Goal: Transaction & Acquisition: Purchase product/service

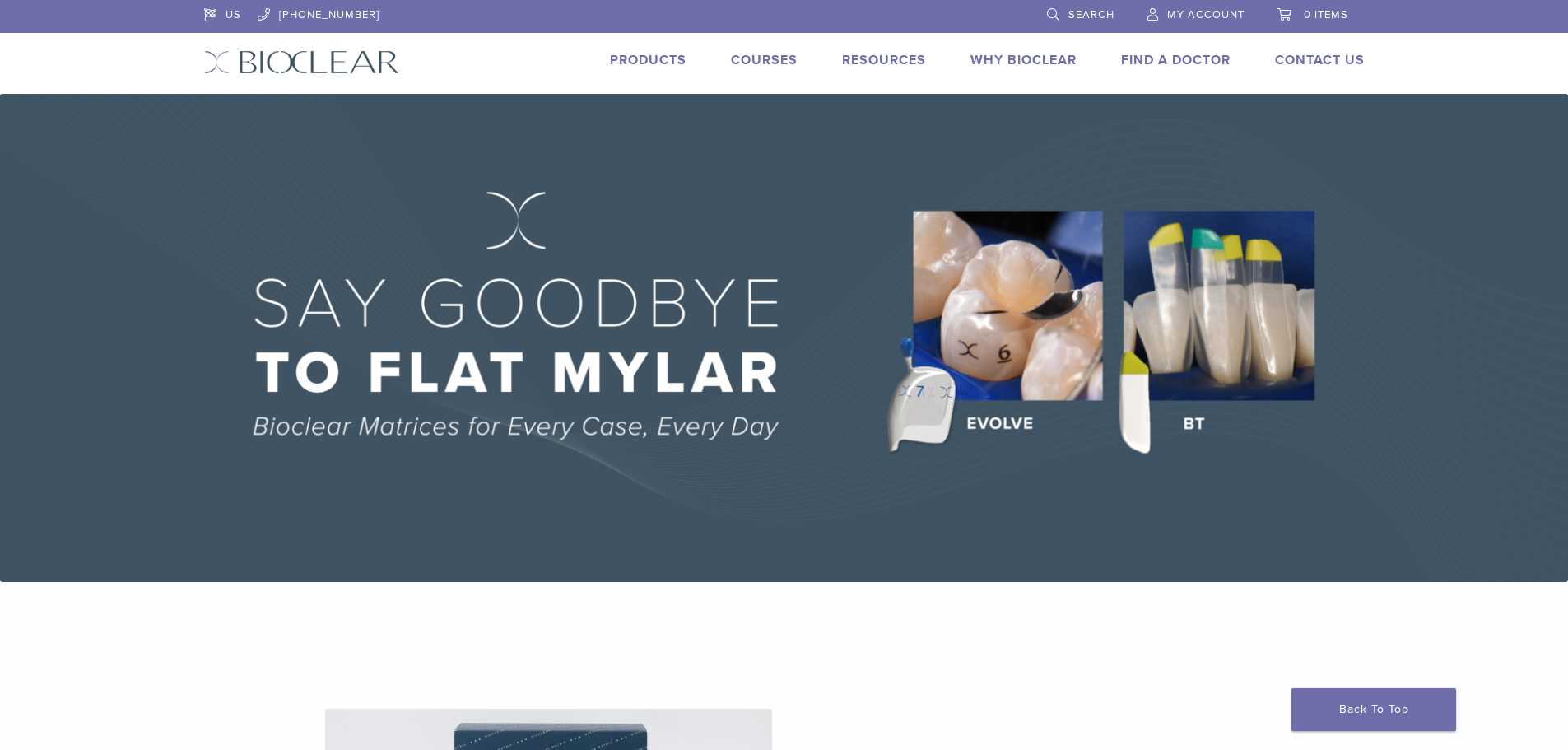
click at [1204, 11] on span "My Account" at bounding box center [1205, 15] width 77 height 13
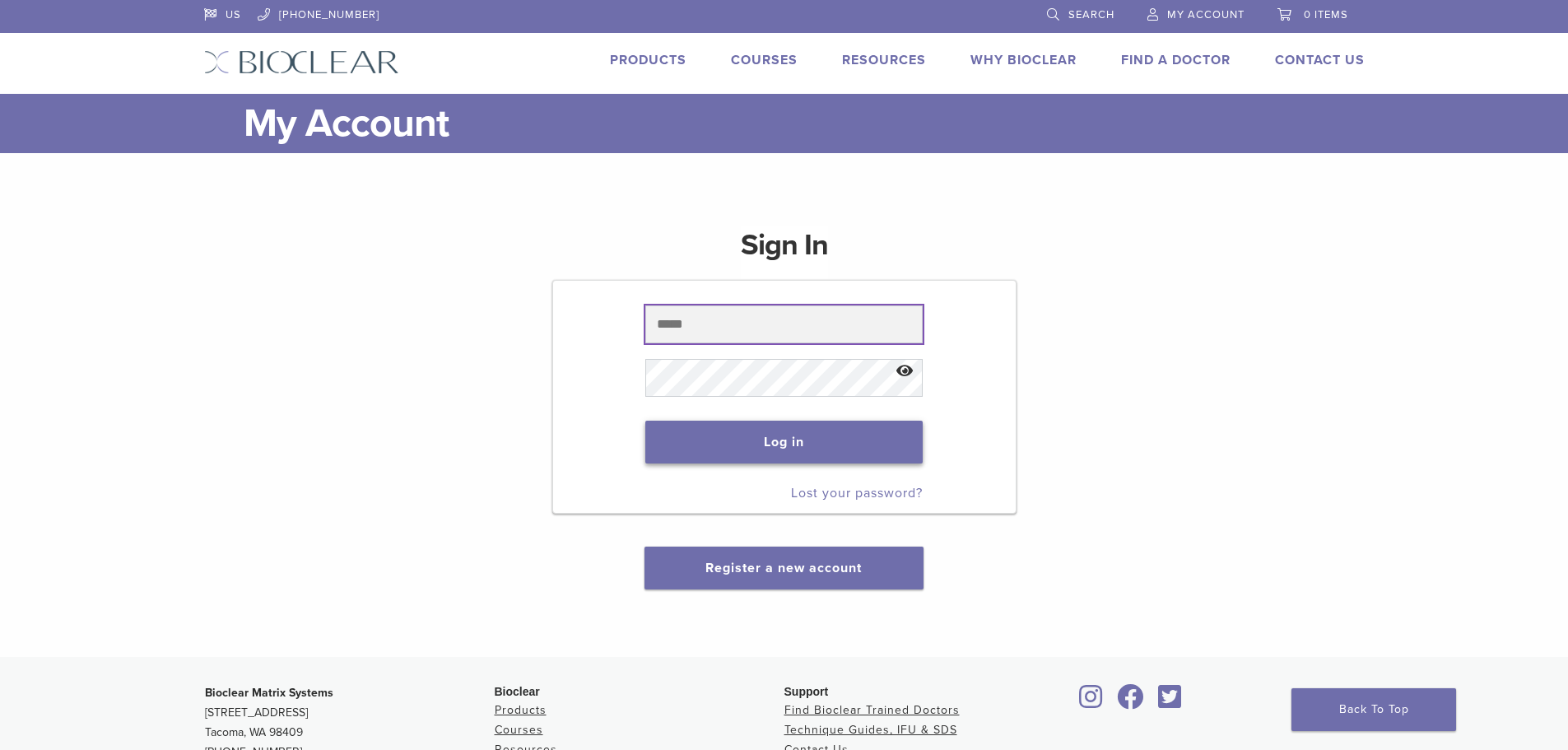
type input "**********"
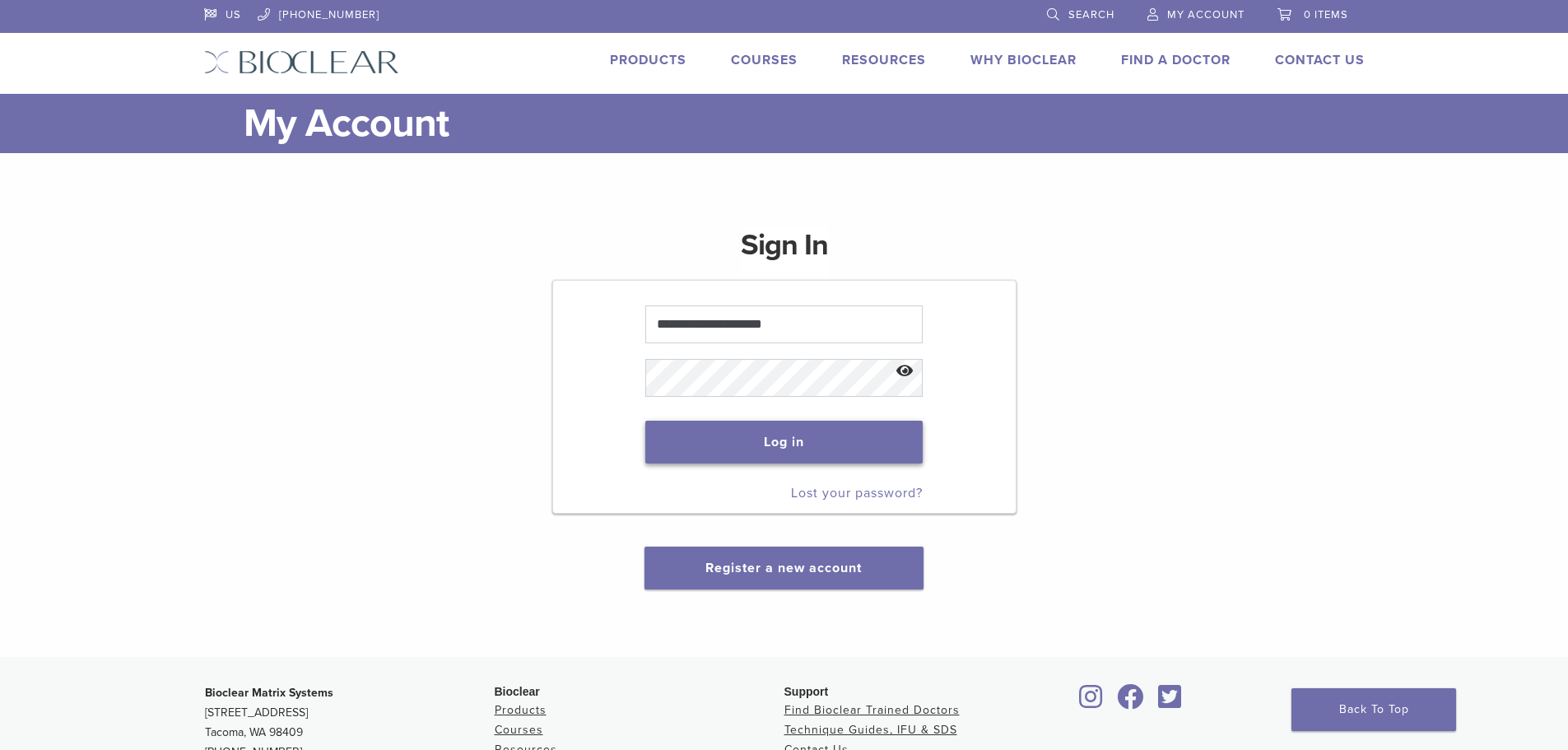
click at [851, 442] on button "Log in" at bounding box center [784, 441] width 277 height 42
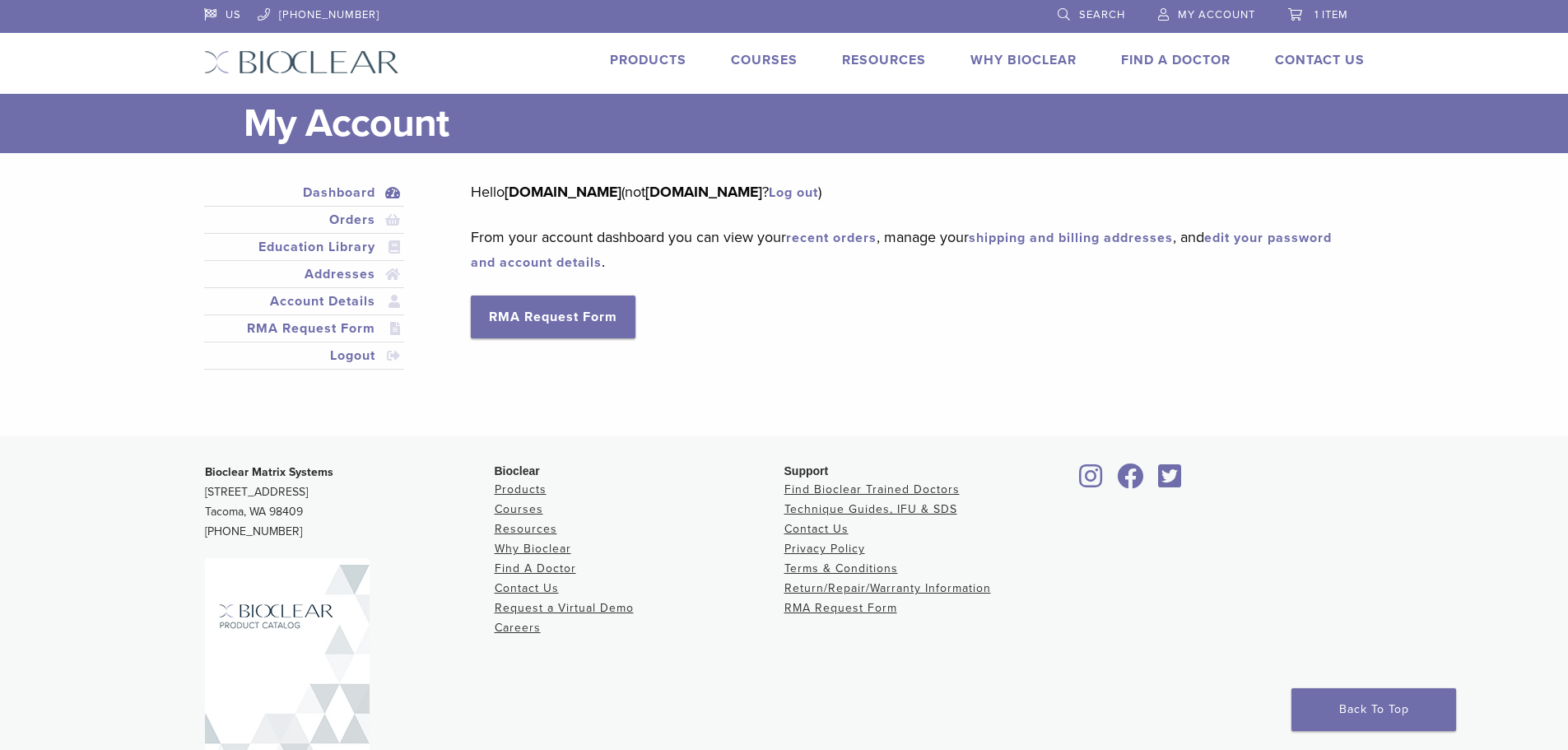
click at [1315, 11] on span "1 item" at bounding box center [1331, 15] width 34 height 13
click at [670, 60] on link "Products" at bounding box center [647, 59] width 76 height 16
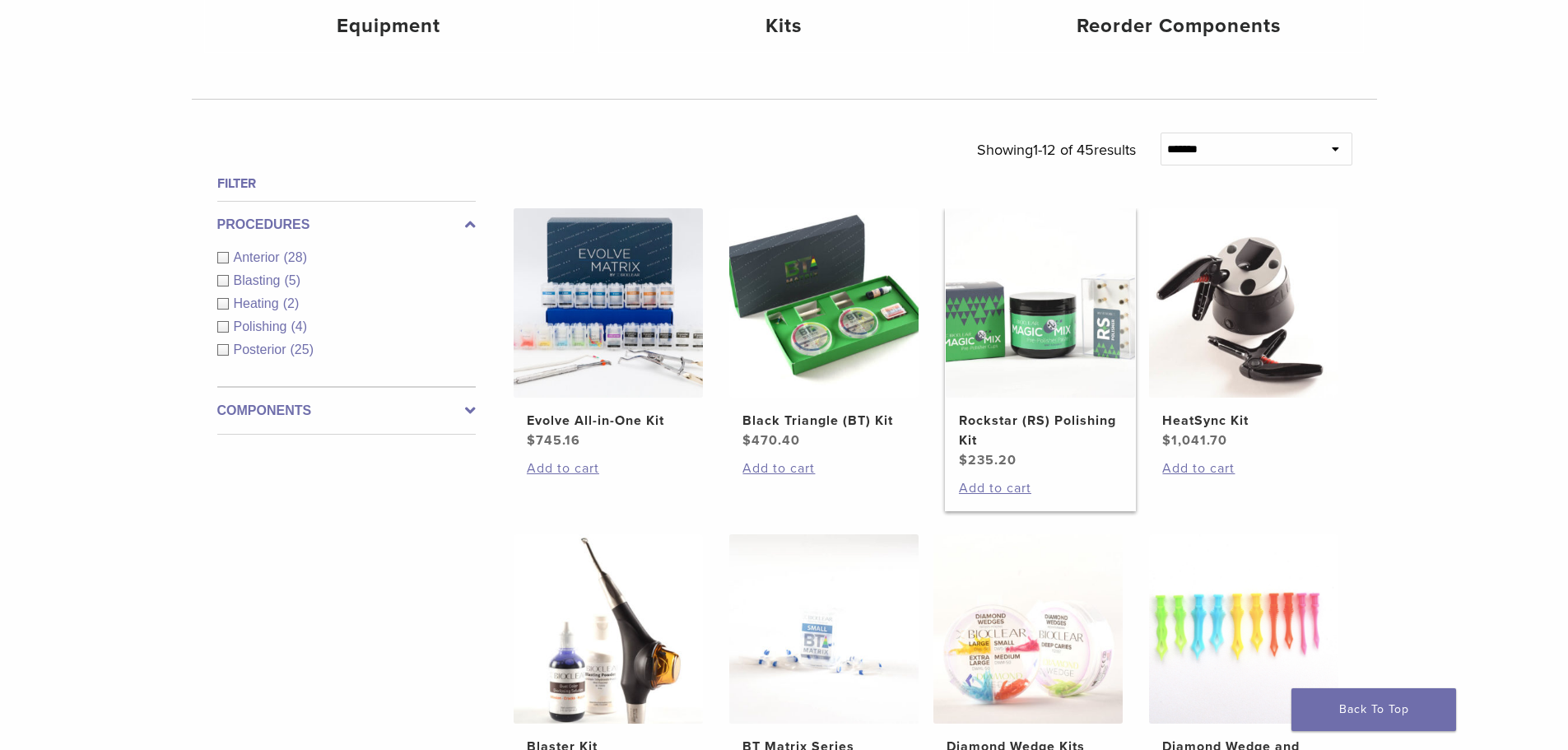
scroll to position [494, 0]
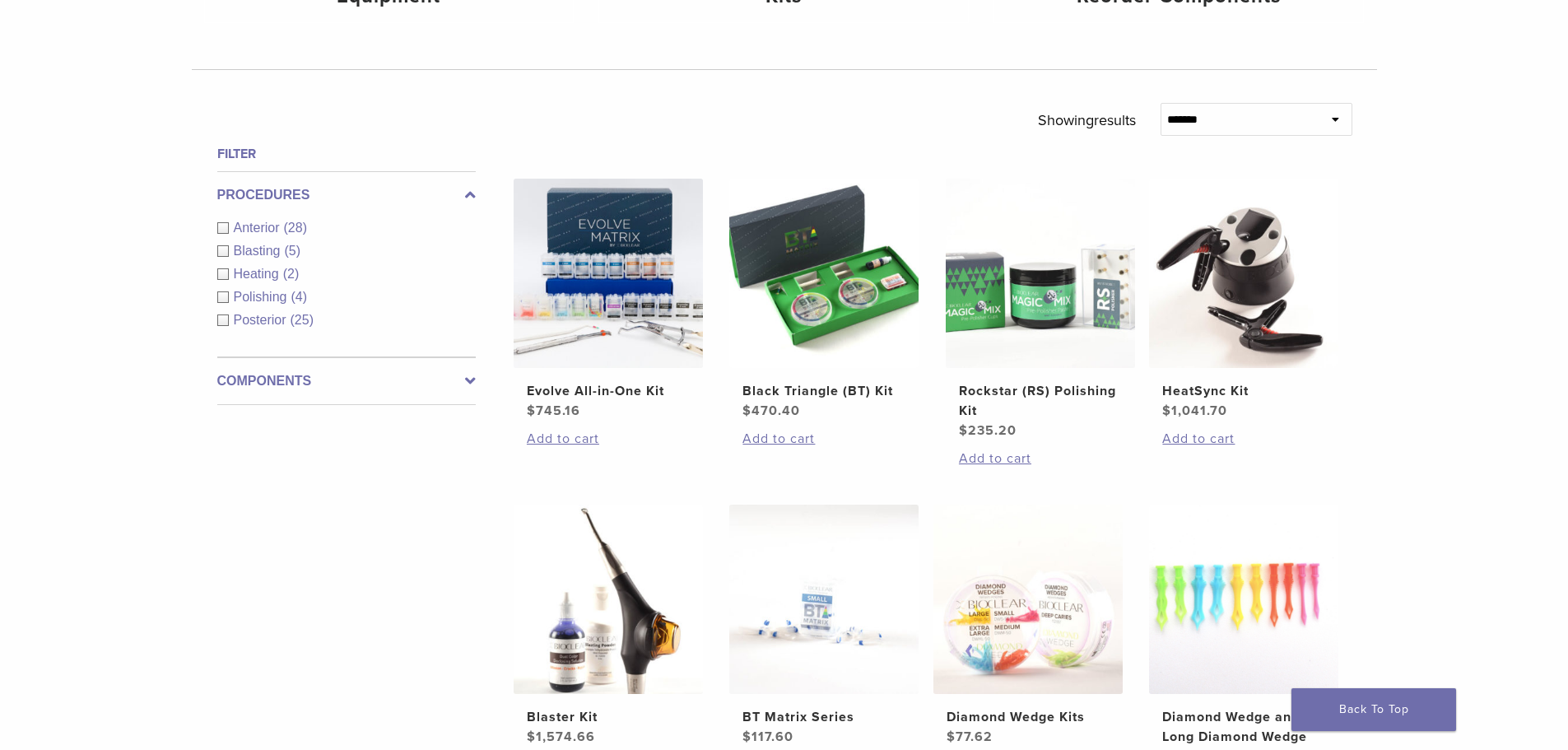
click at [302, 375] on label "Components" at bounding box center [347, 381] width 258 height 20
click at [266, 276] on span "Equipment" at bounding box center [268, 275] width 68 height 14
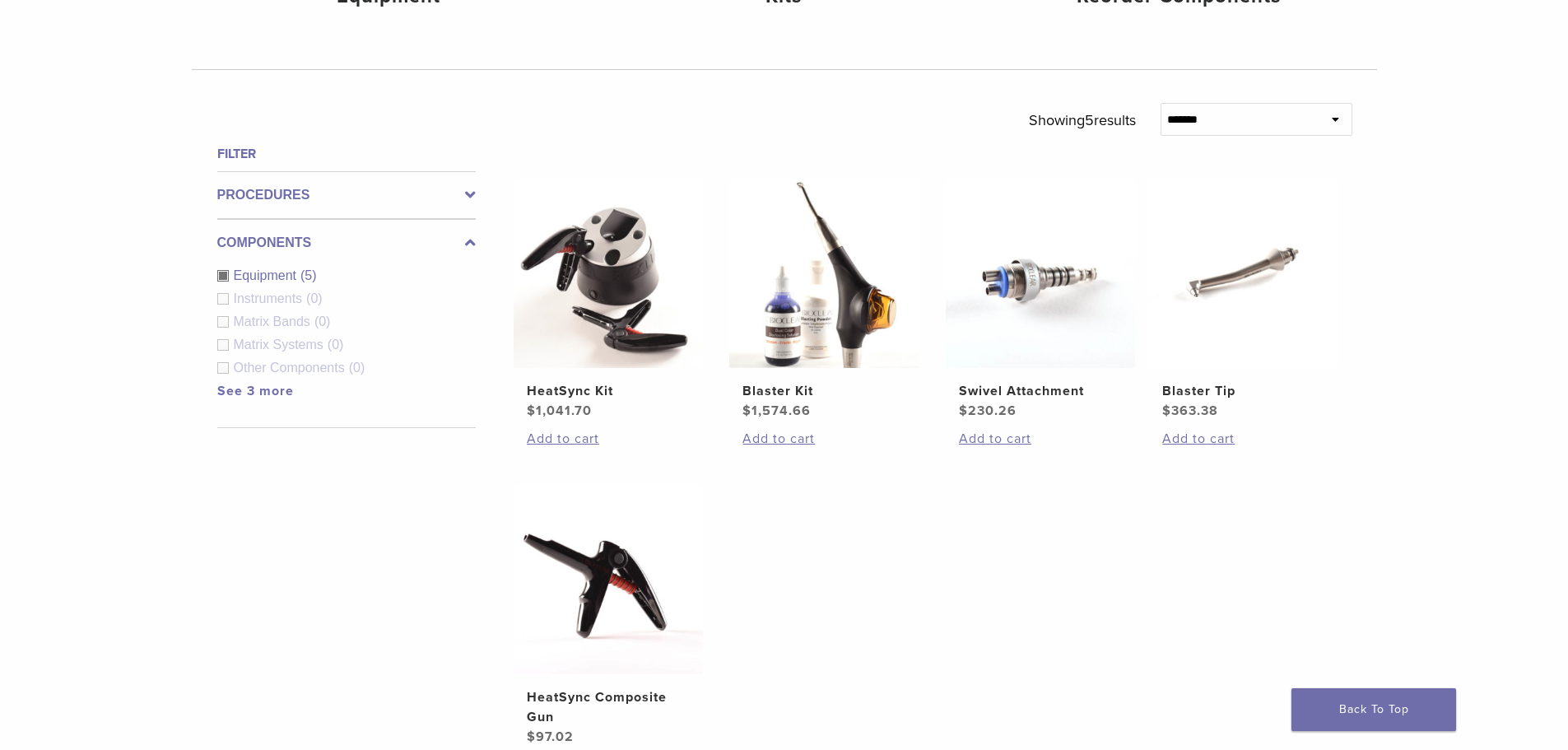
click at [257, 294] on span "Instruments" at bounding box center [270, 298] width 74 height 14
click at [224, 279] on div "Equipment (5)" at bounding box center [347, 275] width 258 height 20
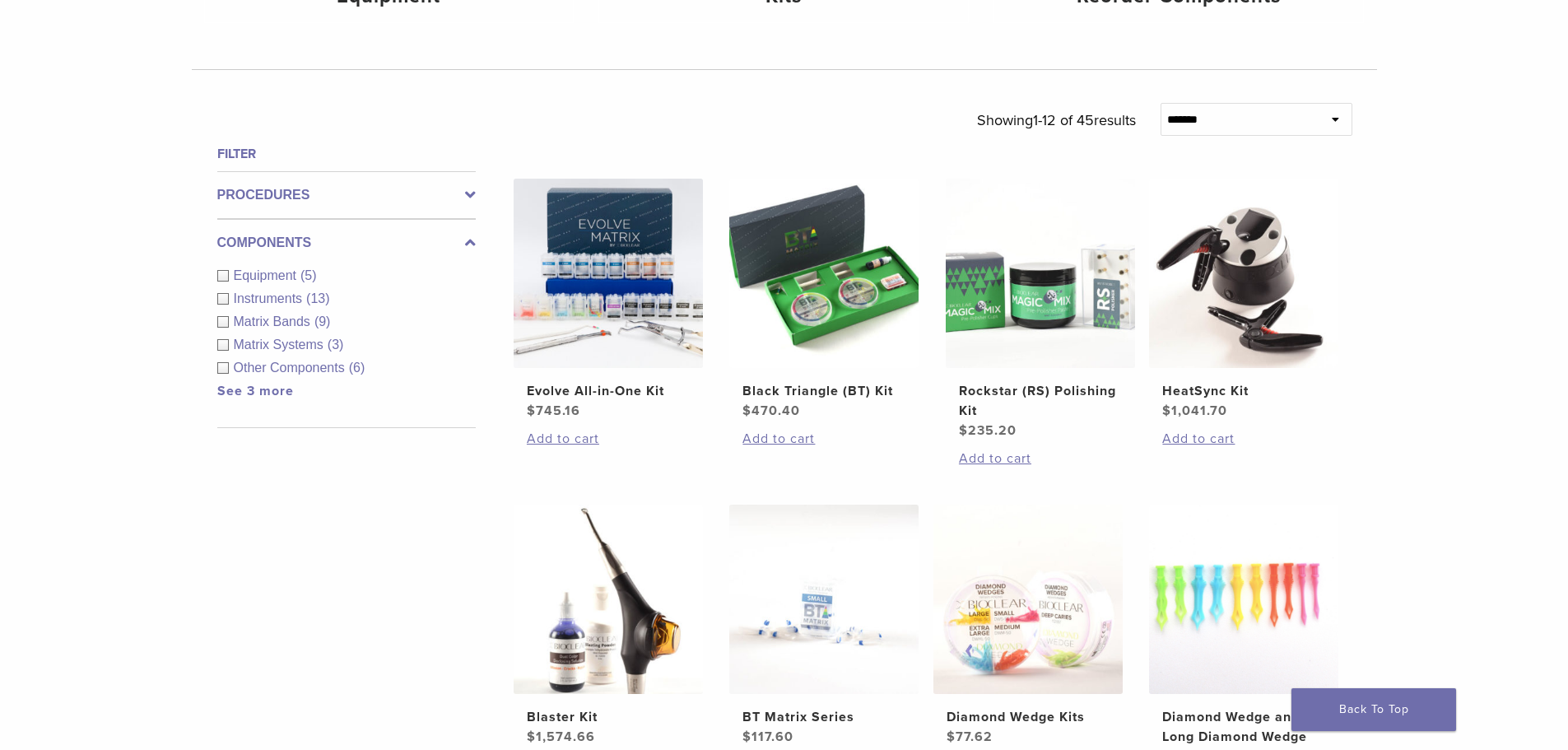
click at [272, 370] on span "Other Components" at bounding box center [291, 367] width 115 height 14
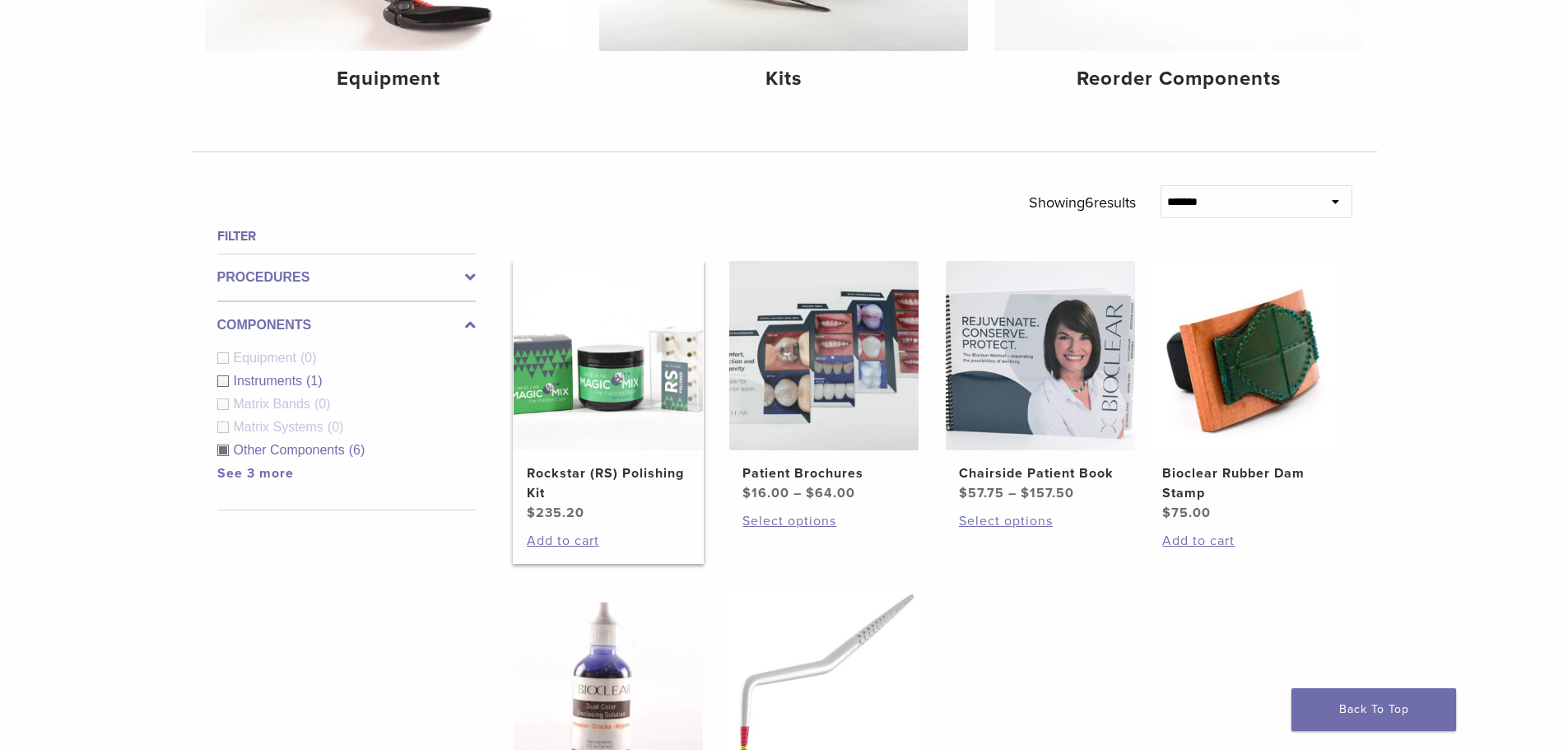
scroll to position [494, 0]
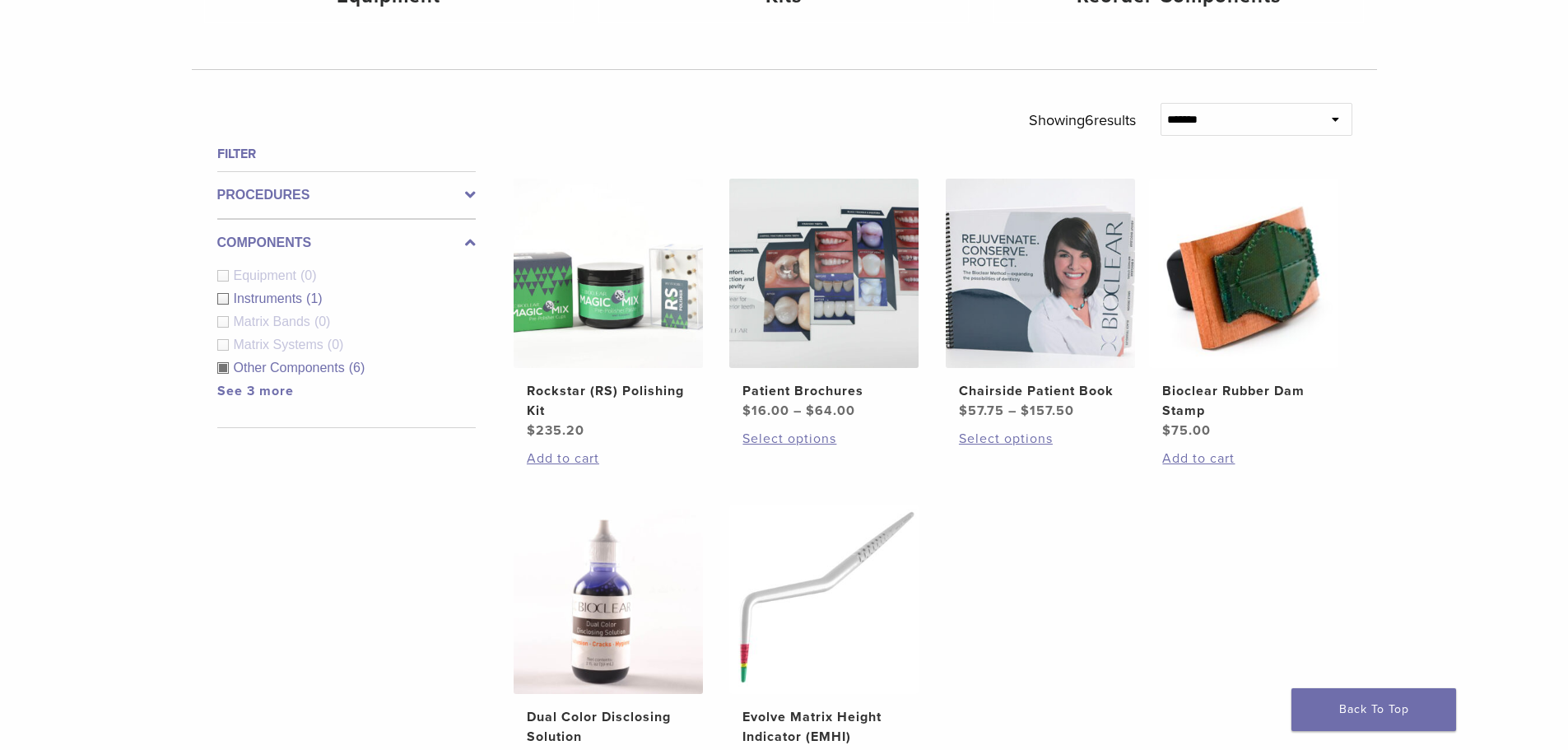
click at [272, 321] on span "Matrix Bands" at bounding box center [274, 321] width 81 height 14
click at [236, 150] on h4 "Filter" at bounding box center [347, 154] width 258 height 20
click at [285, 190] on label "Procedures" at bounding box center [347, 194] width 258 height 20
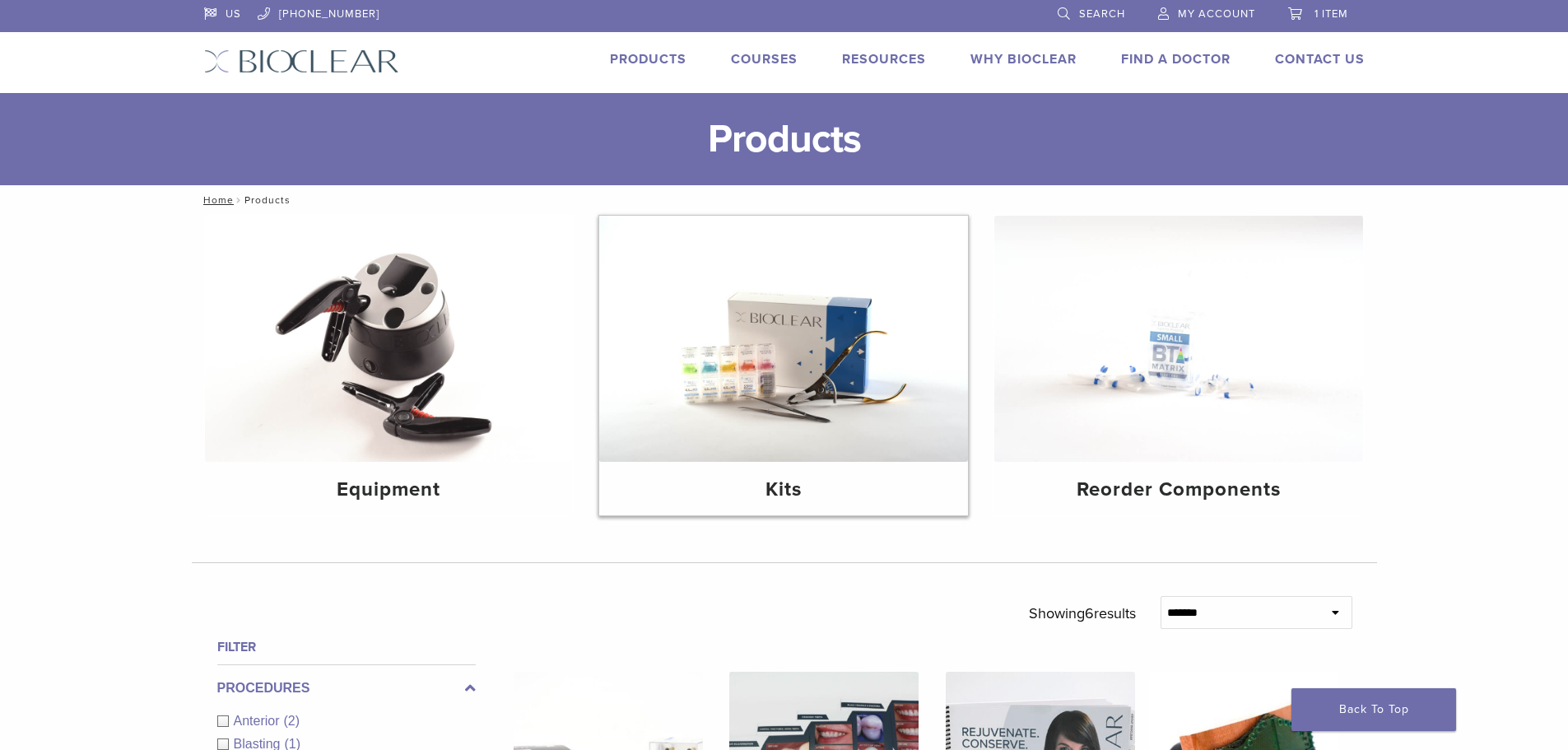
scroll to position [0, 0]
click at [1091, 16] on span "Search" at bounding box center [1102, 15] width 46 height 13
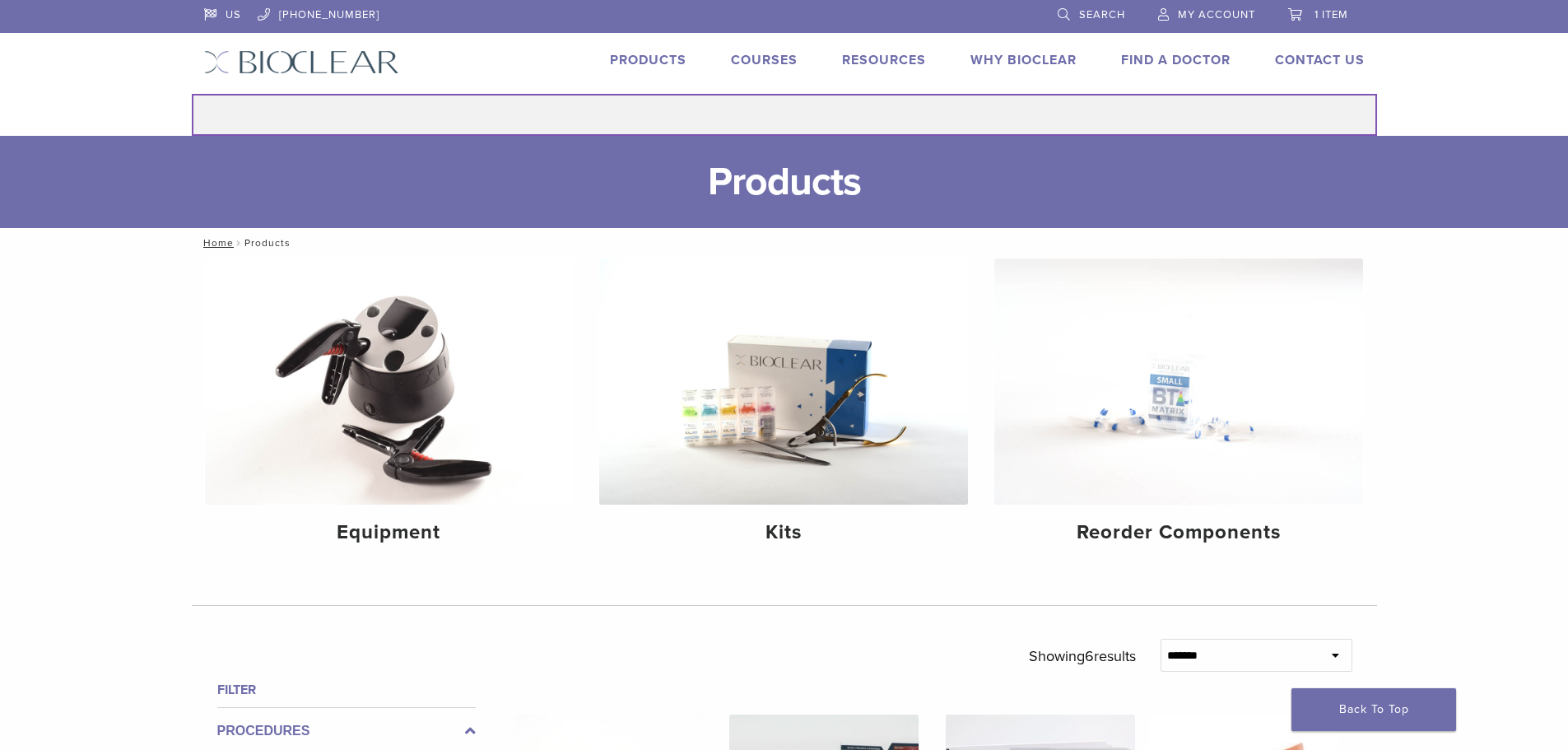
click at [856, 101] on input "Search for:" at bounding box center [784, 115] width 1185 height 42
type input "*********"
click at [191, 93] on button "Search" at bounding box center [191, 93] width 1 height 1
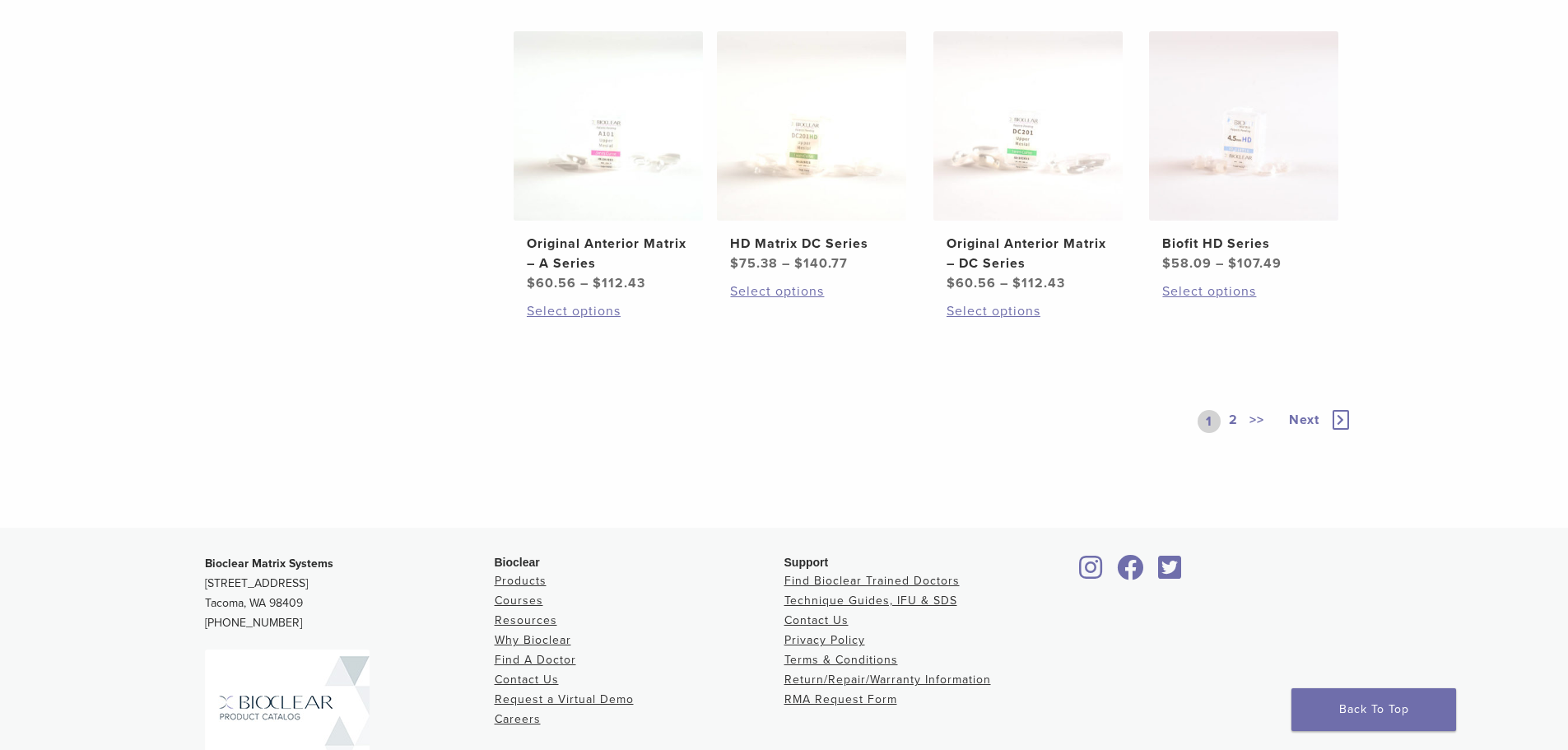
scroll to position [905, 0]
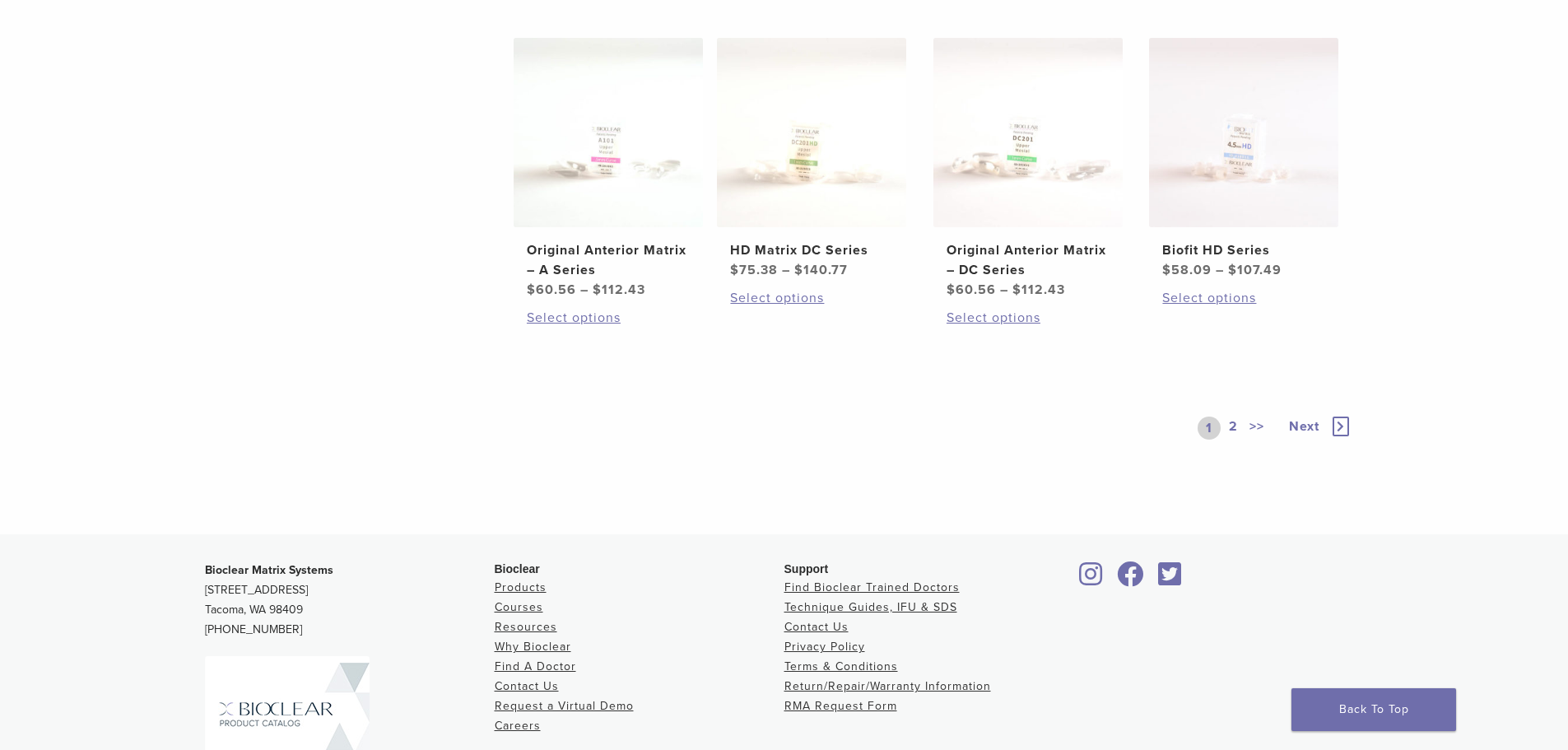
click at [1228, 424] on link "2" at bounding box center [1233, 428] width 16 height 23
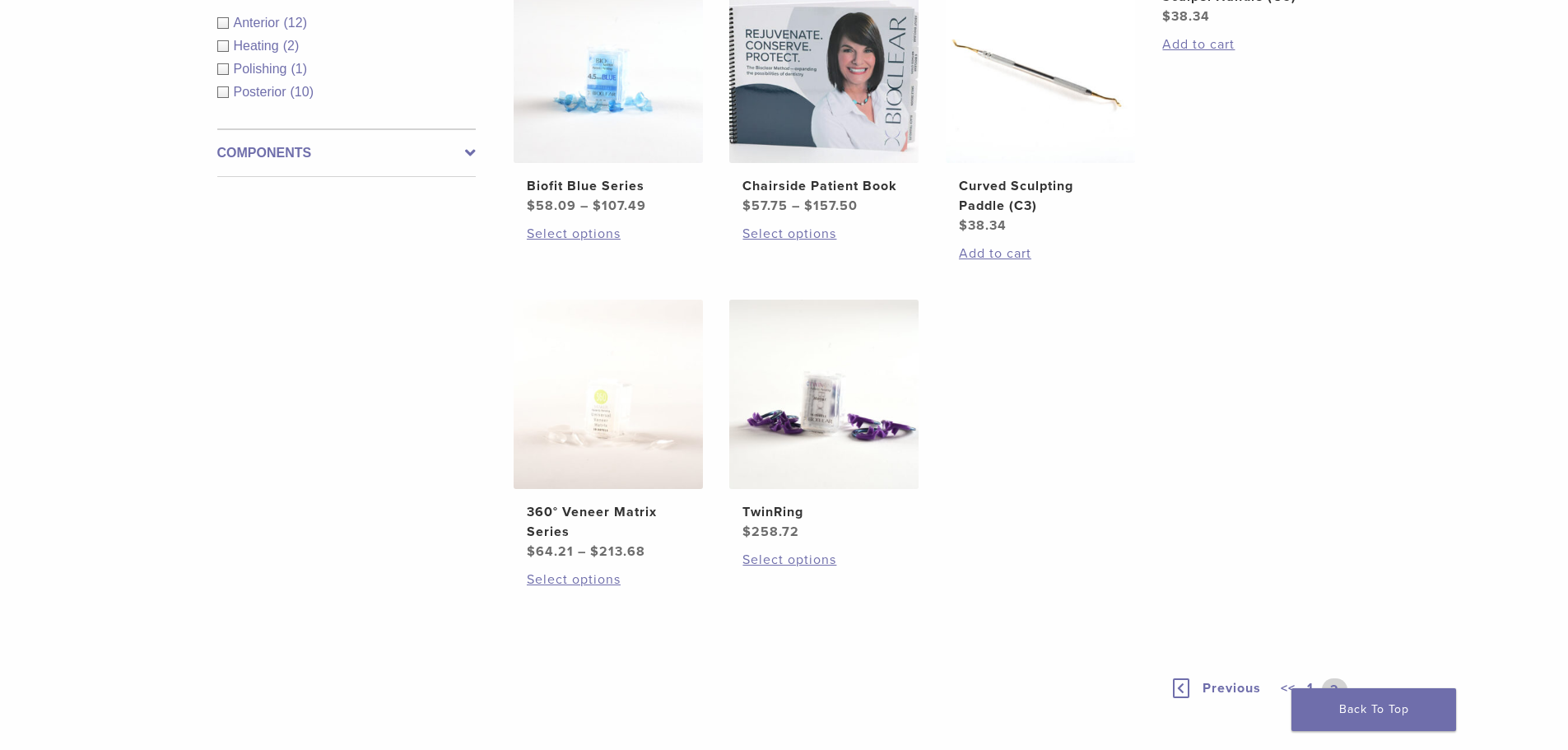
scroll to position [99, 0]
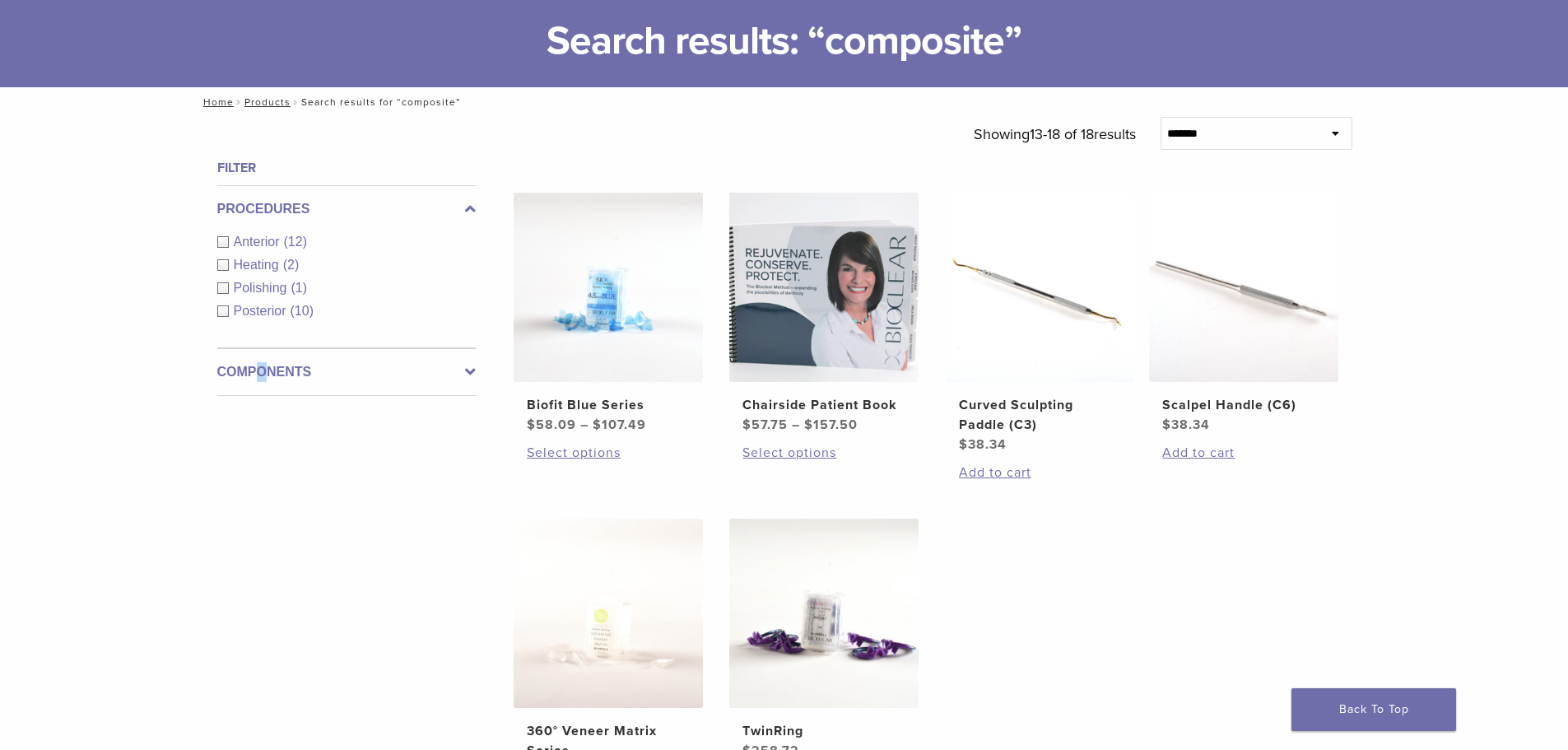
click at [262, 373] on label "Components" at bounding box center [347, 371] width 258 height 20
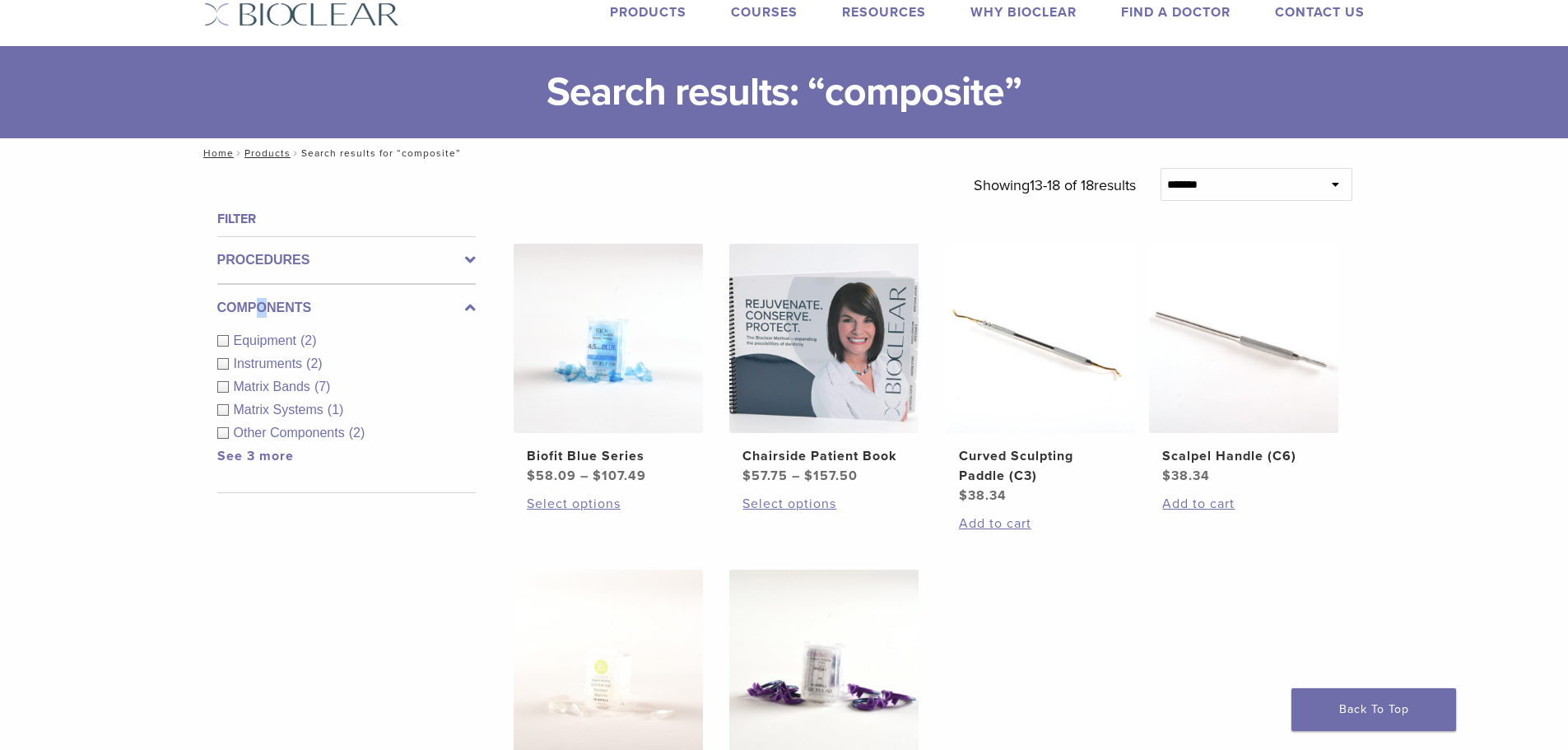
scroll to position [0, 0]
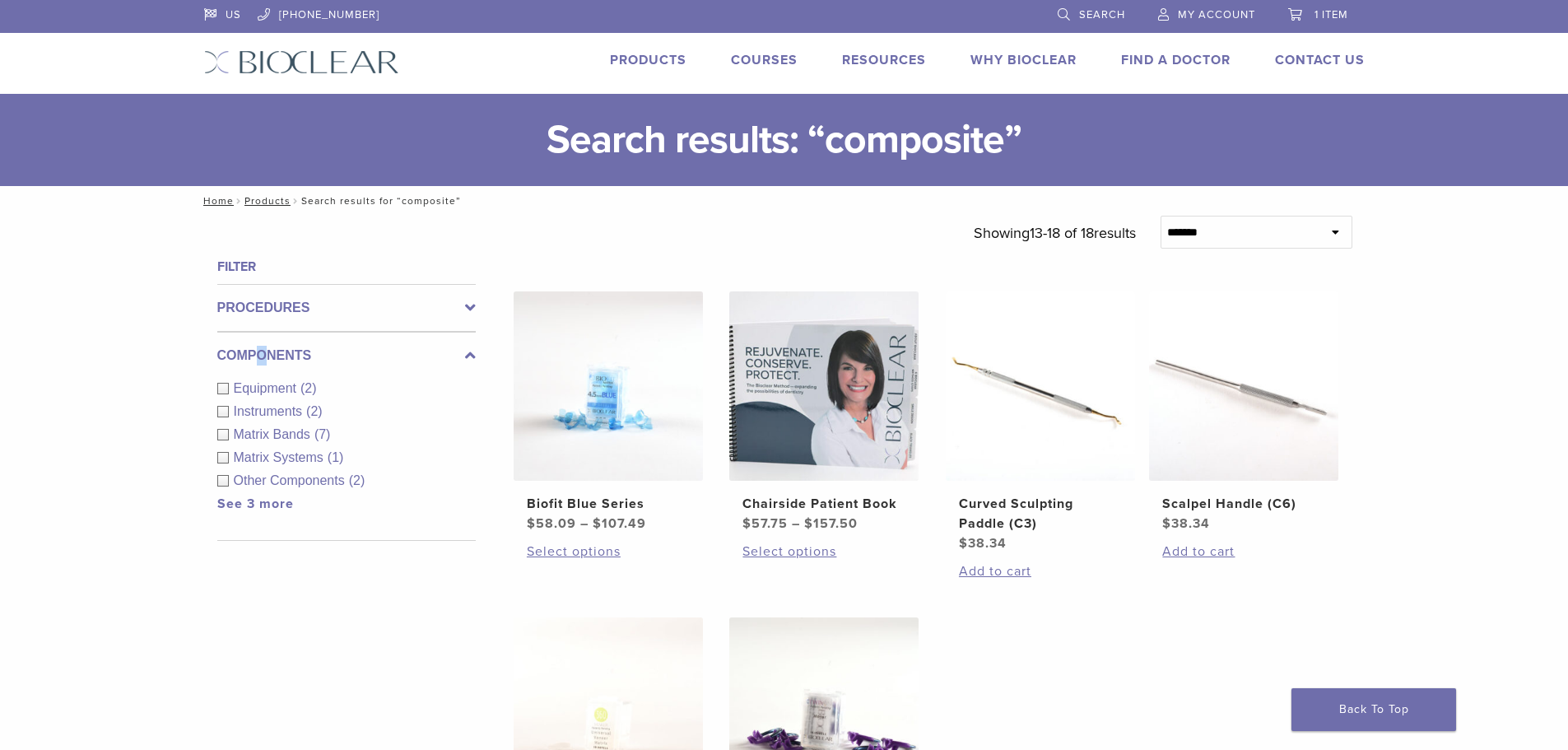
click at [1224, 14] on span "My Account" at bounding box center [1217, 15] width 77 height 13
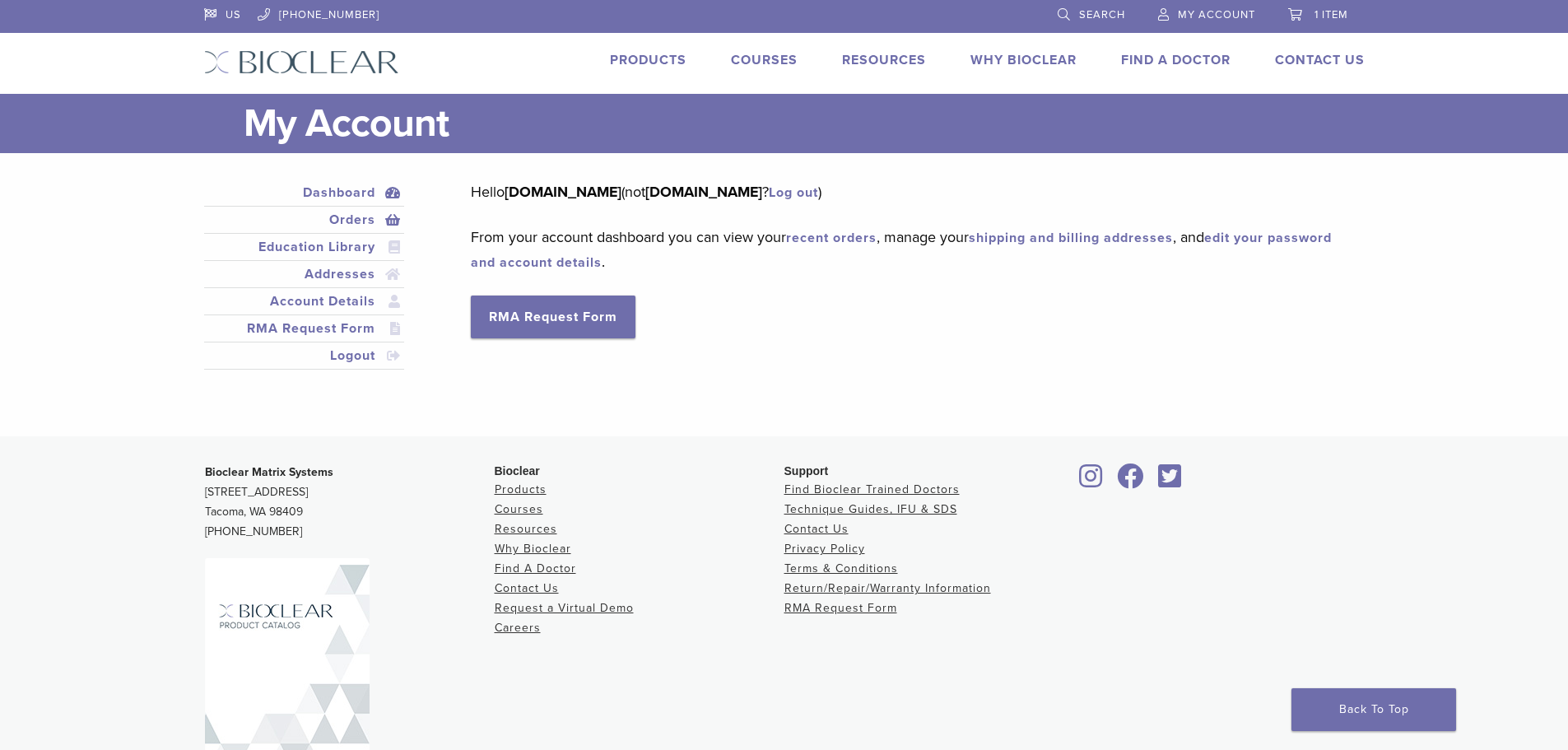
click at [351, 213] on link "Orders" at bounding box center [304, 220] width 194 height 20
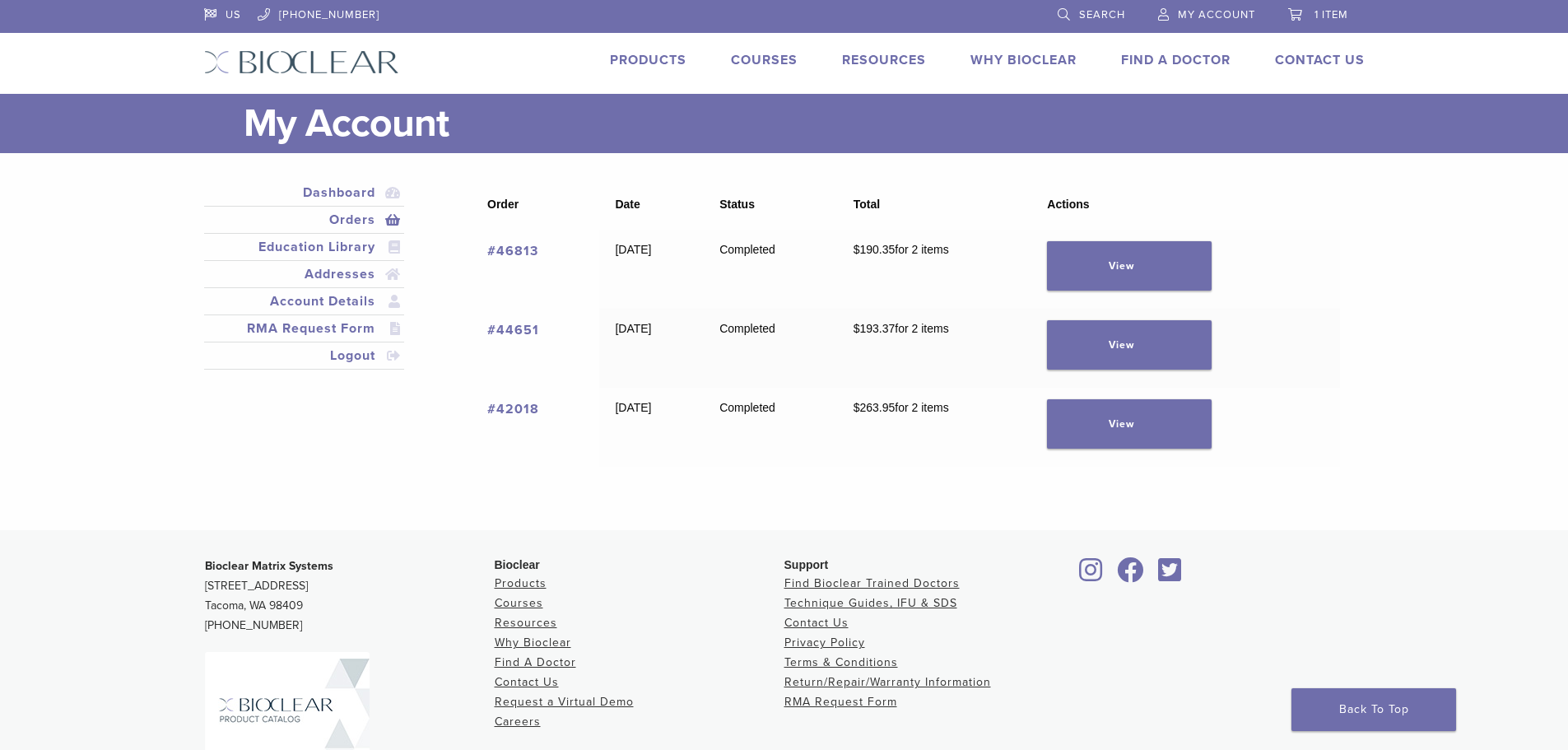
click at [517, 407] on link "#42018" at bounding box center [513, 408] width 52 height 16
click at [506, 323] on link "#44651" at bounding box center [513, 329] width 52 height 16
click at [640, 58] on link "Products" at bounding box center [647, 59] width 76 height 16
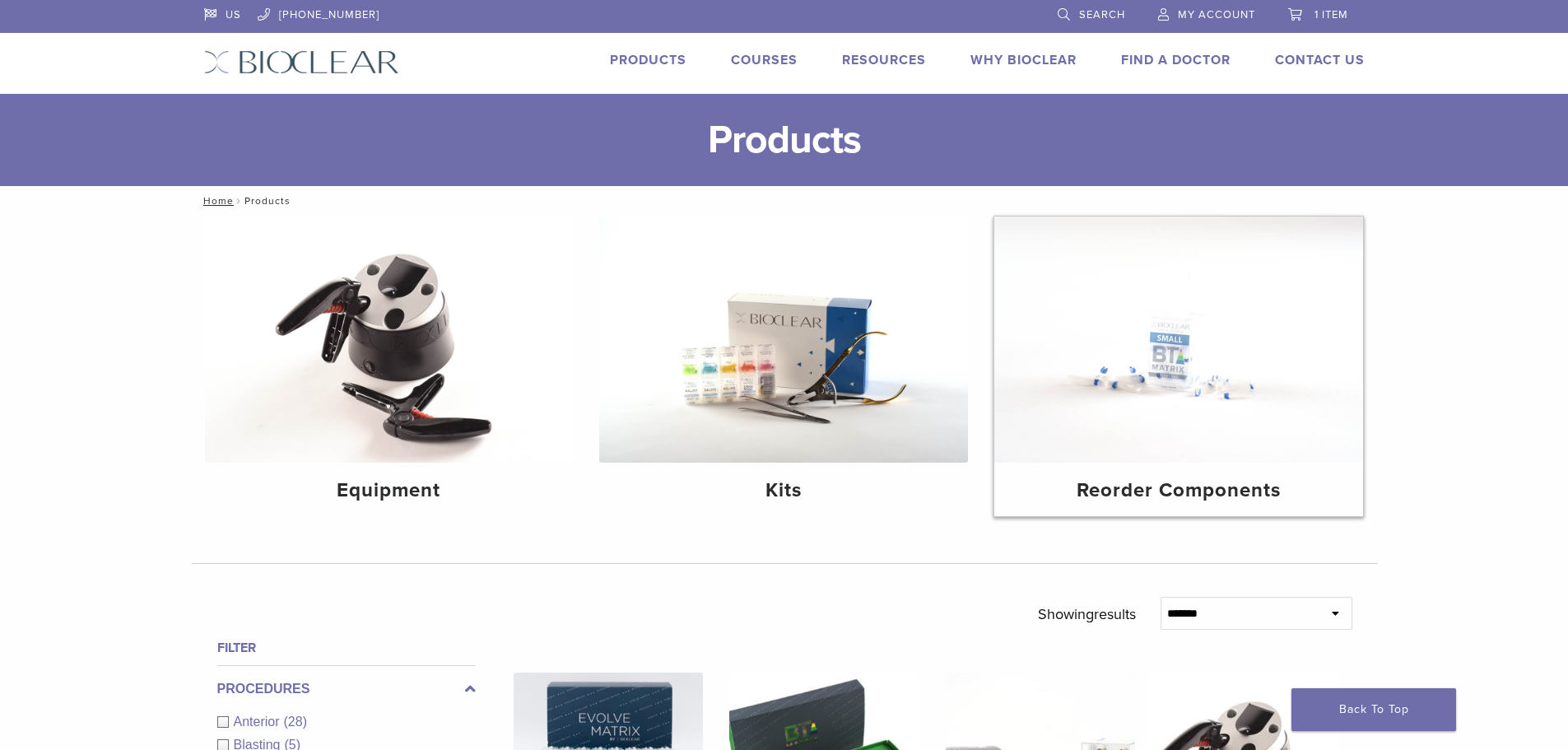
click at [1157, 430] on img at bounding box center [1178, 339] width 368 height 246
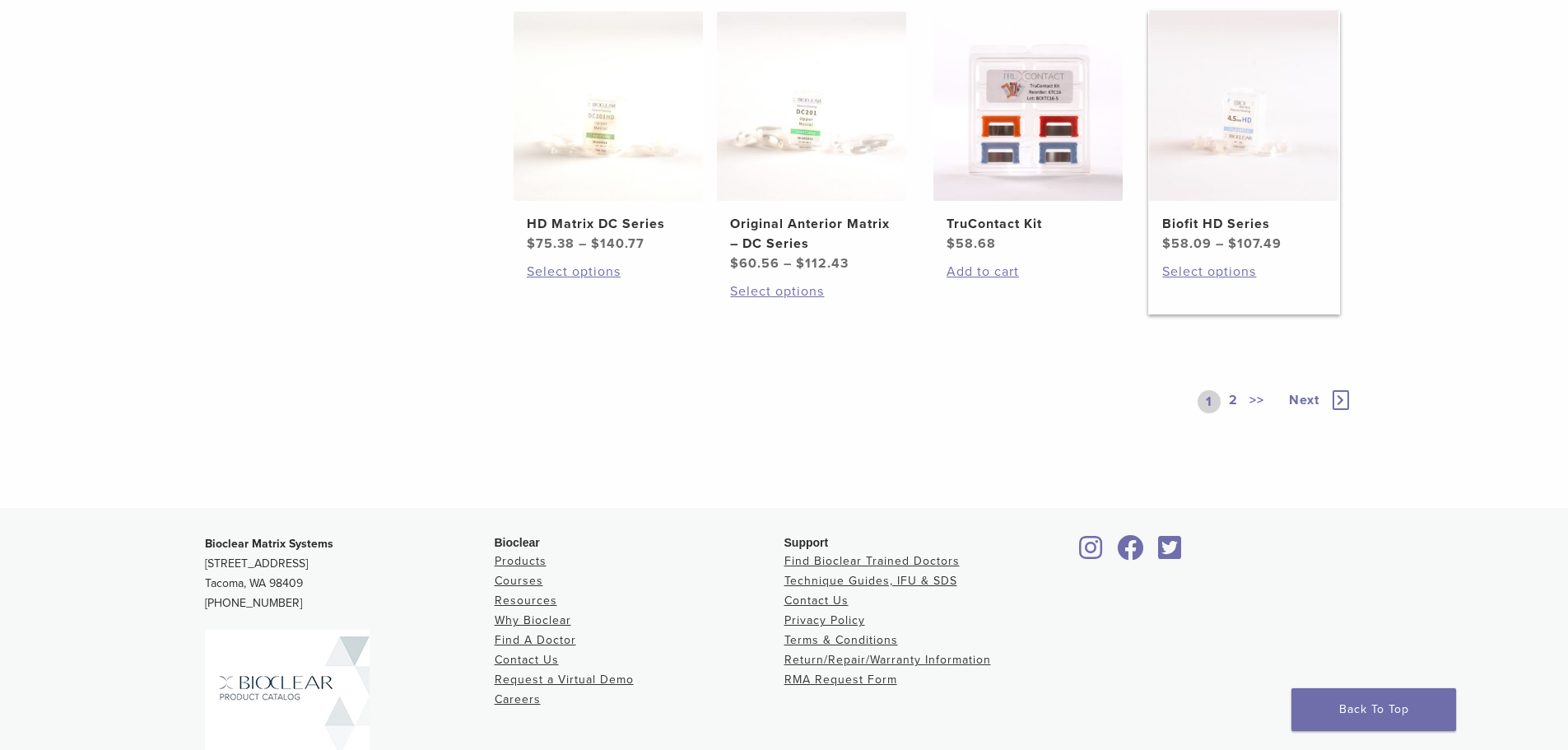
scroll to position [1069, 0]
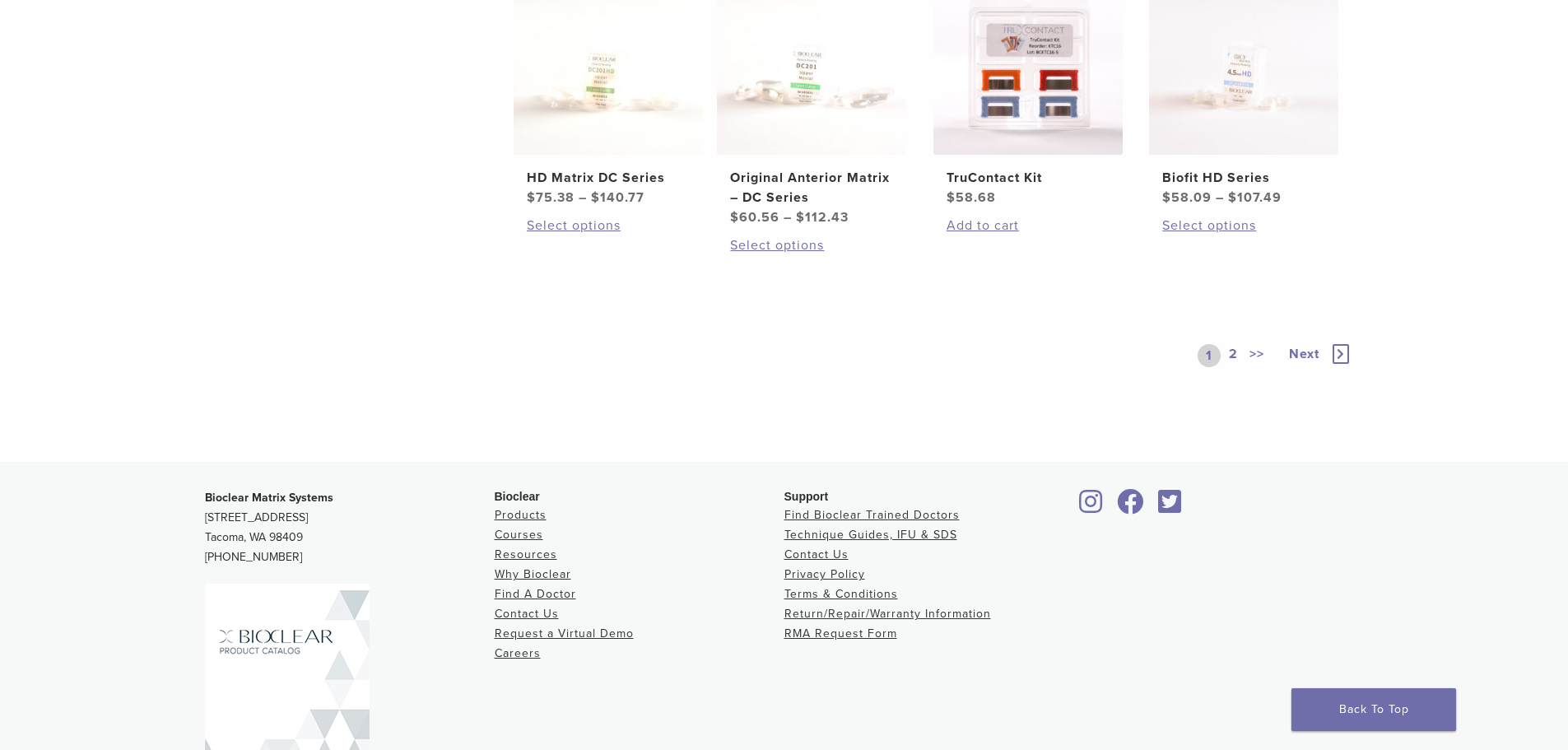
click at [1232, 352] on link "2" at bounding box center [1233, 355] width 16 height 23
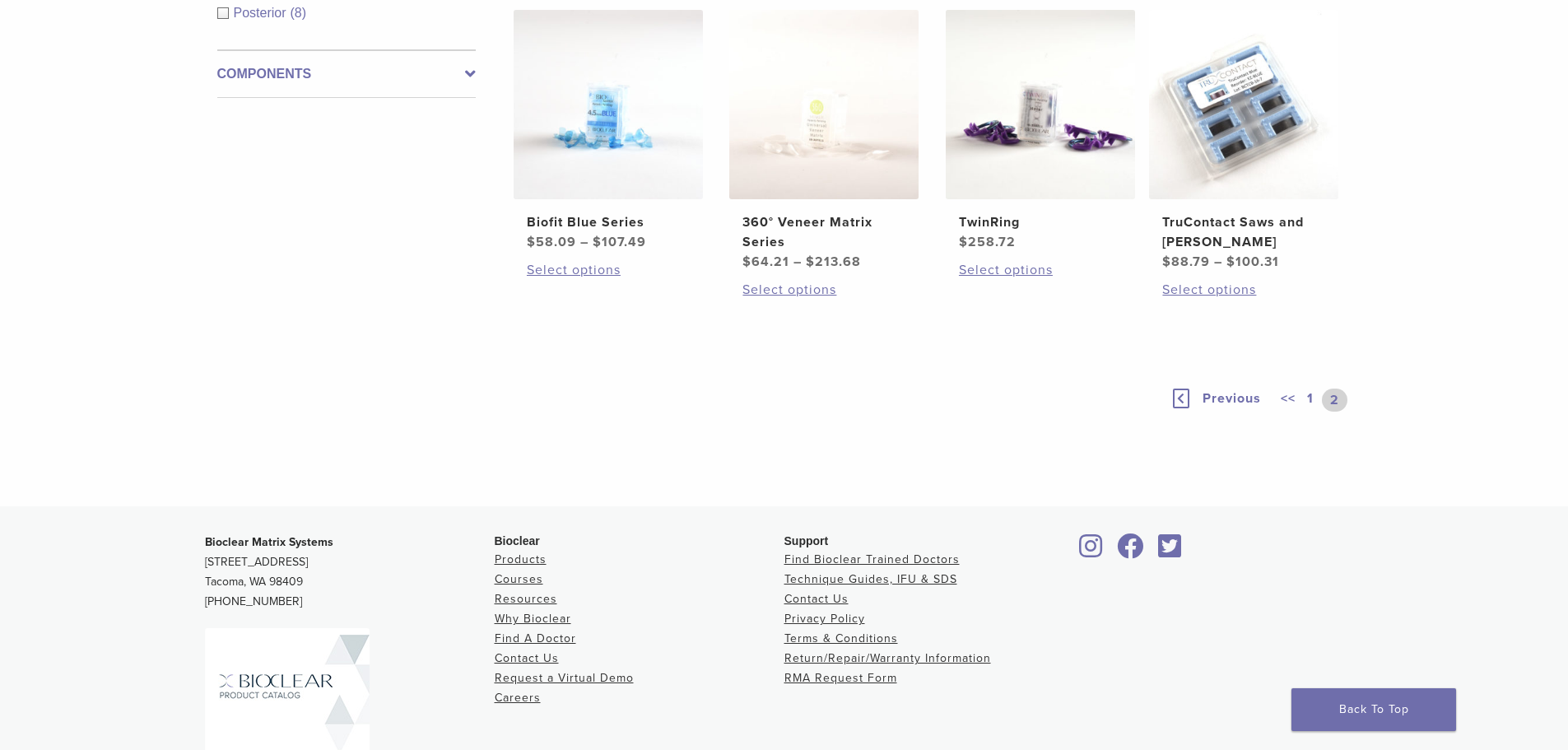
scroll to position [194, 0]
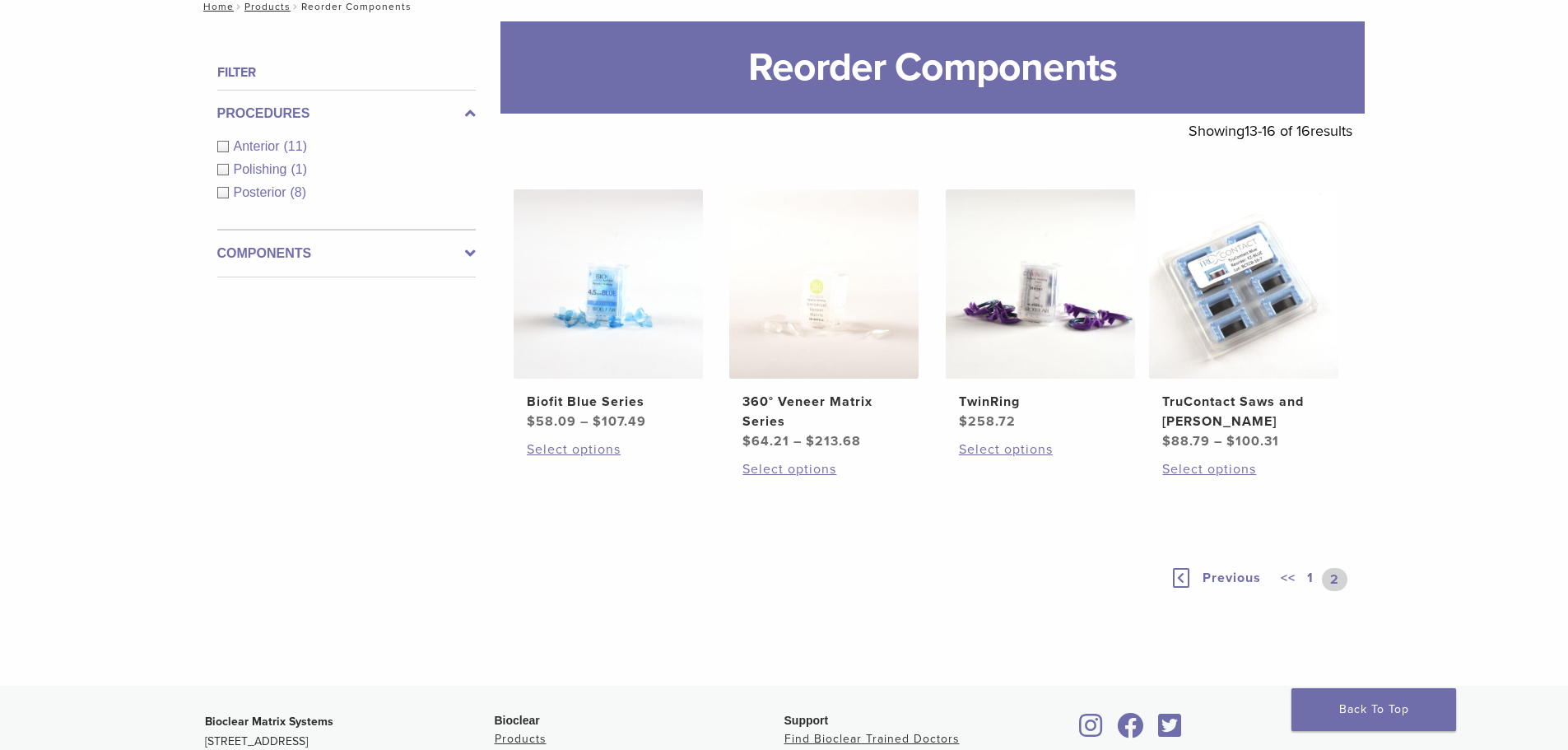
click at [236, 167] on span "Polishing" at bounding box center [262, 169] width 57 height 14
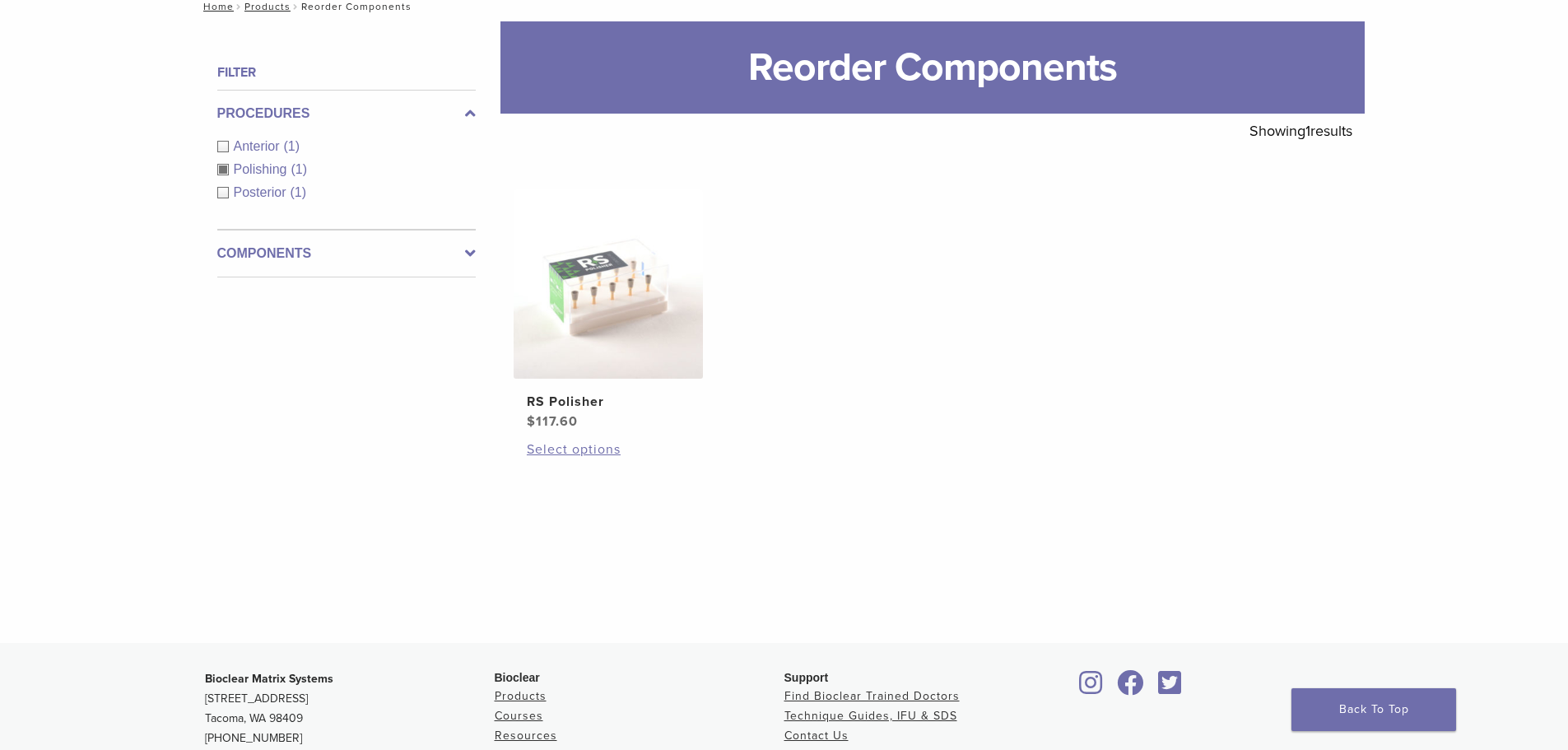
click at [240, 187] on span "Posterior" at bounding box center [262, 191] width 57 height 14
click at [220, 166] on div "Polishing (1)" at bounding box center [347, 169] width 258 height 20
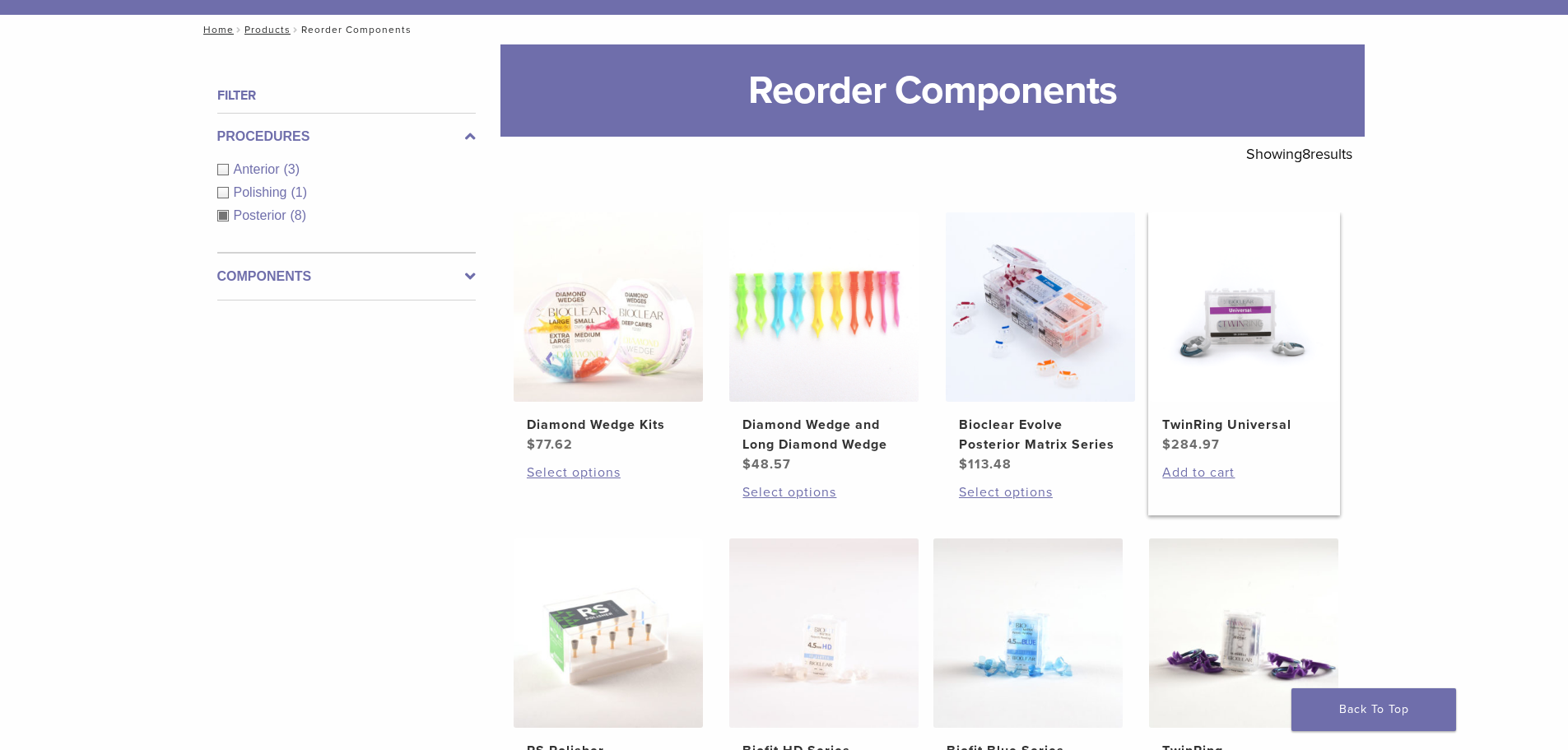
scroll to position [112, 0]
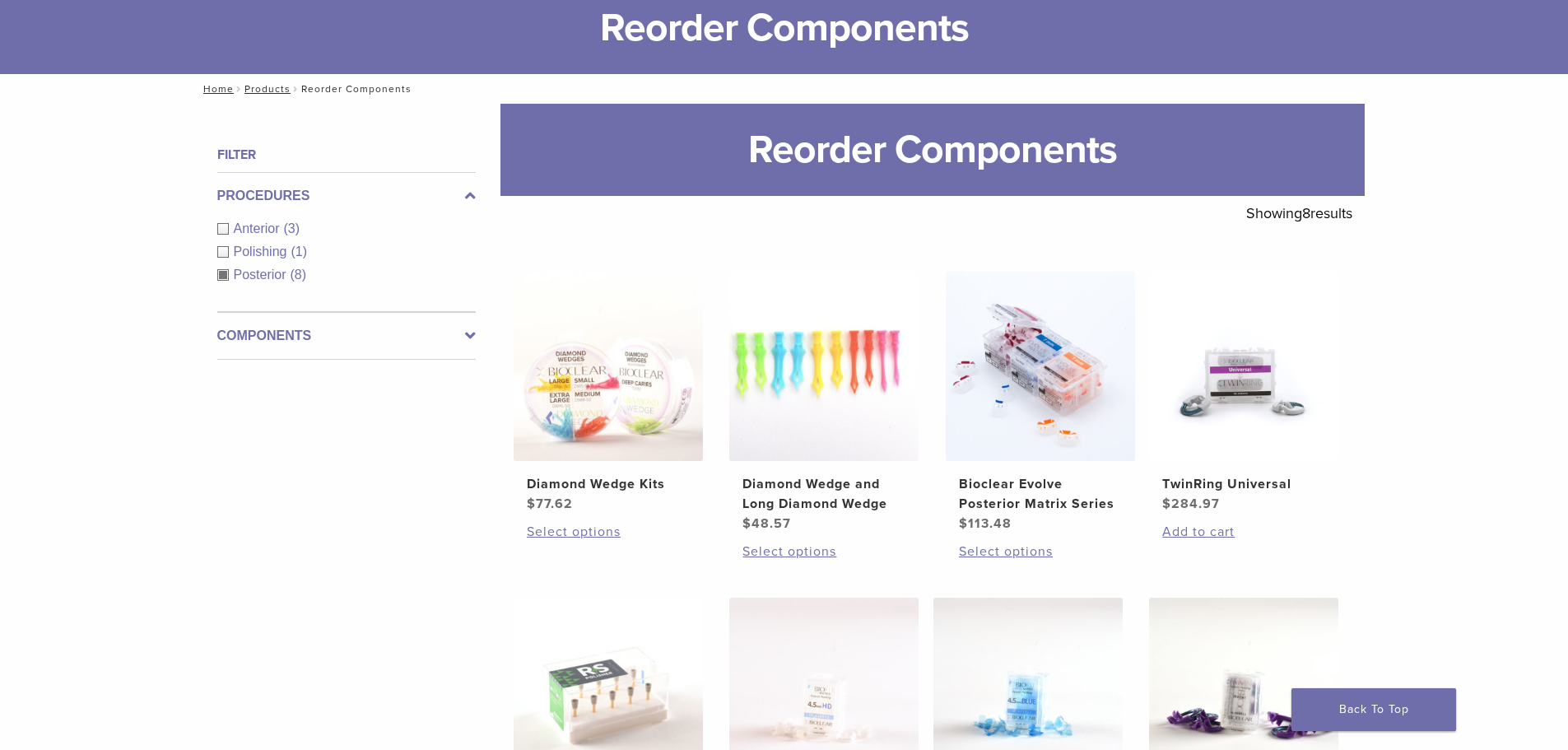
click at [260, 224] on span "Anterior" at bounding box center [258, 228] width 50 height 14
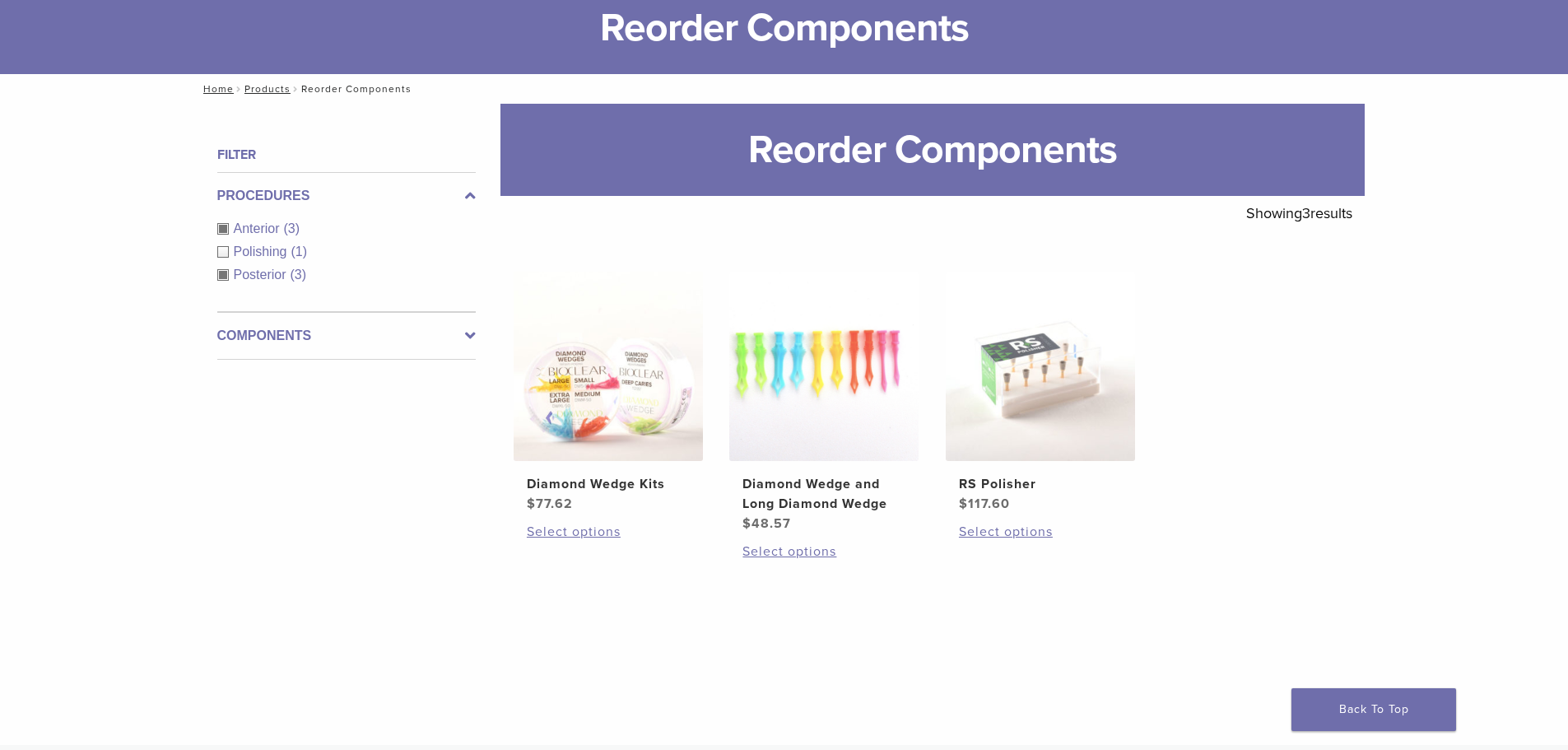
click at [212, 82] on nav "Home / Products / Reorder Components" at bounding box center [784, 89] width 1185 height 29
click at [217, 92] on link "Home" at bounding box center [216, 89] width 36 height 11
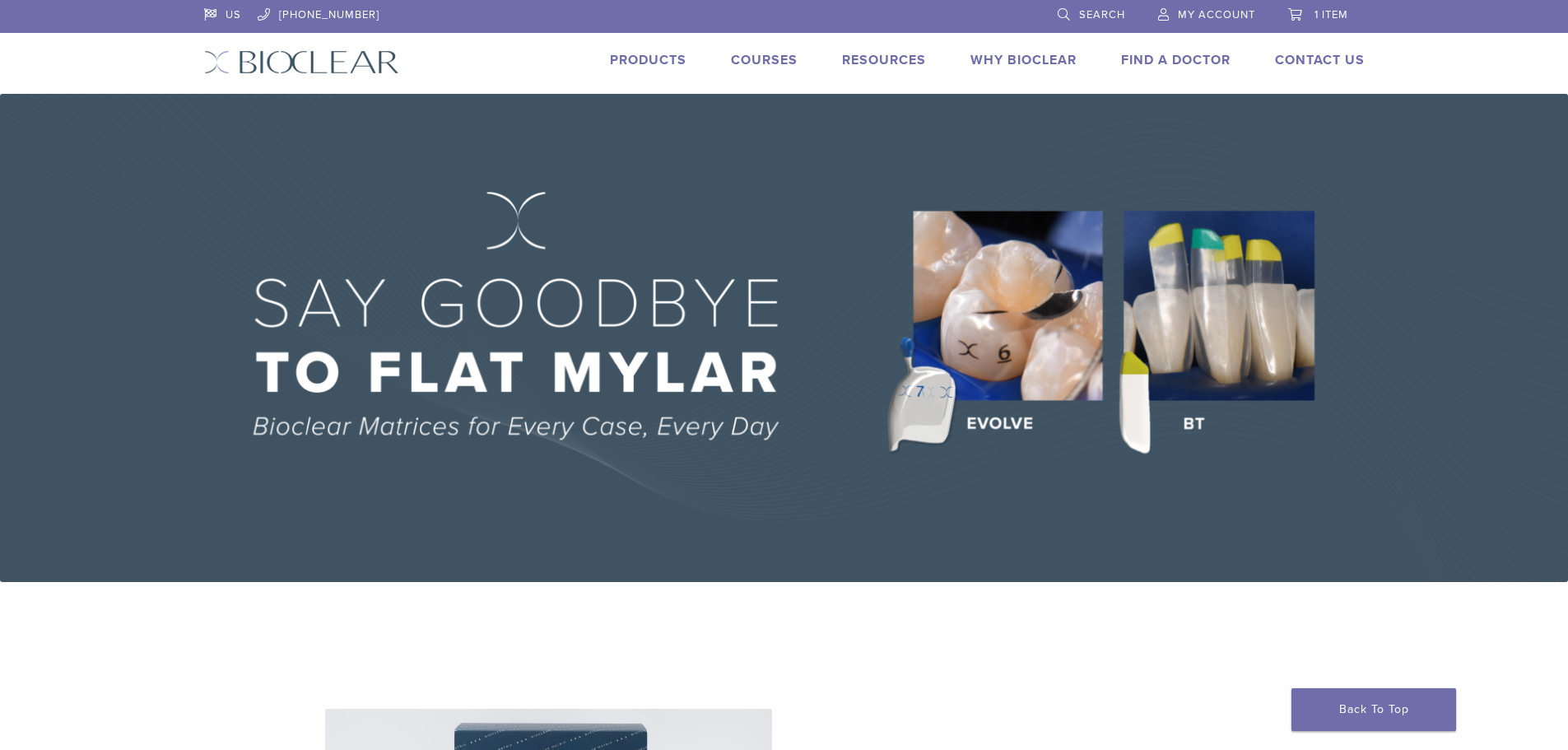
click at [1067, 321] on img at bounding box center [784, 338] width 1568 height 488
click at [999, 422] on img at bounding box center [784, 338] width 1568 height 488
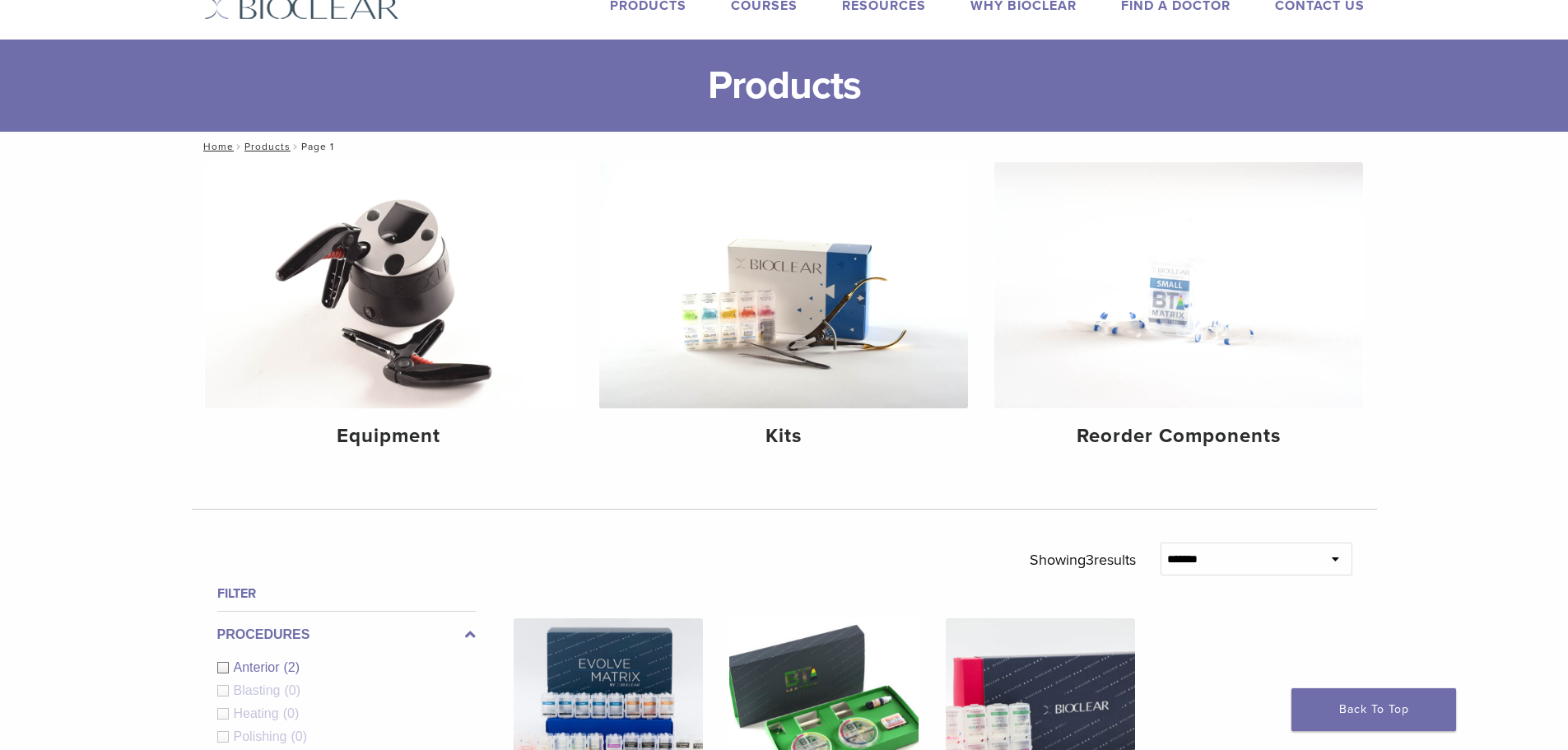
scroll to position [165, 0]
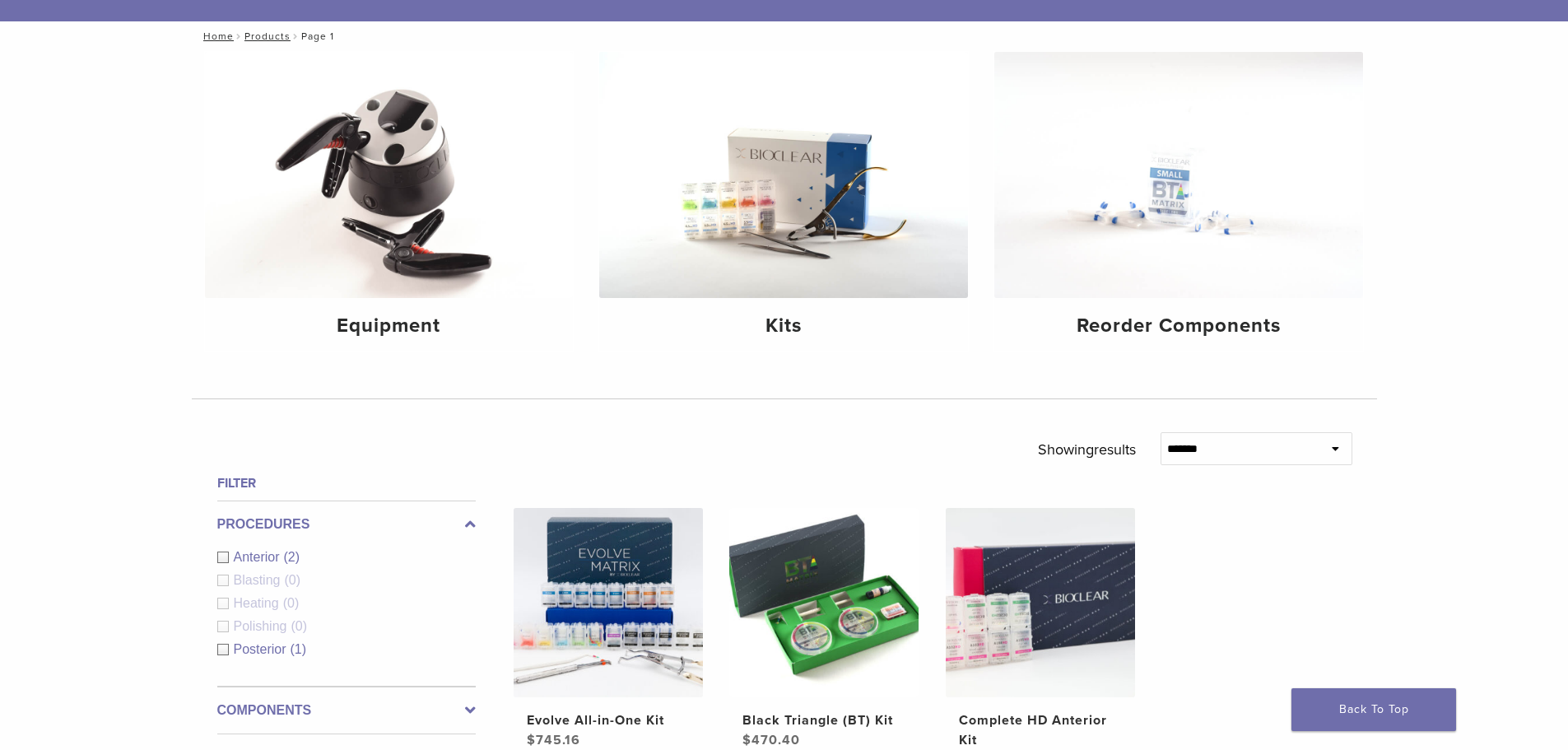
click at [1257, 451] on select "**********" at bounding box center [1255, 448] width 191 height 33
click at [1385, 436] on div "**********" at bounding box center [784, 515] width 1568 height 930
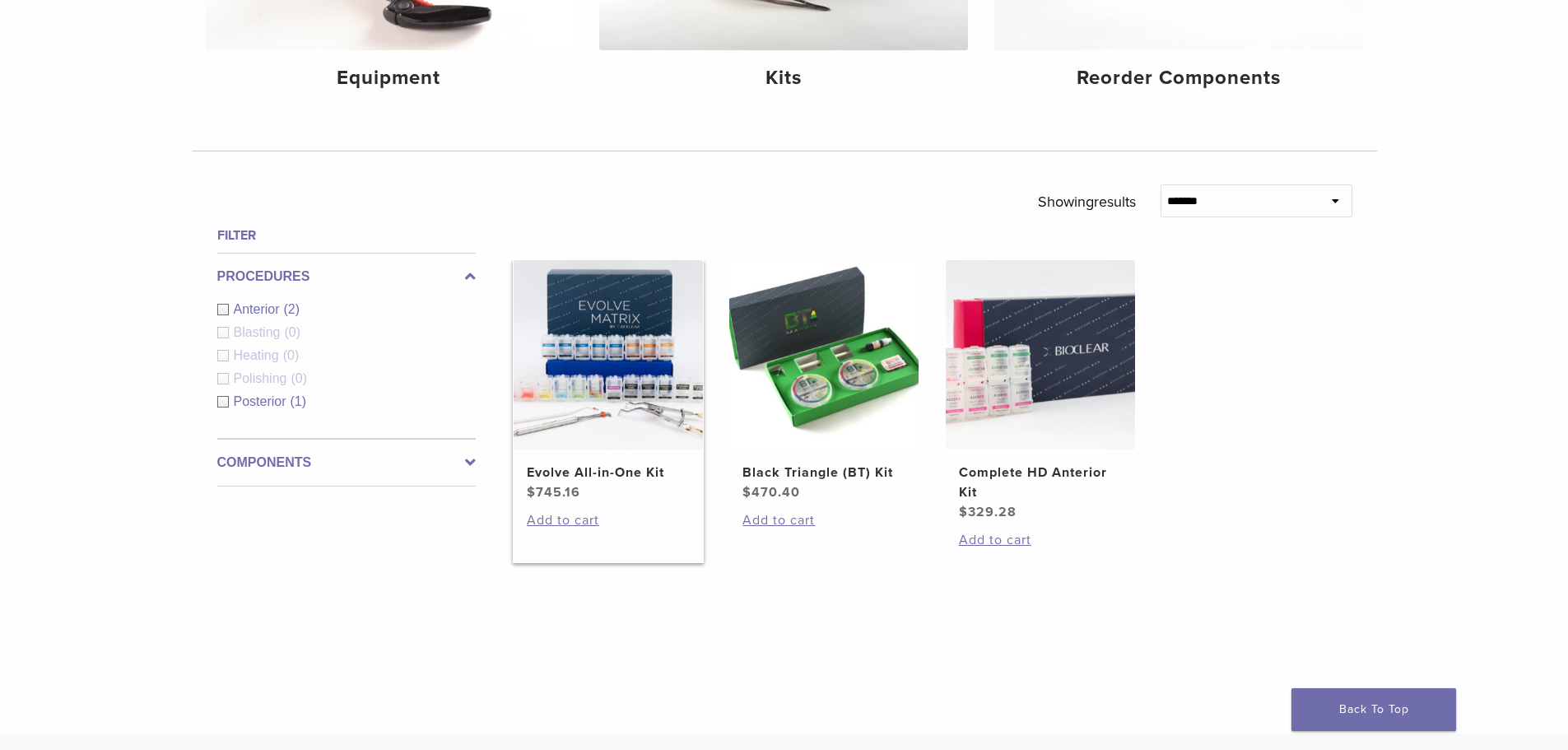
scroll to position [412, 0]
click at [526, 396] on img at bounding box center [608, 355] width 189 height 189
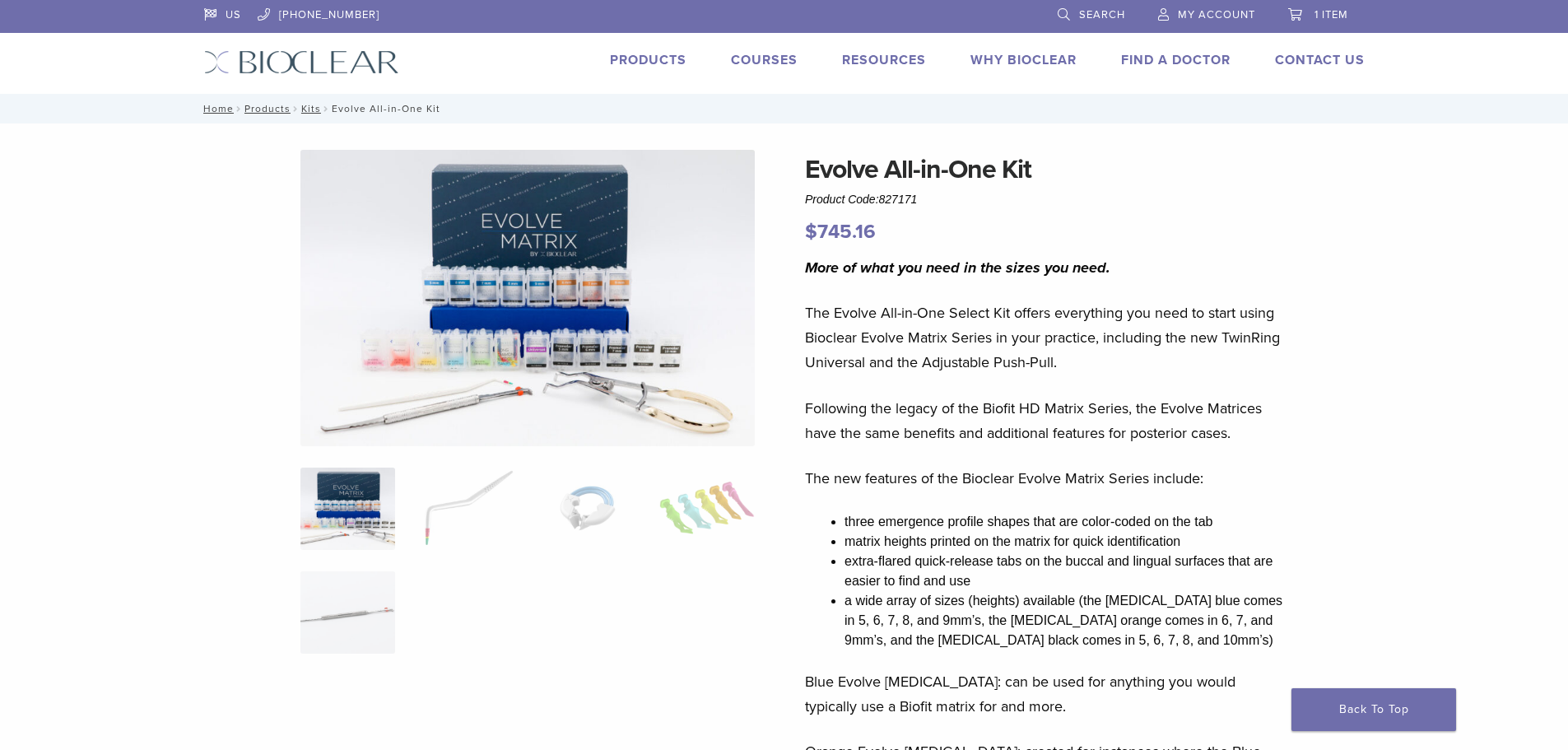
click at [665, 55] on link "Products" at bounding box center [647, 59] width 76 height 16
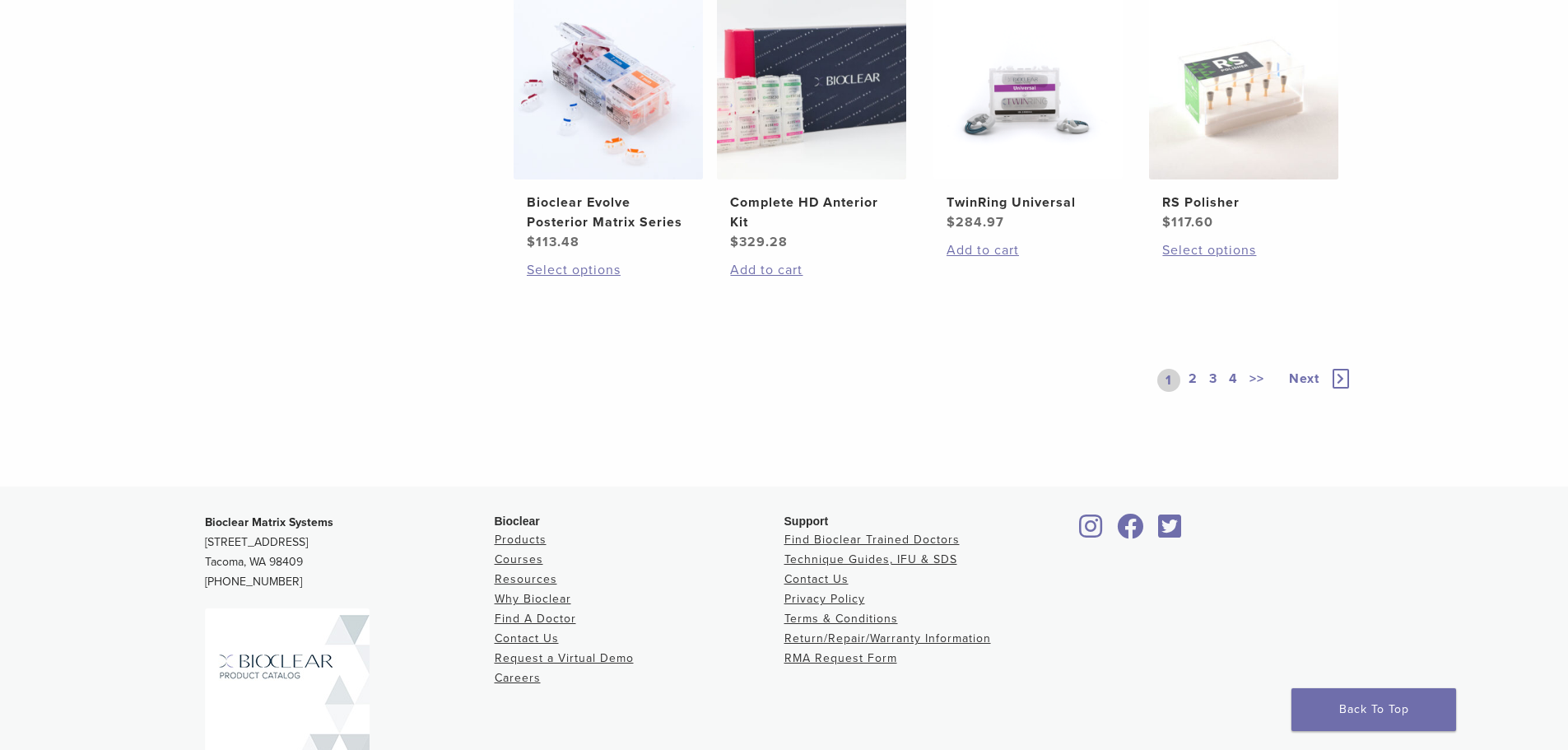
scroll to position [1134, 0]
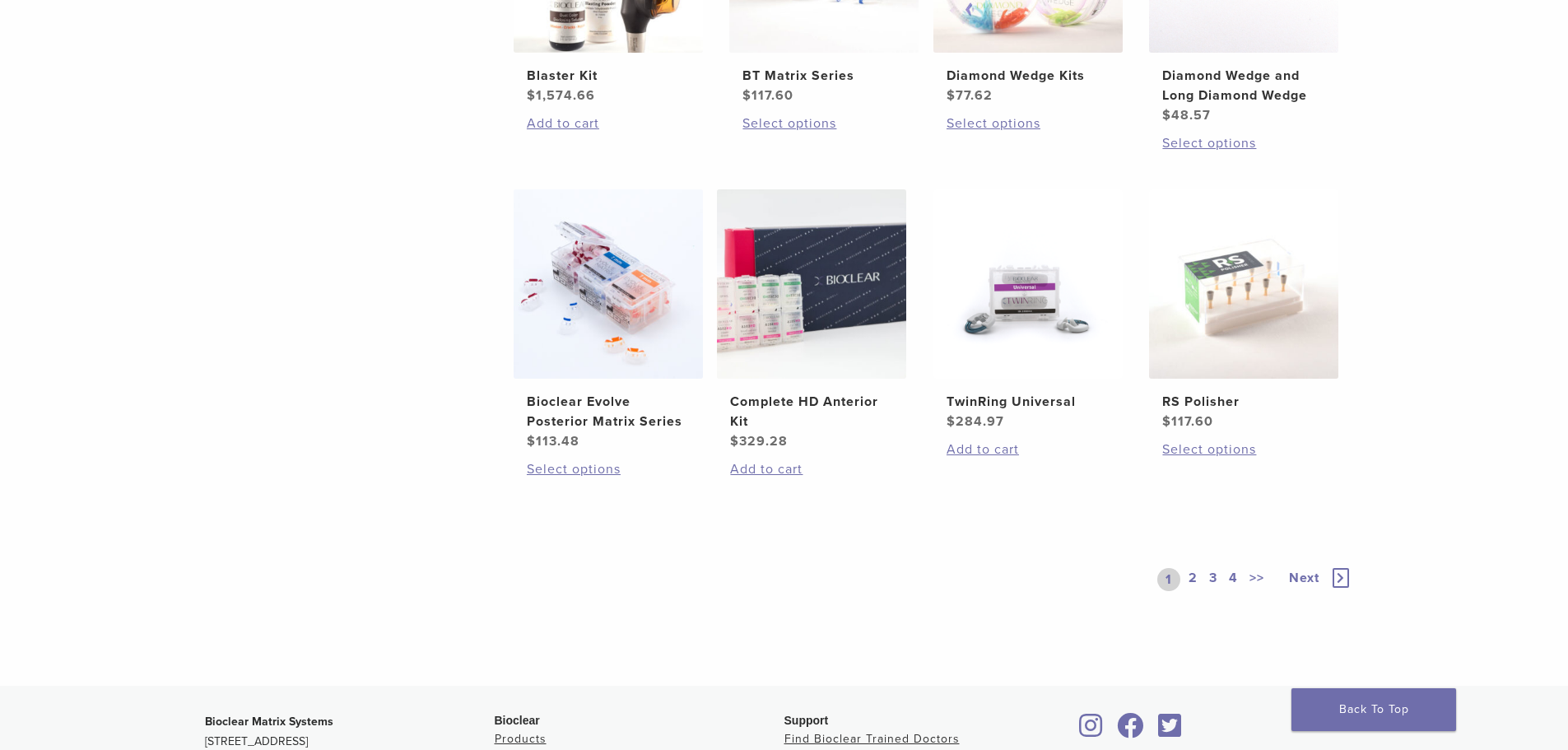
click at [1187, 575] on link "2" at bounding box center [1193, 579] width 16 height 23
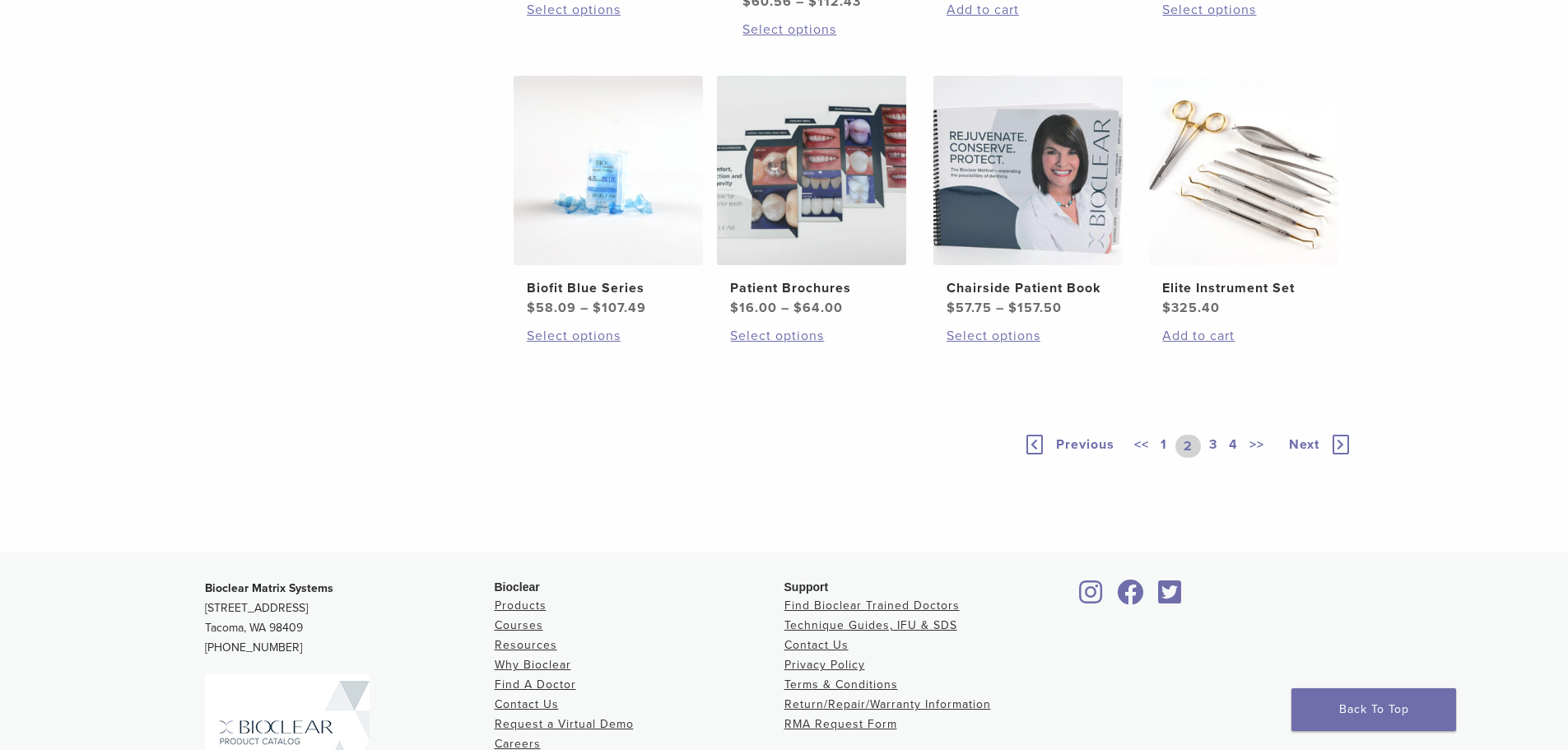
scroll to position [1217, 0]
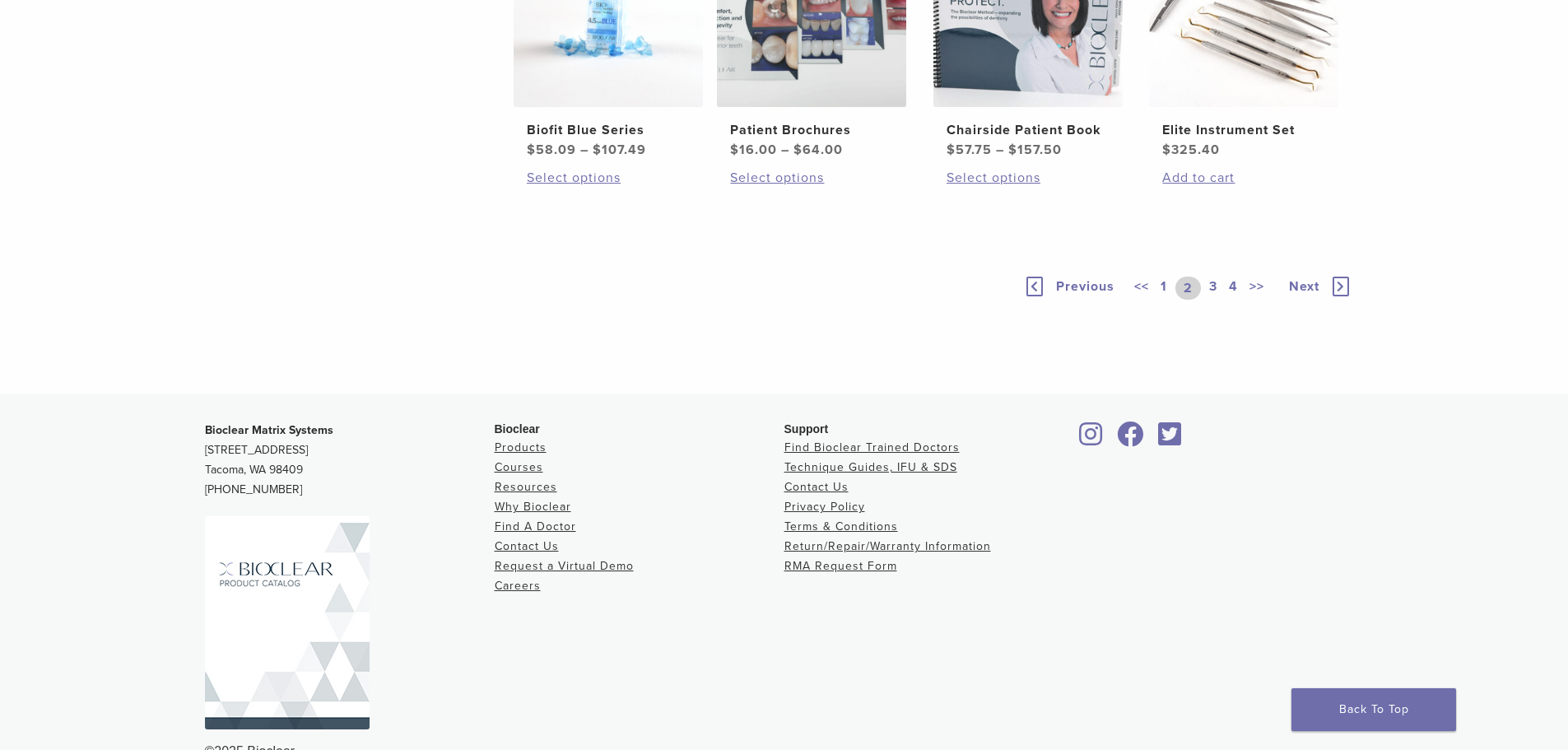
click at [1215, 300] on link "3" at bounding box center [1213, 287] width 15 height 23
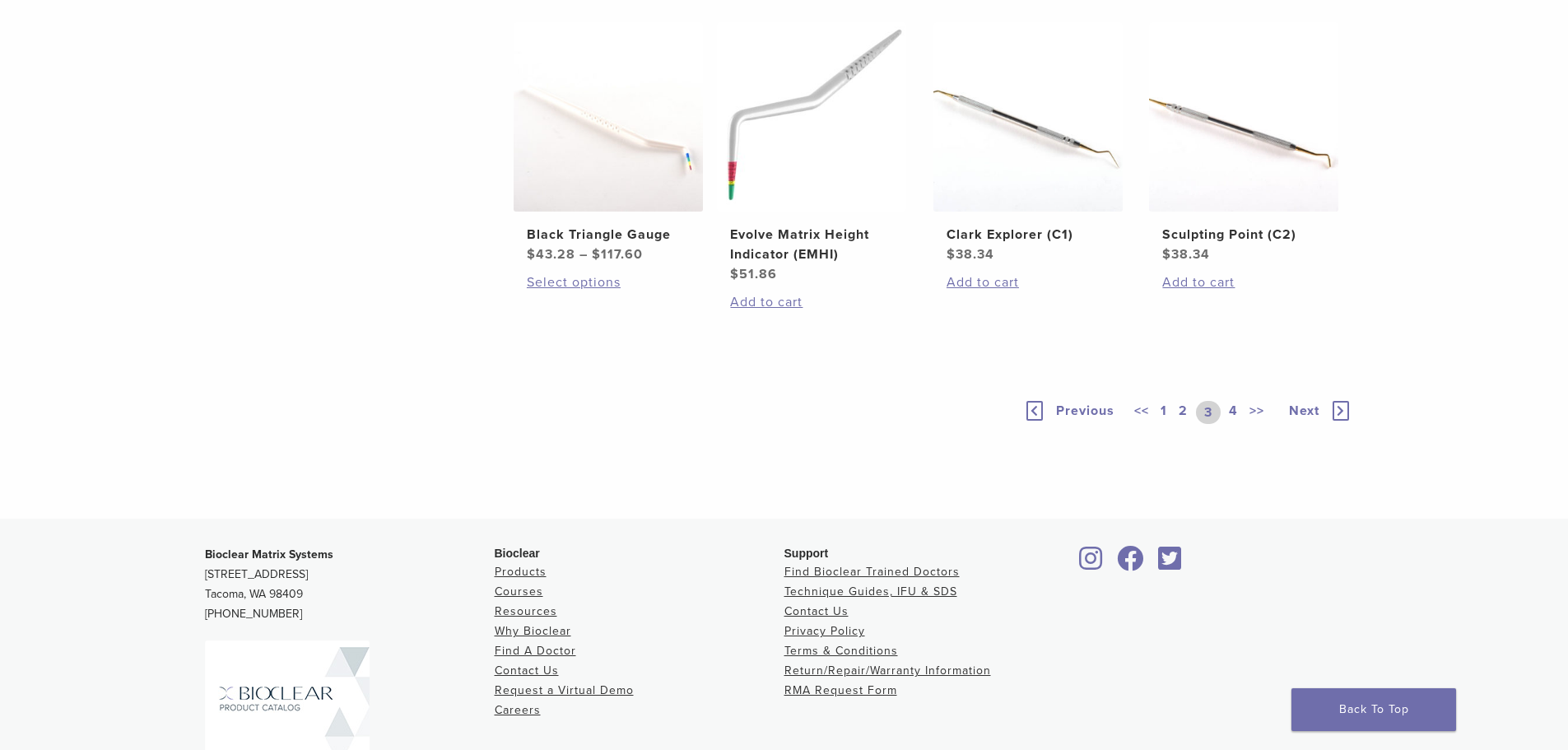
scroll to position [1217, 0]
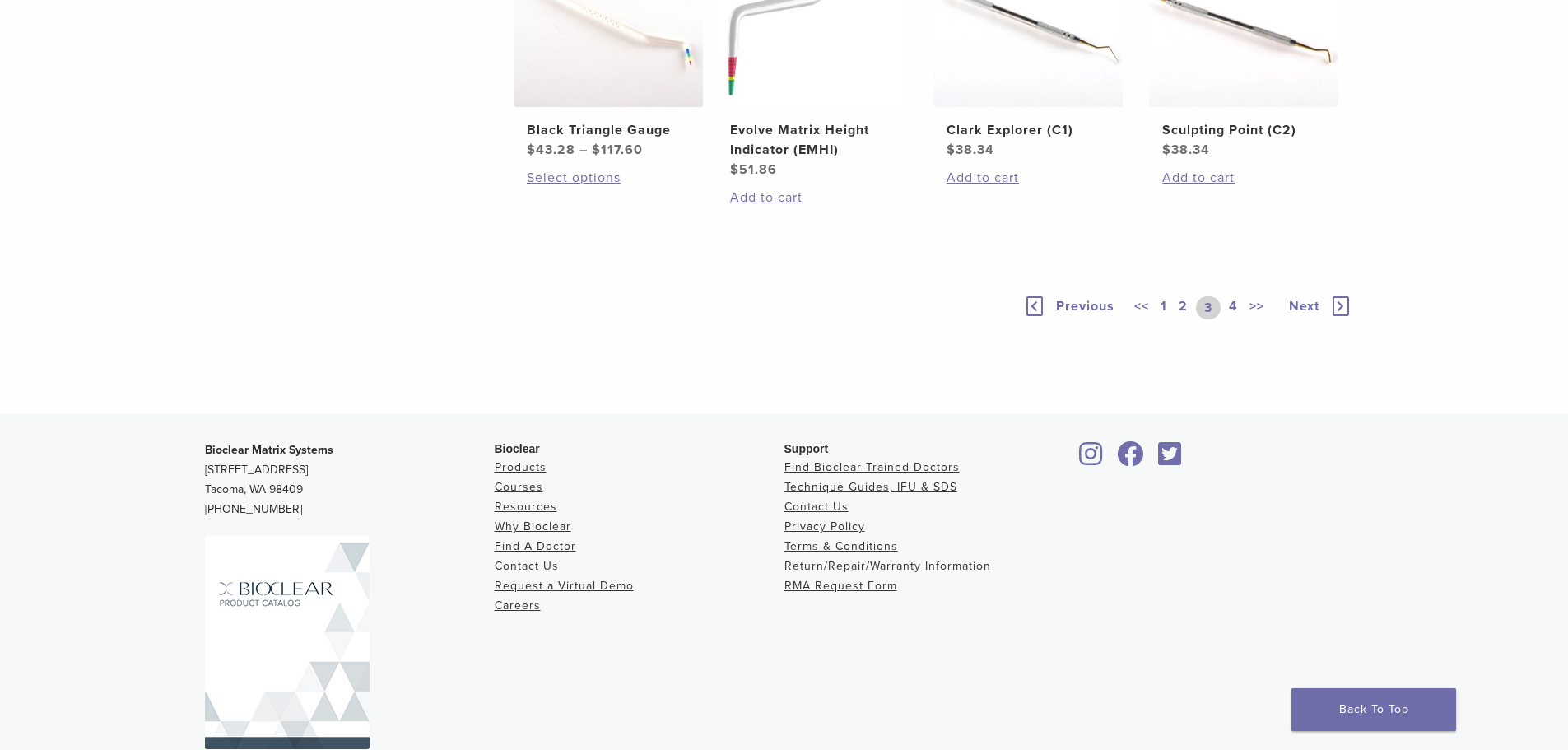
click at [1232, 319] on link "4" at bounding box center [1233, 307] width 16 height 23
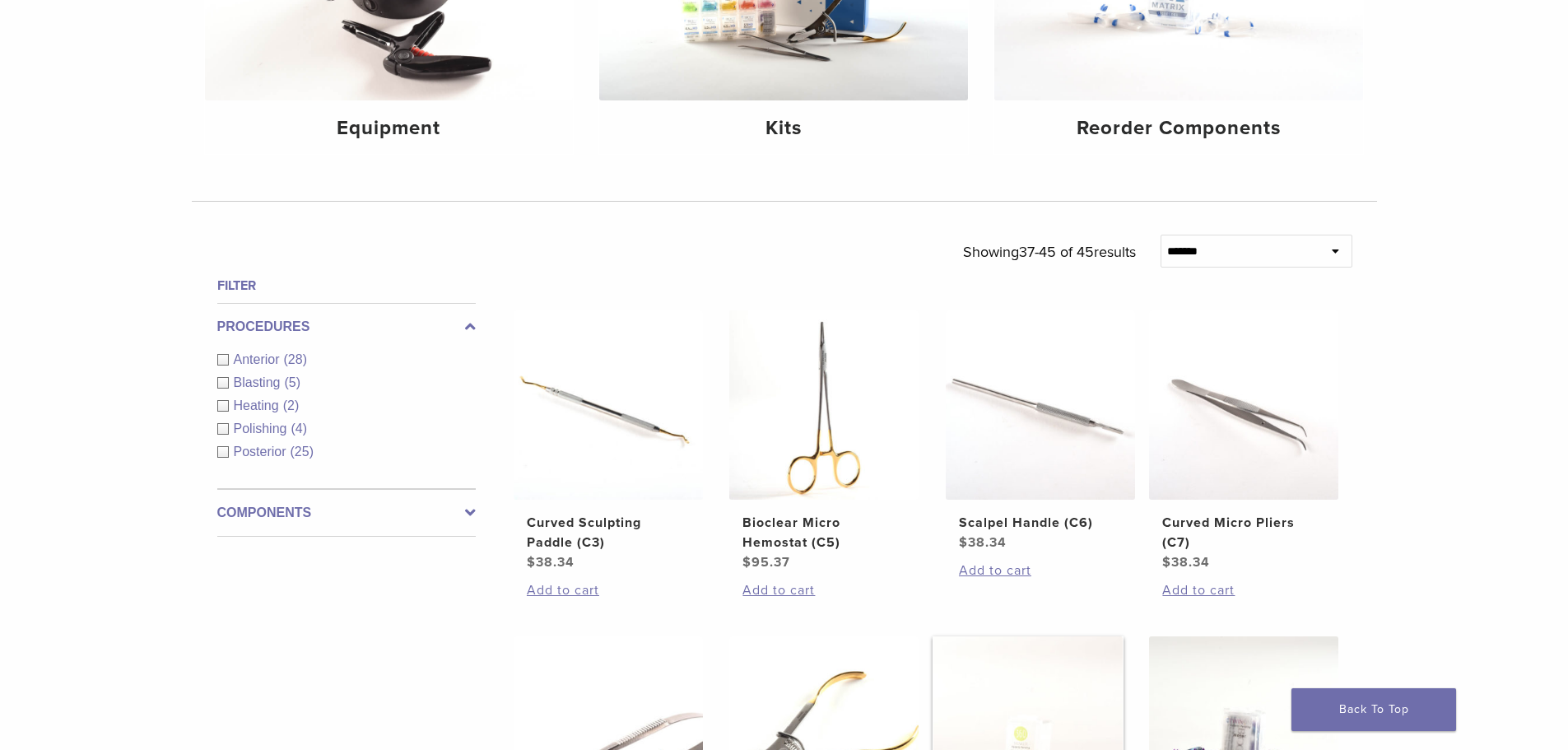
scroll to position [147, 0]
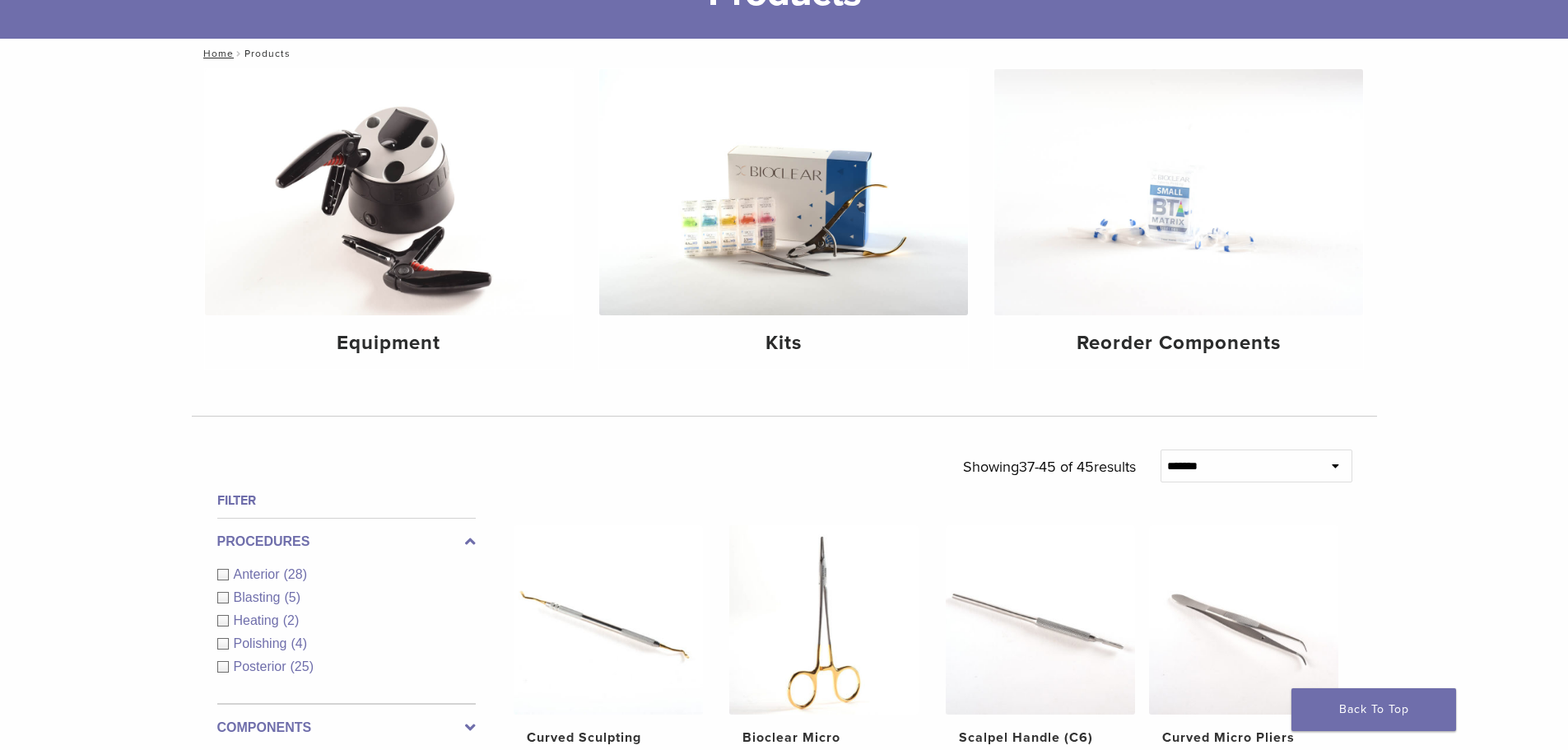
click at [1221, 467] on select "**********" at bounding box center [1255, 465] width 191 height 33
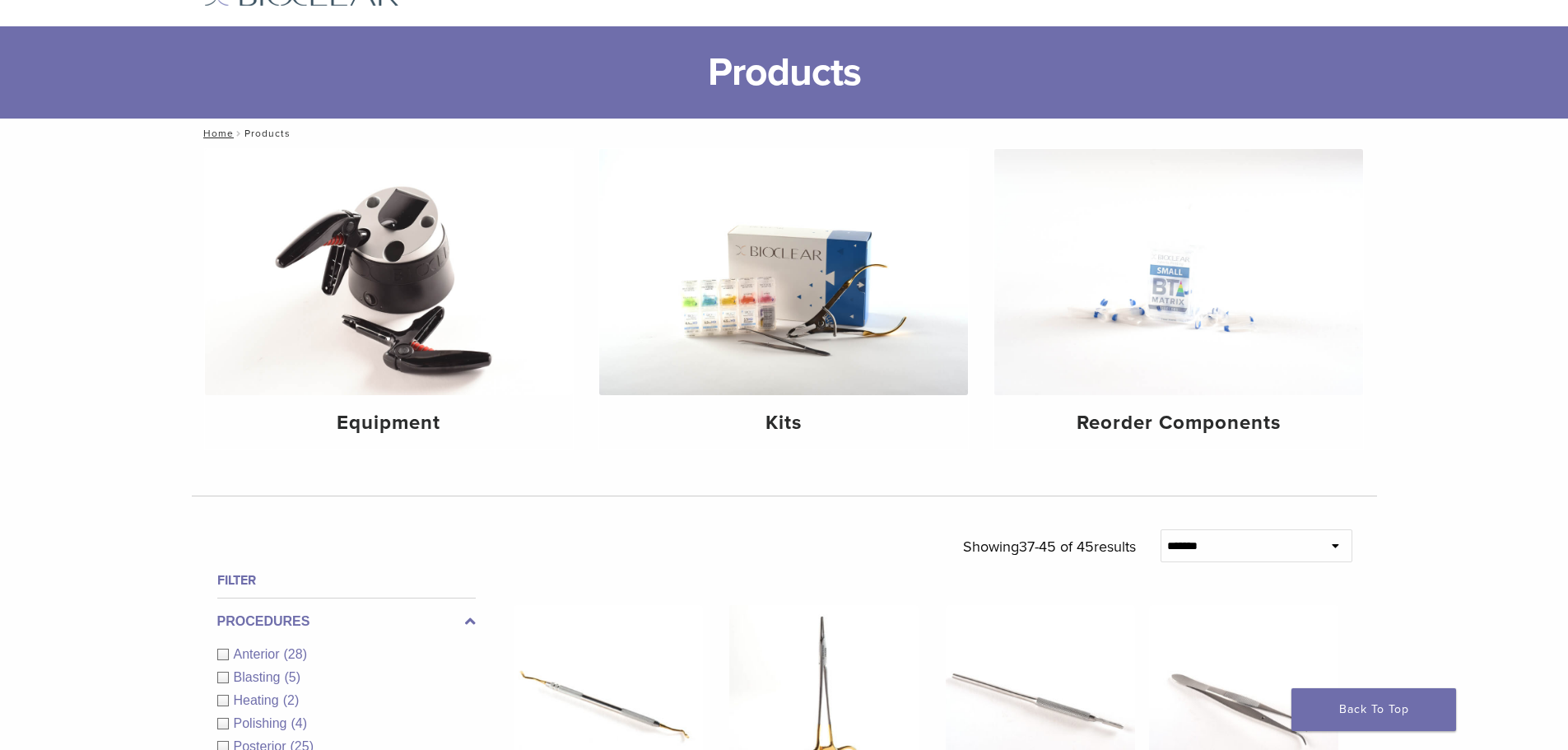
scroll to position [0, 0]
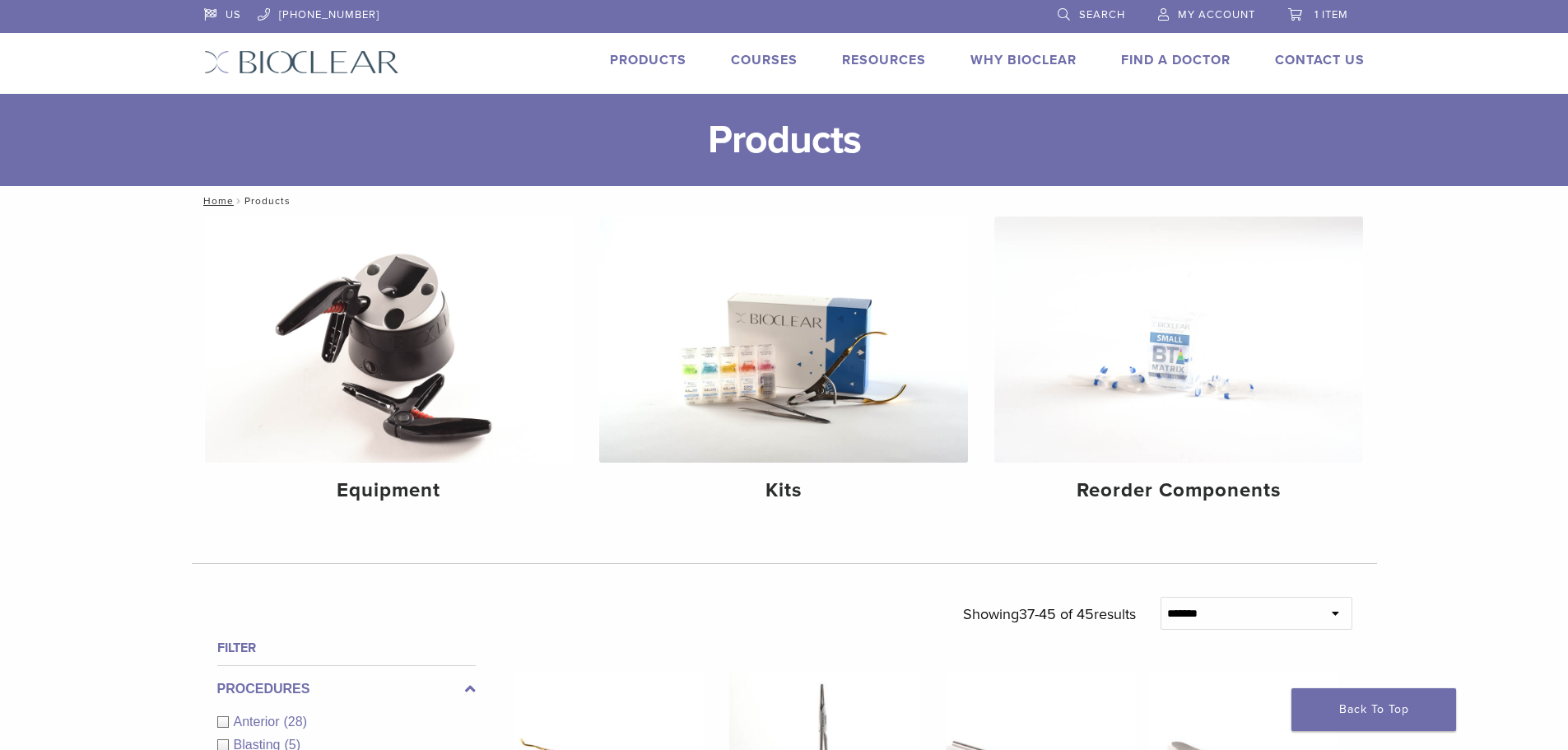
click at [1327, 6] on link "1 item" at bounding box center [1318, 12] width 60 height 24
click at [1325, 24] on link "1 item" at bounding box center [1318, 12] width 60 height 24
click at [1323, 21] on span "1 item" at bounding box center [1331, 15] width 34 height 13
click at [1321, 16] on span "1 item" at bounding box center [1331, 15] width 34 height 13
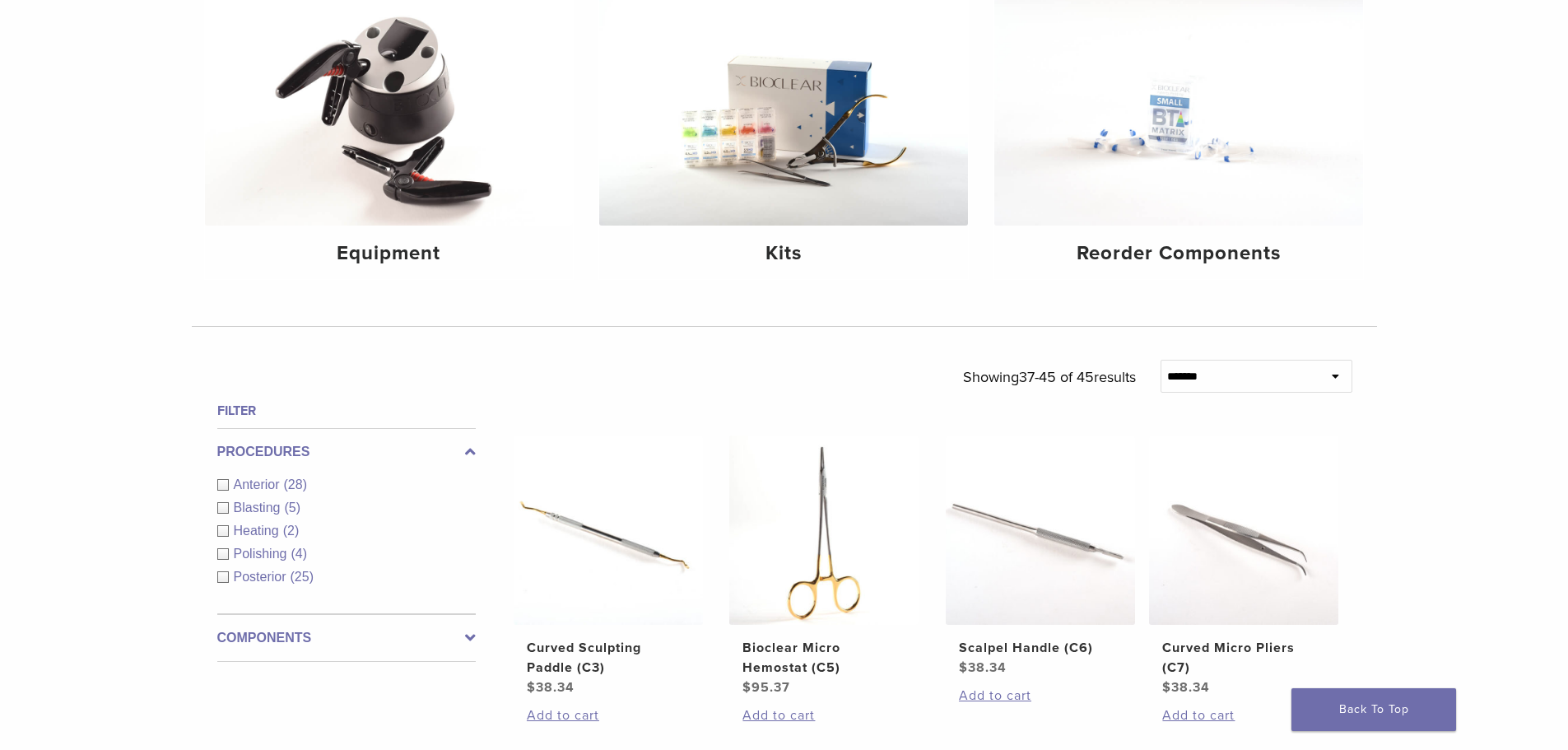
scroll to position [329, 0]
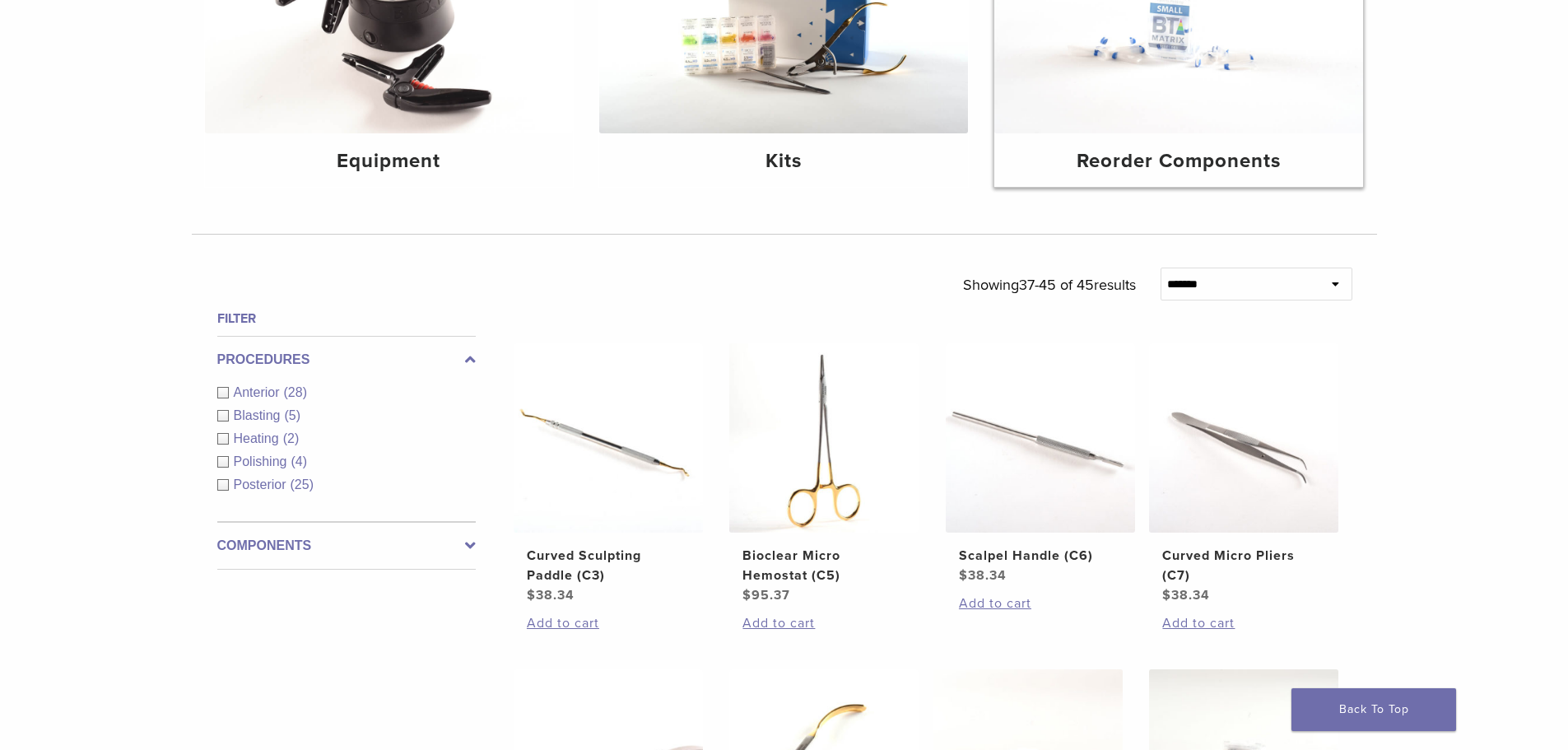
click at [1126, 126] on img at bounding box center [1178, 9] width 368 height 246
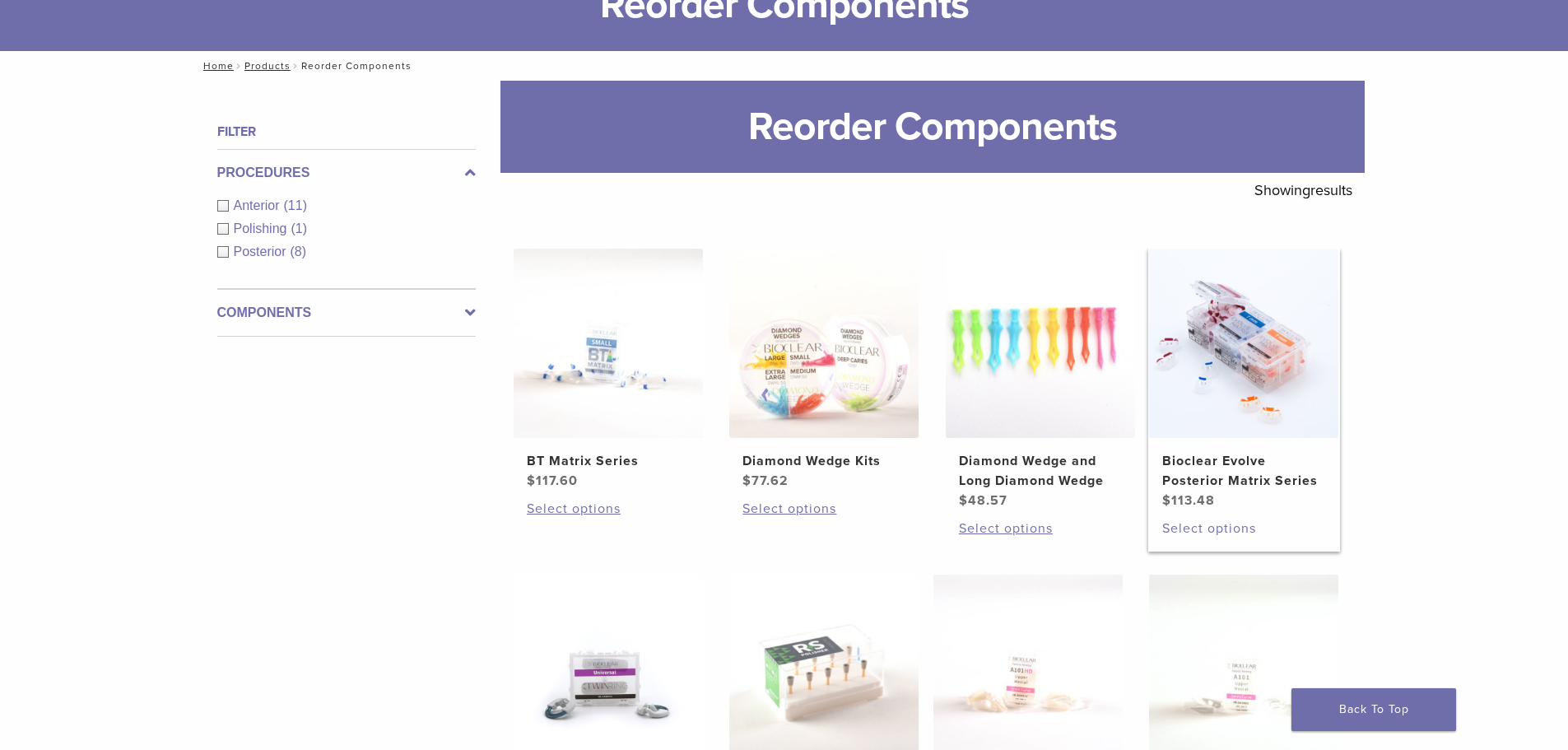
scroll to position [165, 0]
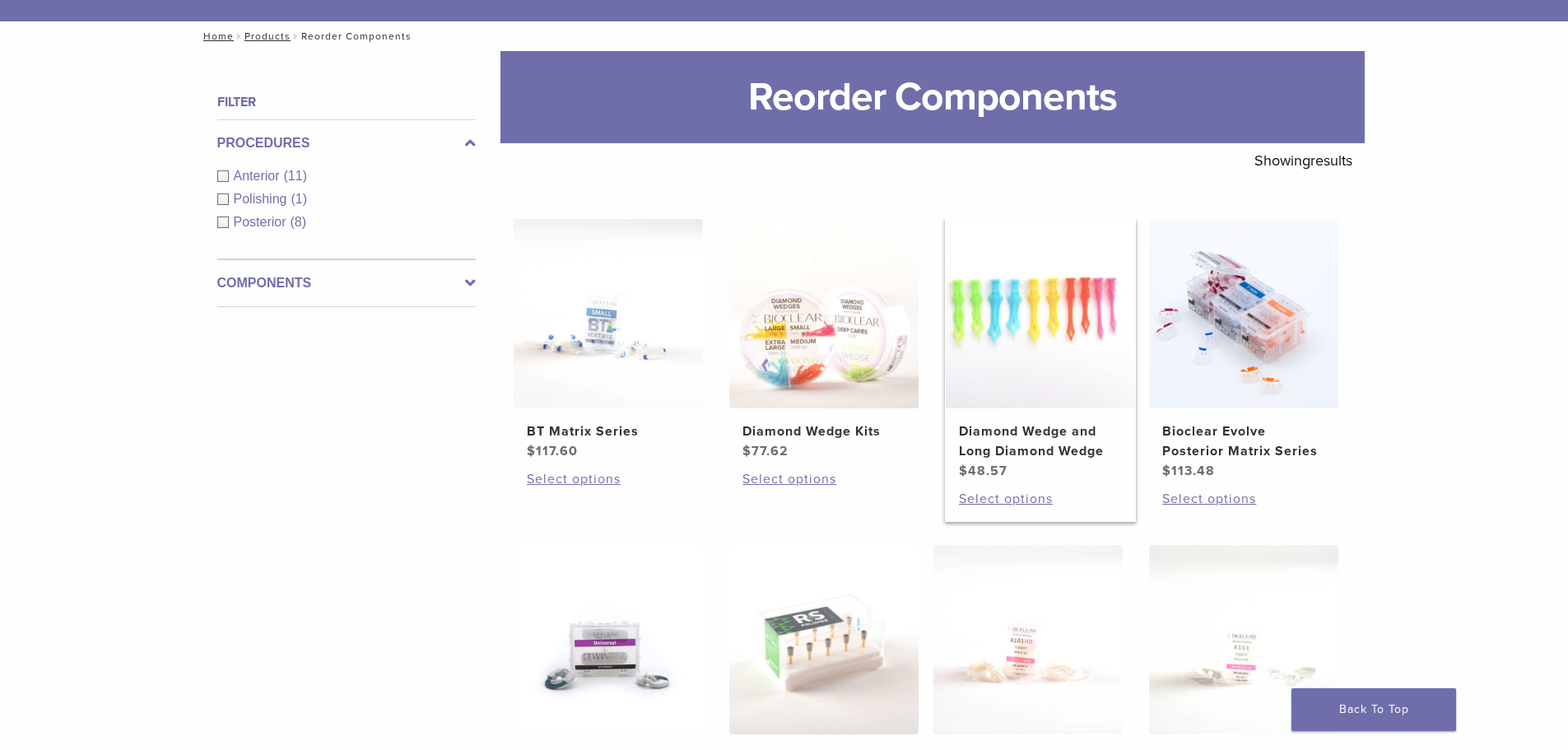
click at [1041, 446] on h2 "Diamond Wedge and Long Diamond Wedge" at bounding box center [1039, 441] width 163 height 40
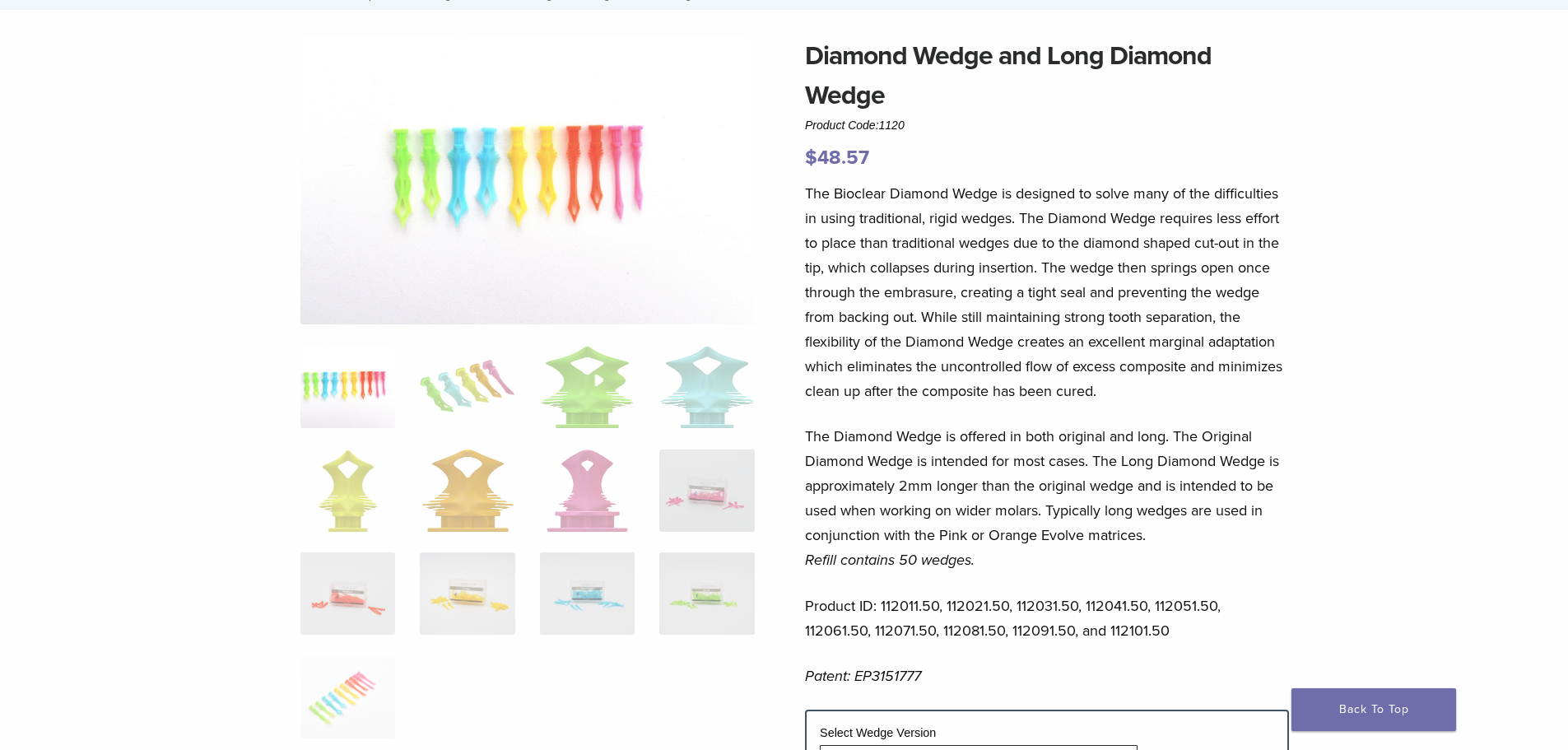
scroll to position [412, 0]
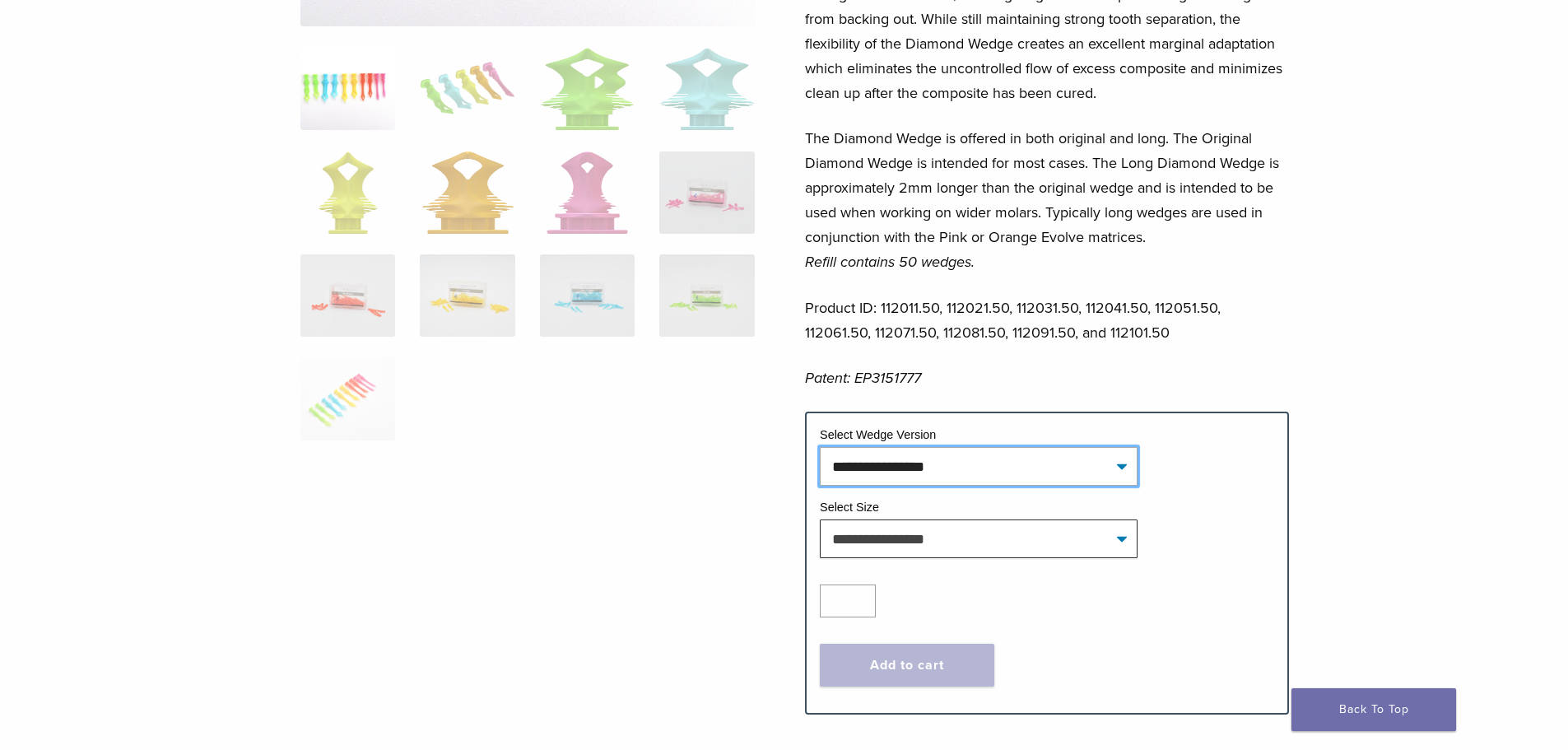
click at [873, 476] on select "**********" at bounding box center [978, 465] width 318 height 38
click at [820, 447] on select "**********" at bounding box center [978, 465] width 318 height 38
select select "**********"
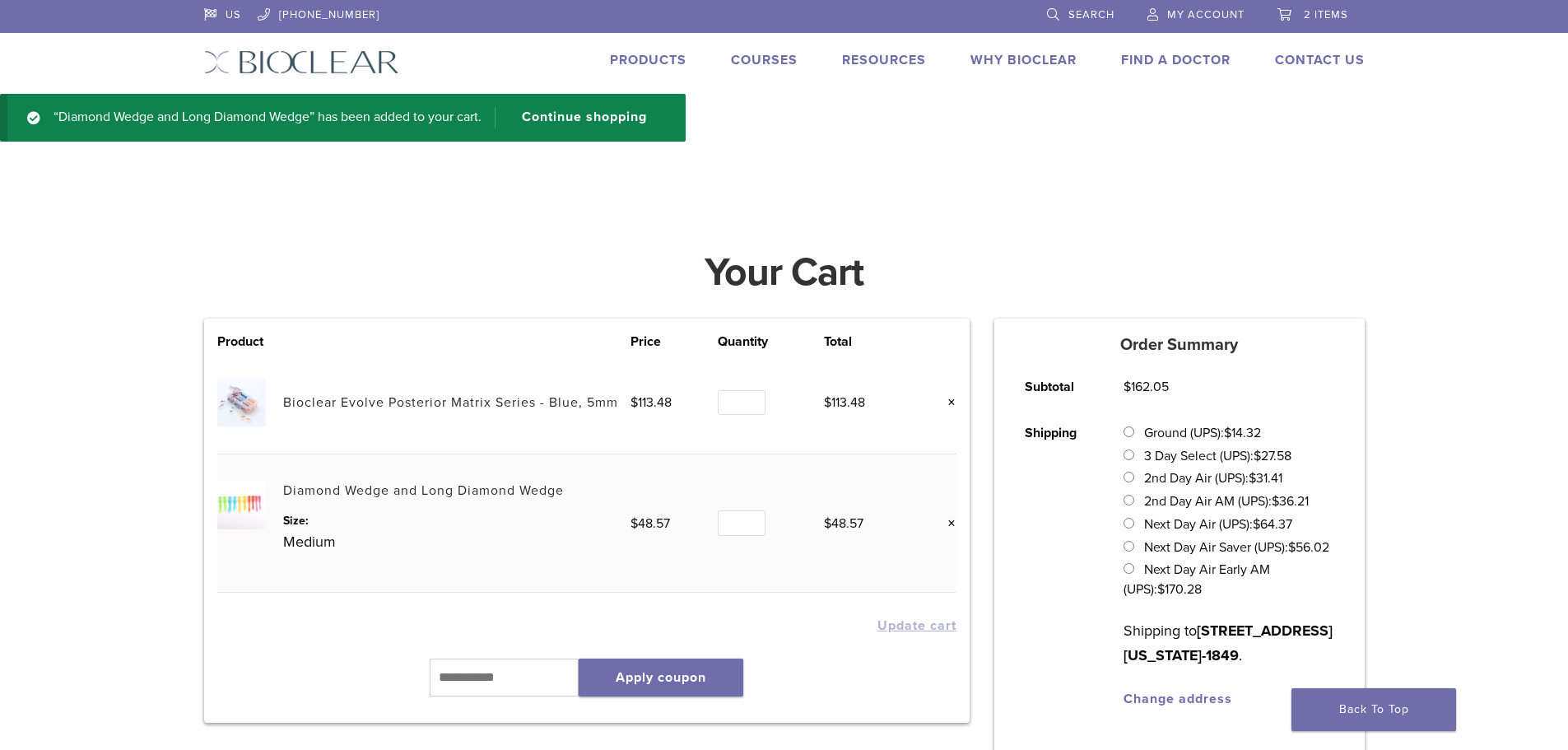
click at [1209, 9] on span "My Account" at bounding box center [1205, 15] width 77 height 13
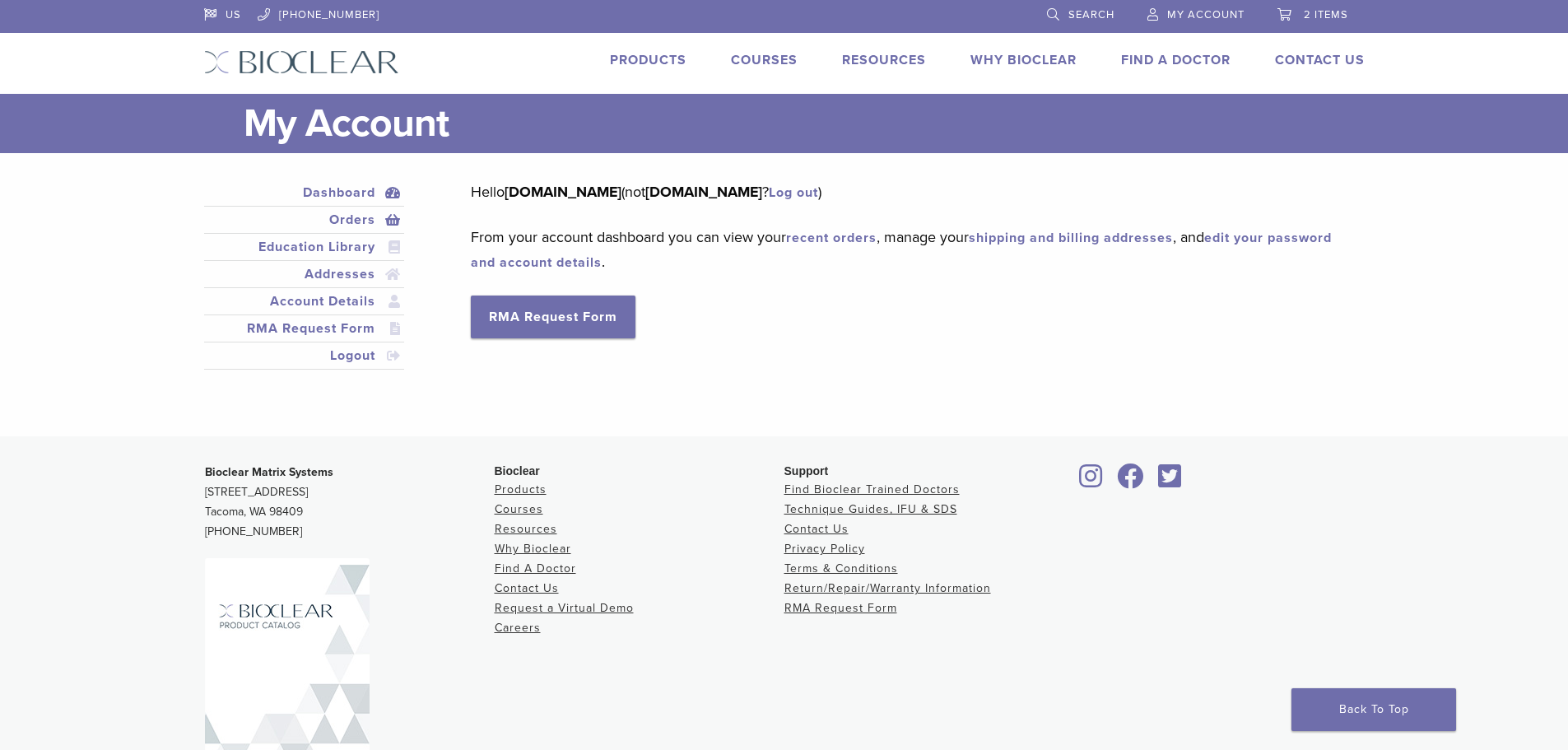
click at [333, 220] on link "Orders" at bounding box center [304, 220] width 194 height 20
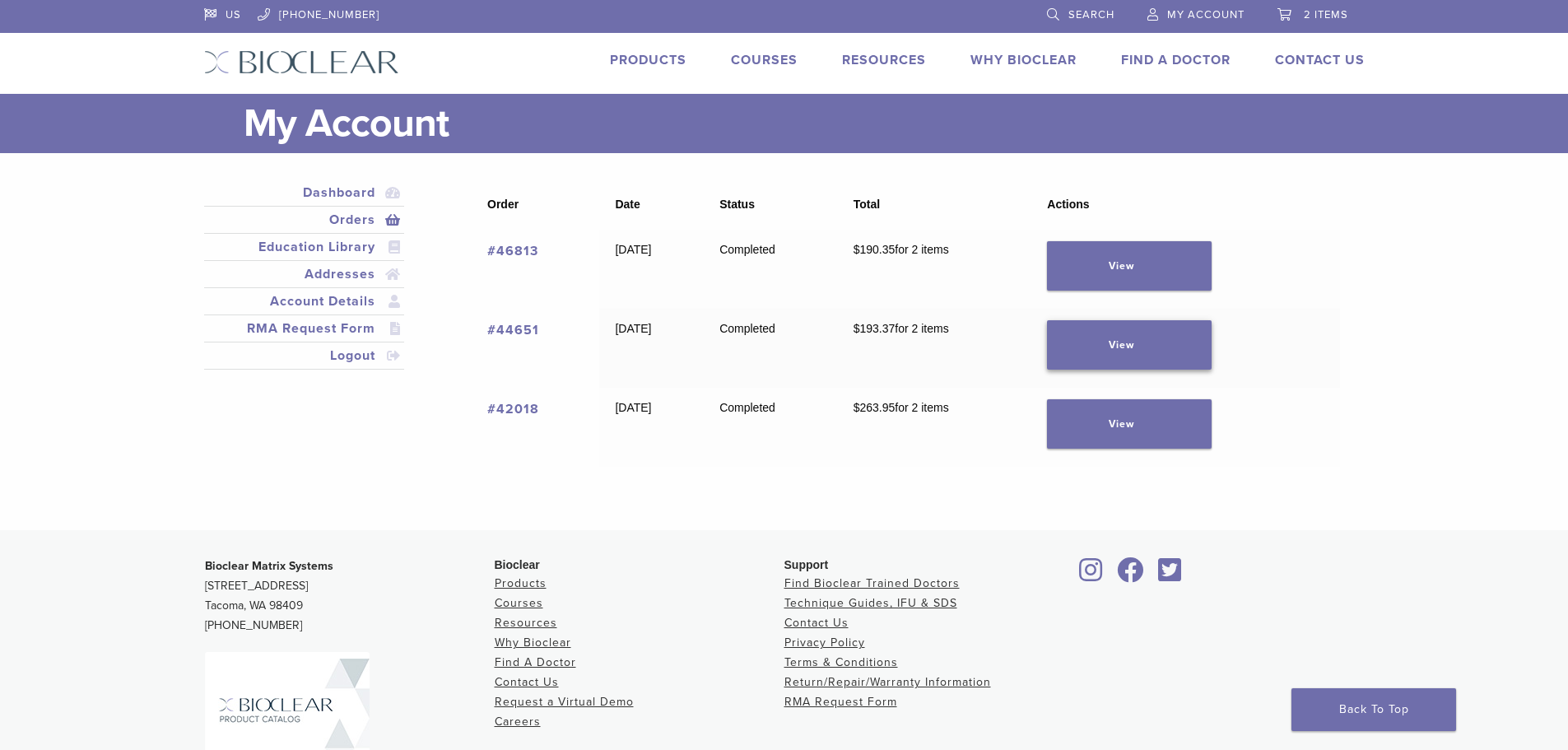
click at [1171, 334] on link "View" at bounding box center [1129, 345] width 165 height 49
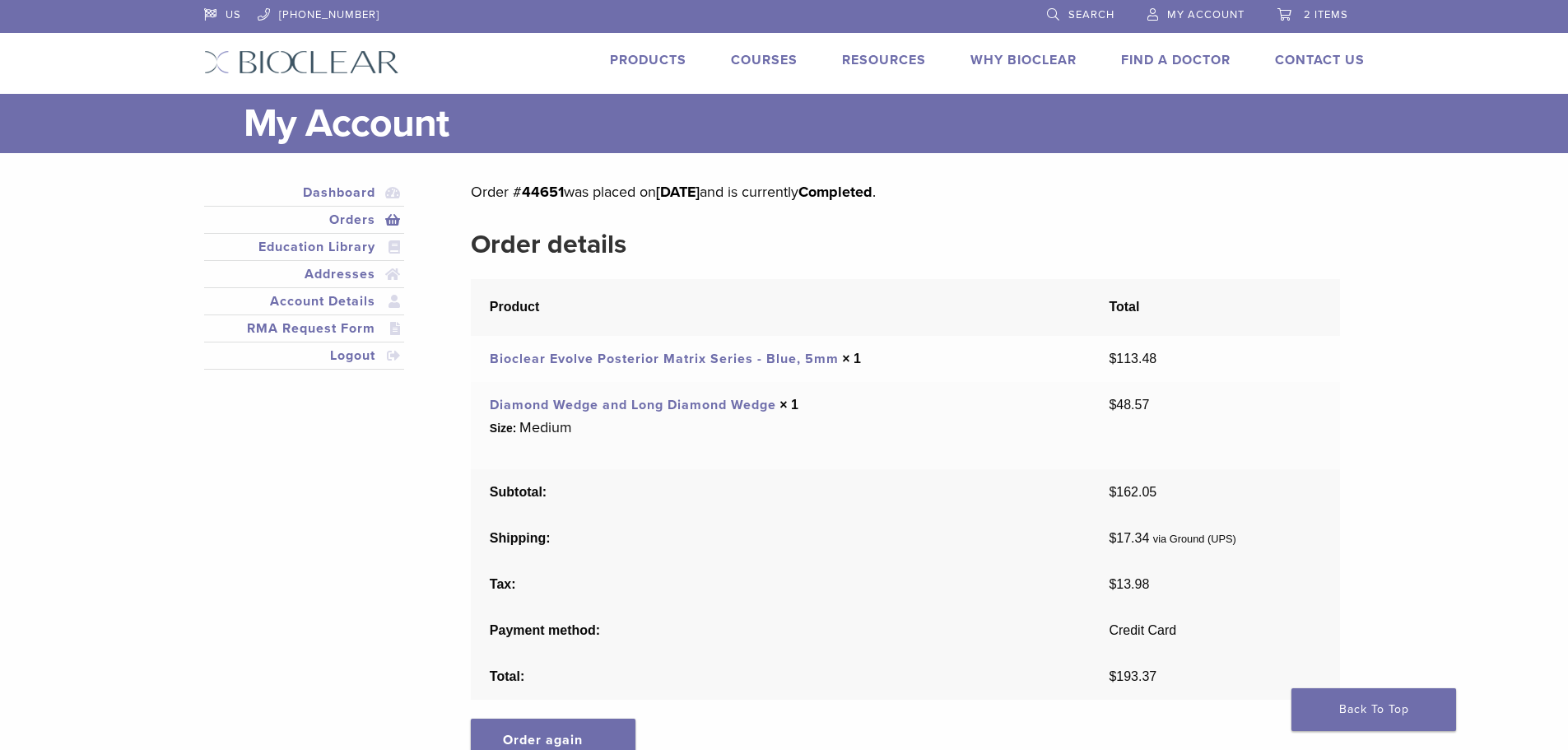
click at [1323, 14] on span "2 items" at bounding box center [1325, 15] width 44 height 13
click at [1321, 13] on span "2 items" at bounding box center [1325, 15] width 44 height 13
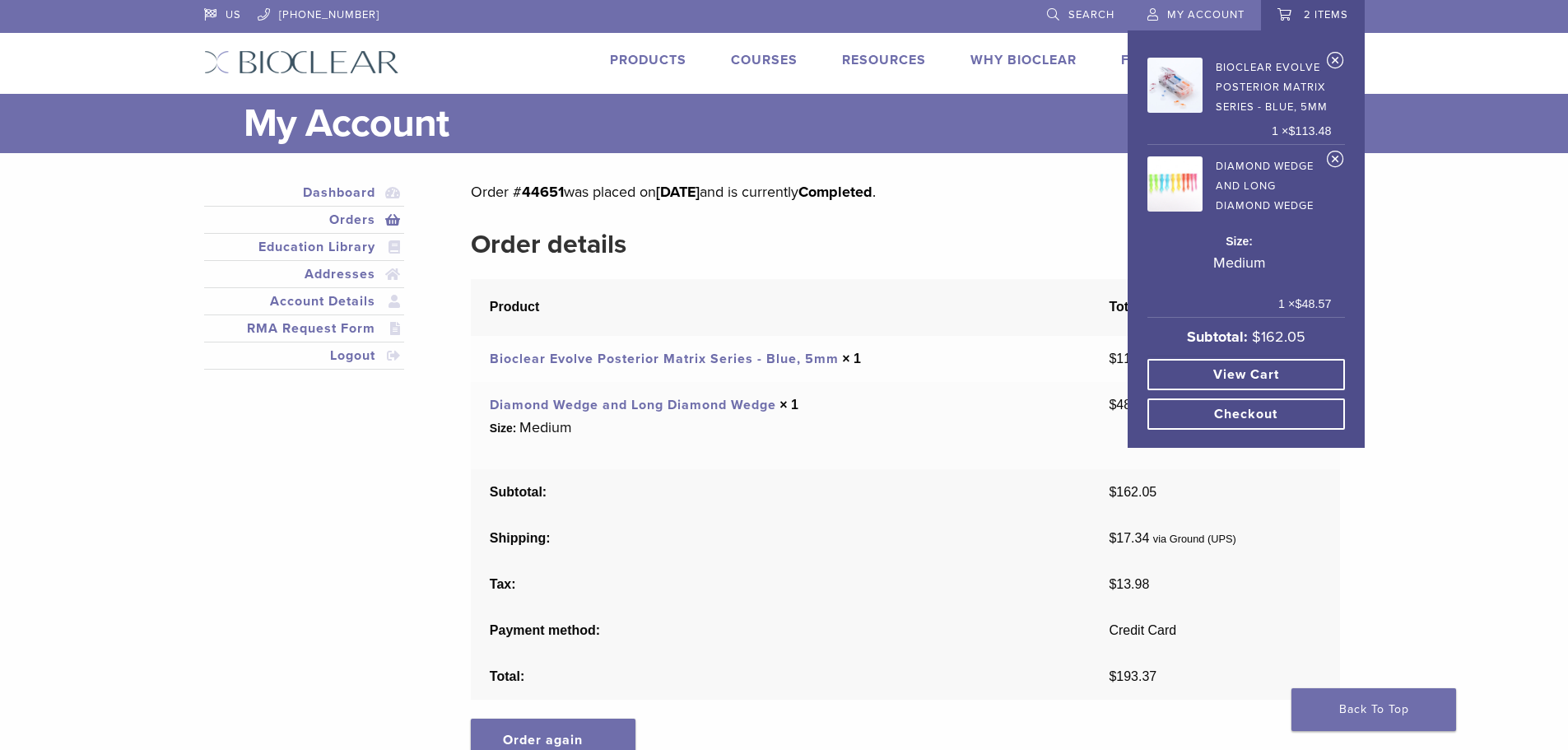
click at [1264, 399] on link "Checkout" at bounding box center [1246, 414] width 198 height 31
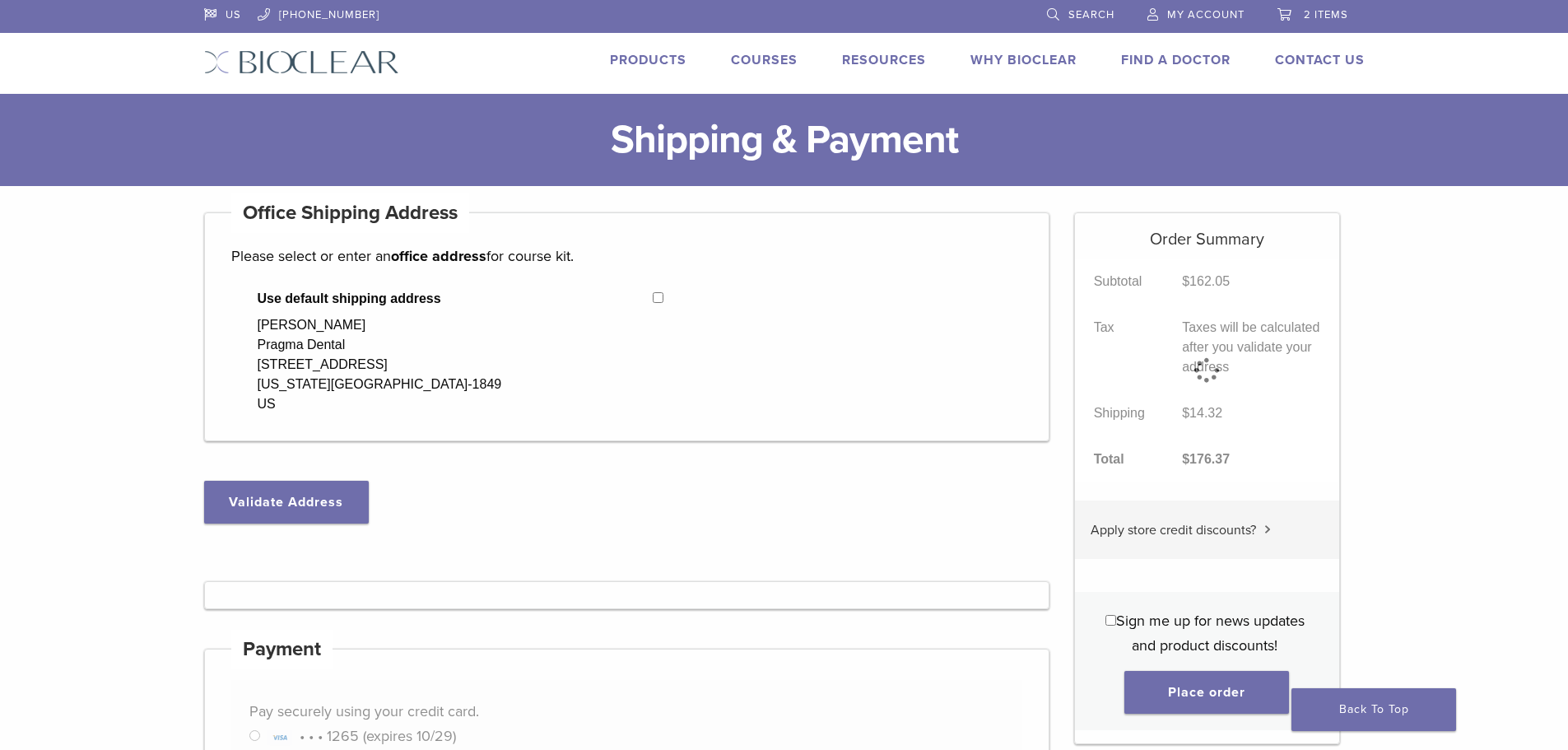
select select "**"
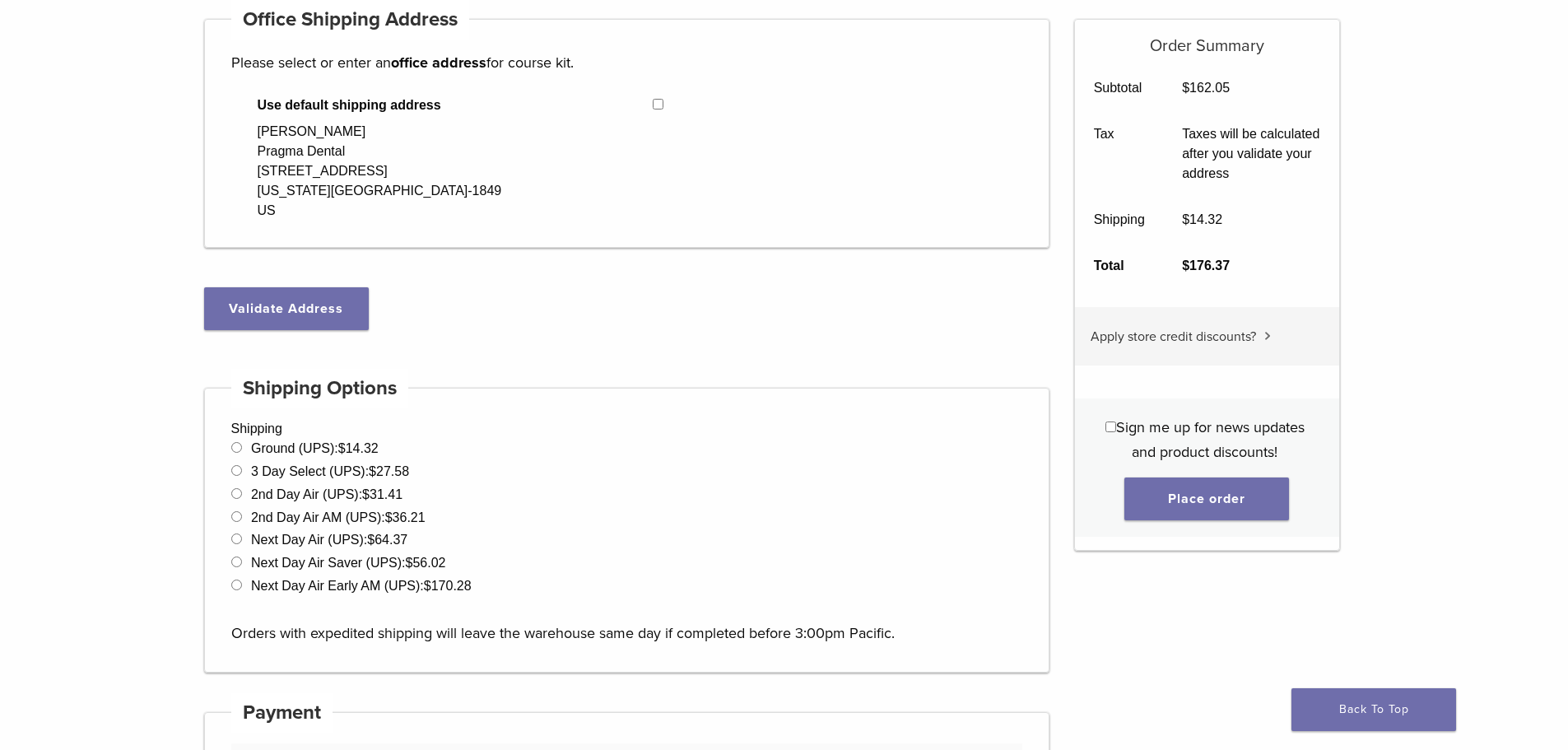
scroll to position [165, 0]
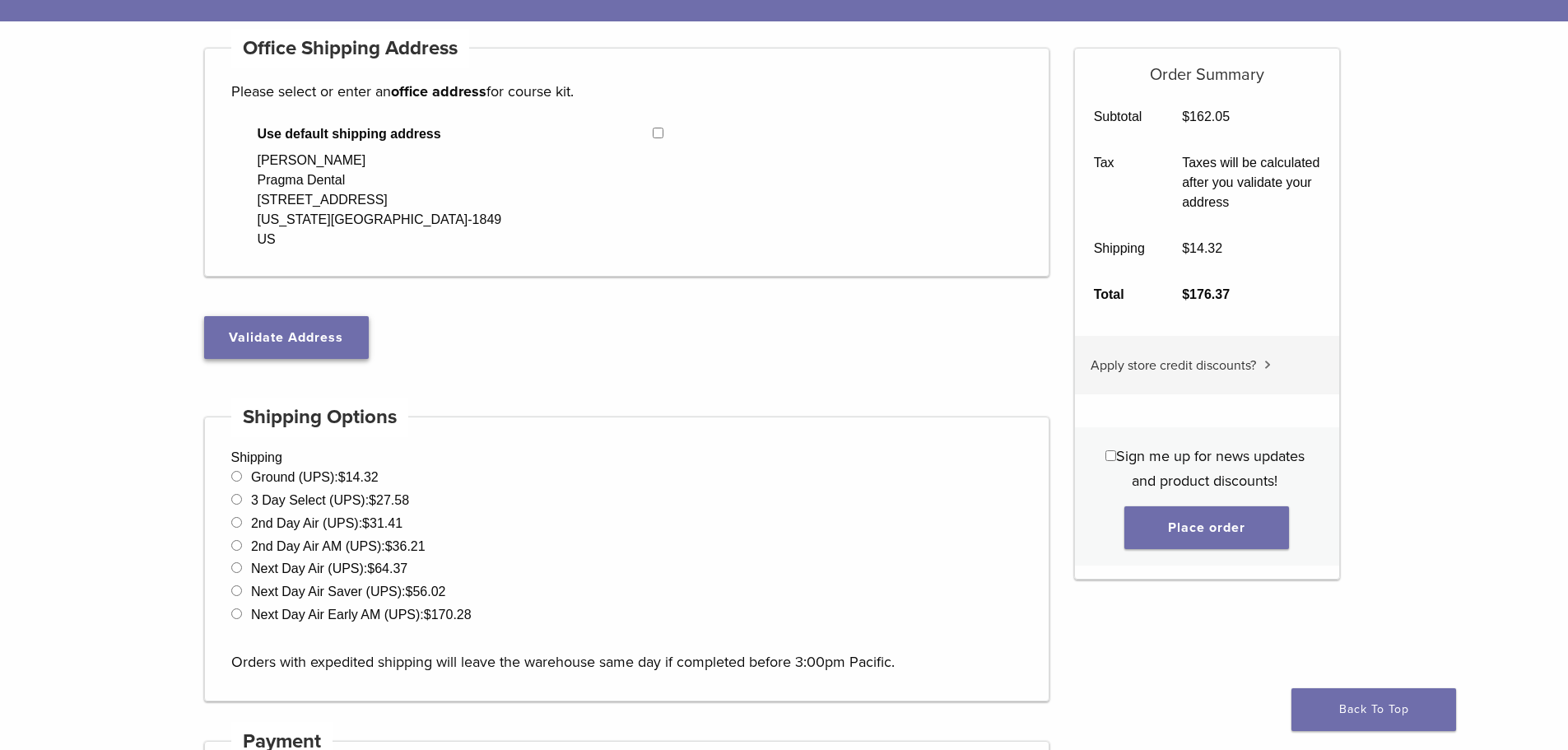
click at [326, 338] on button "Validate Address" at bounding box center [286, 336] width 165 height 42
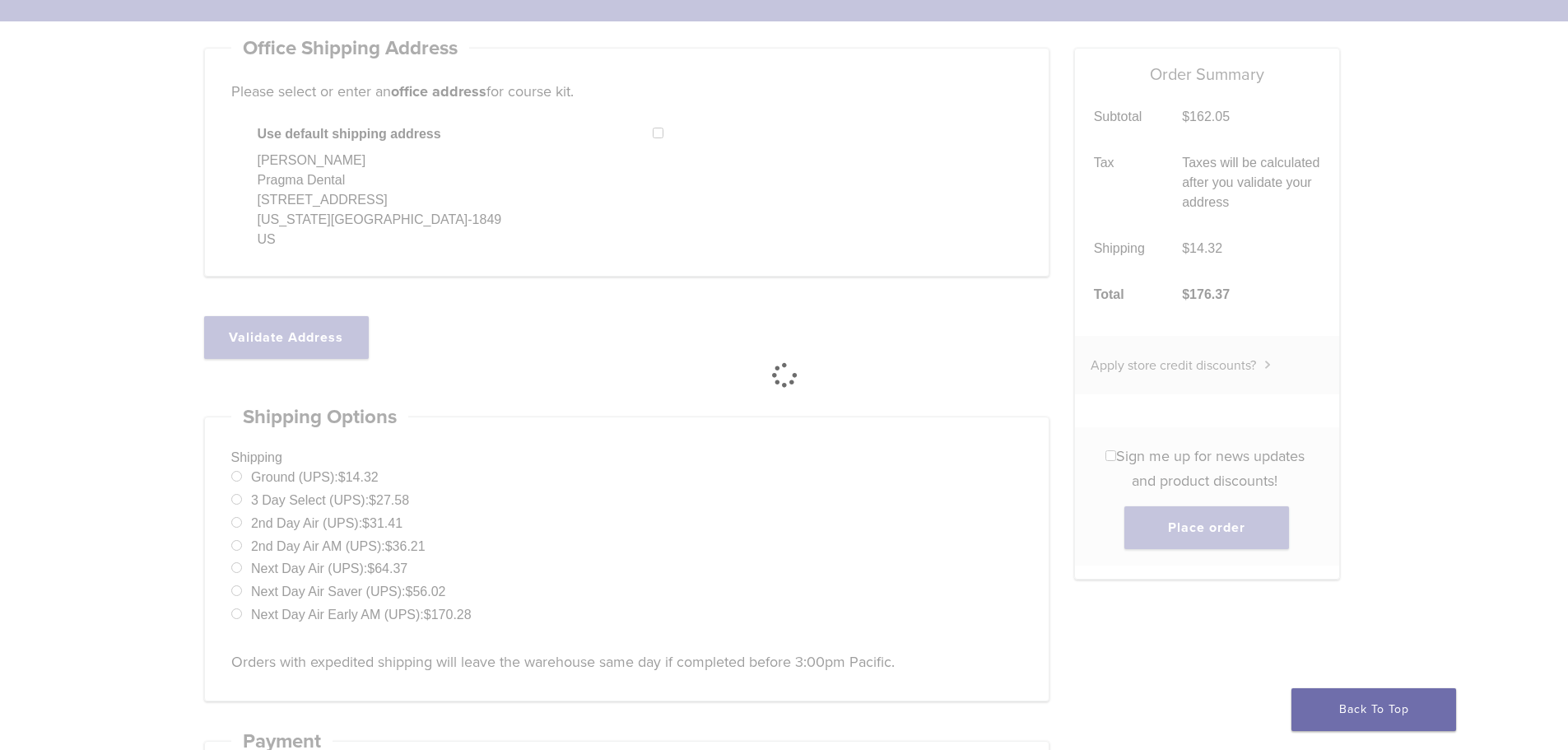
select select "**"
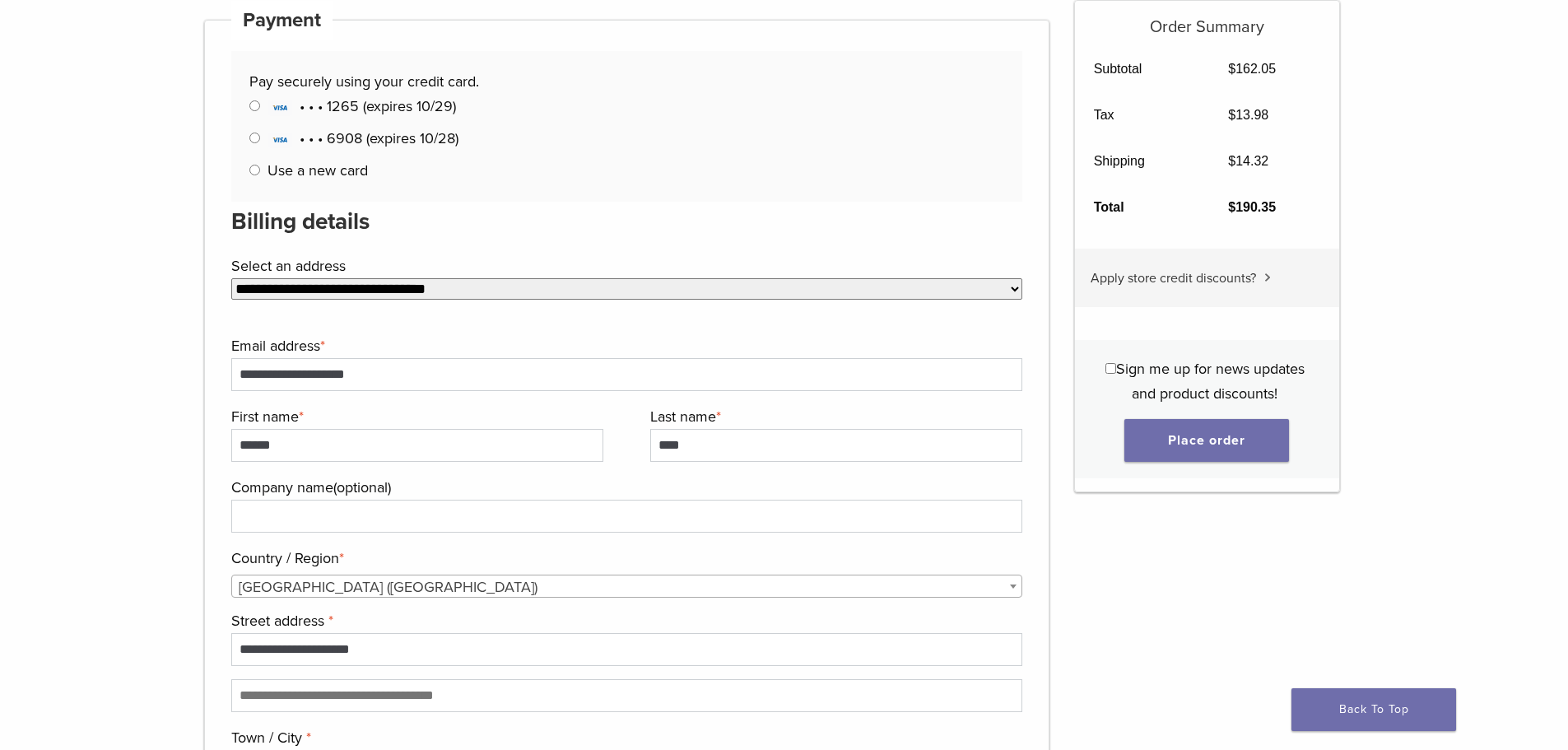
scroll to position [823, 0]
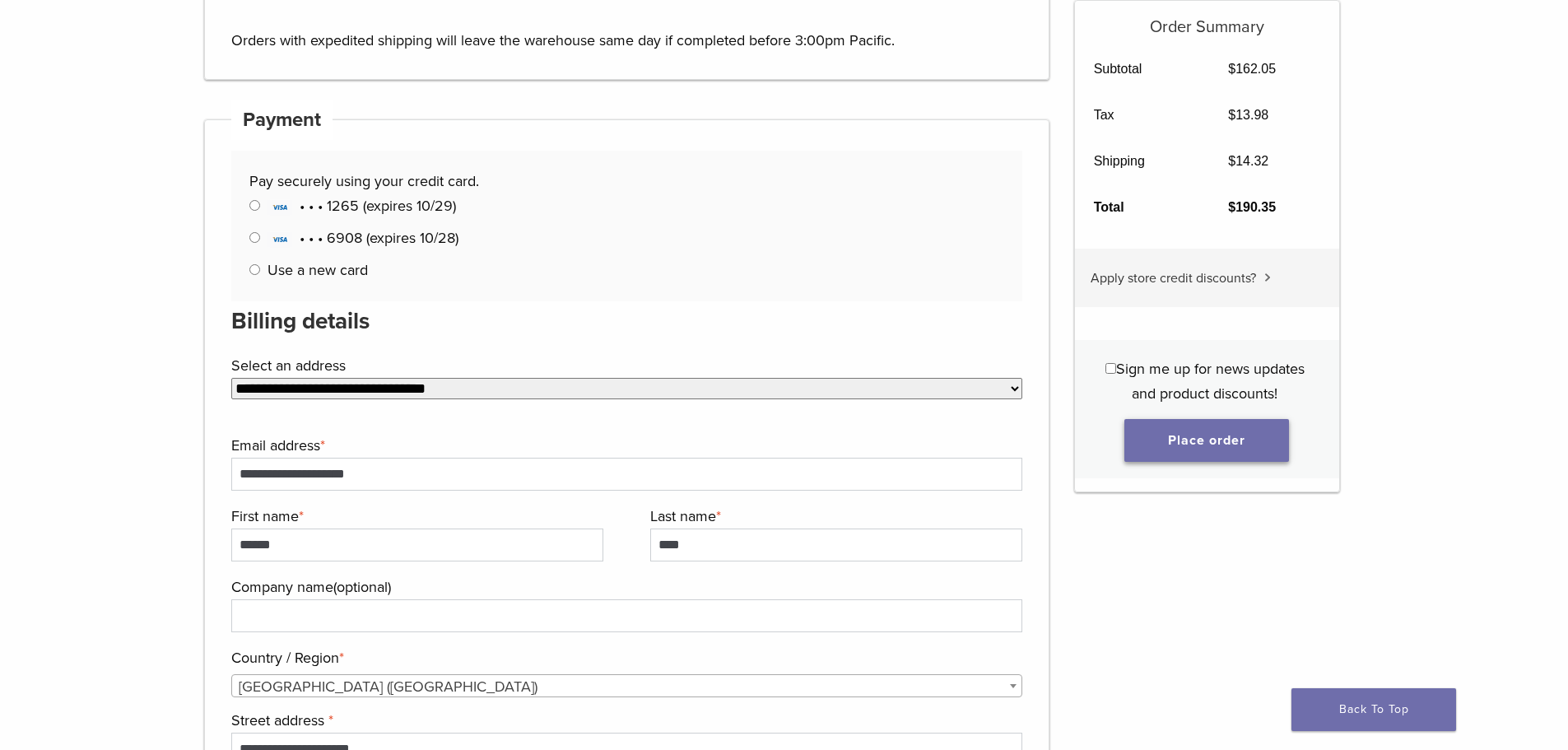
click at [1197, 437] on button "Place order" at bounding box center [1206, 440] width 165 height 42
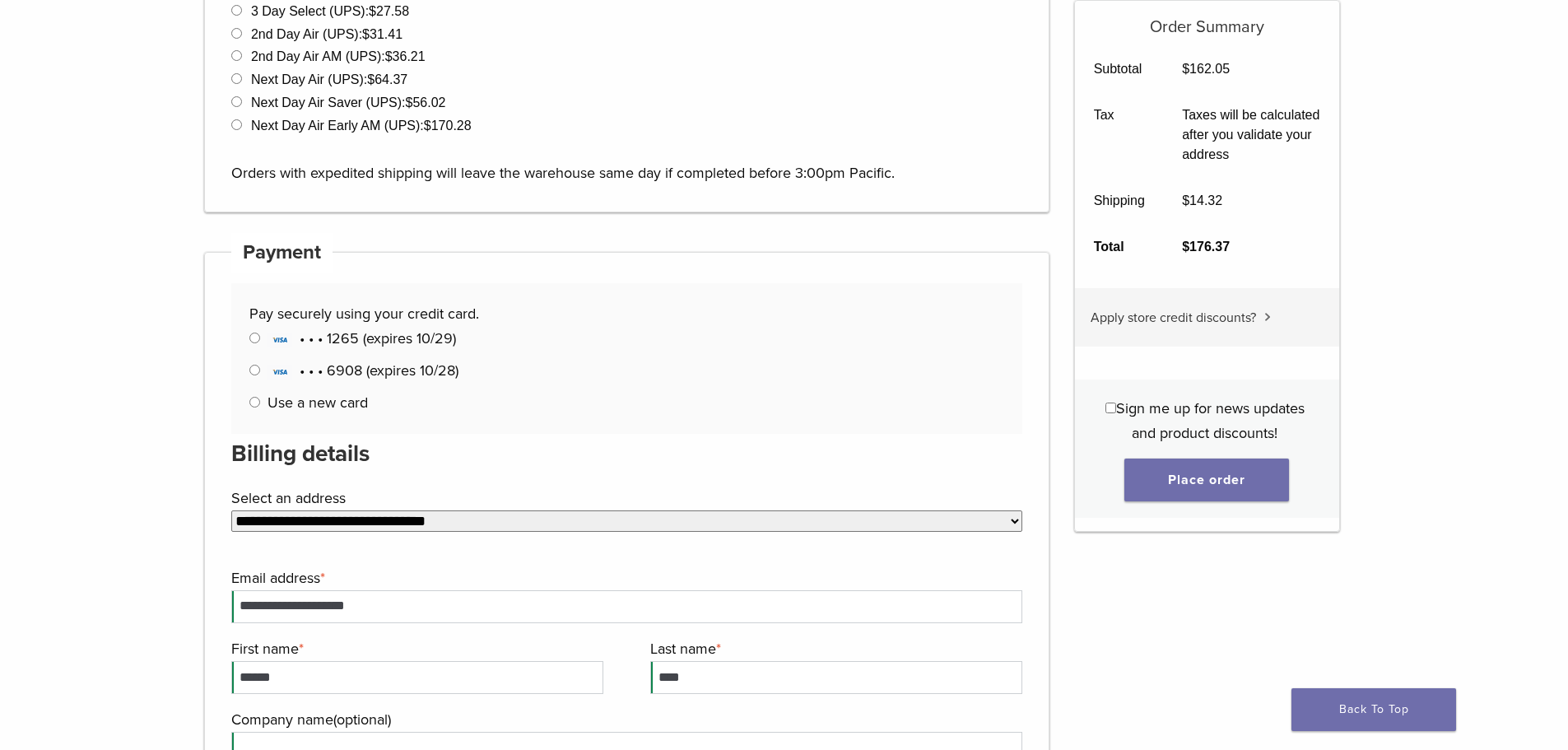
scroll to position [789, 0]
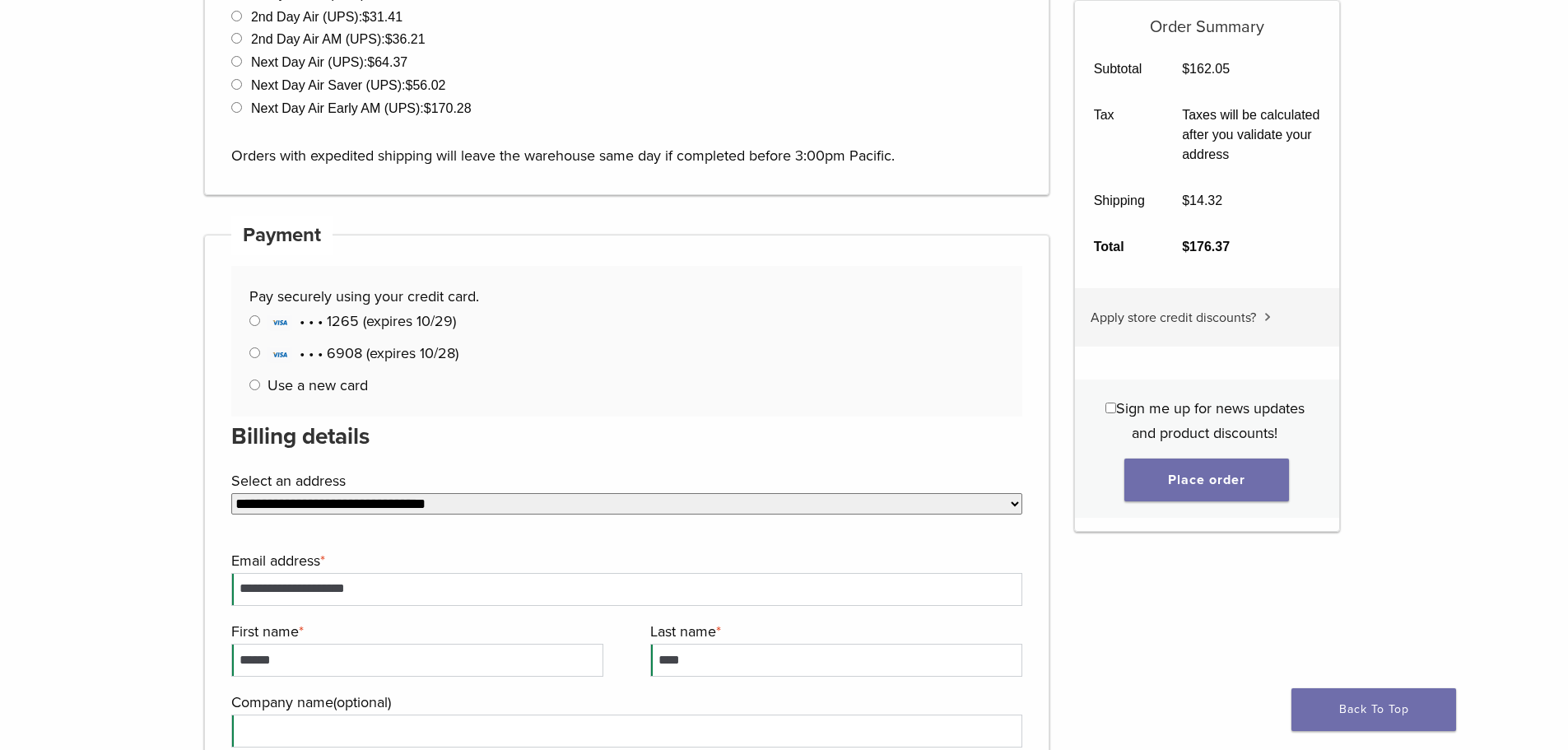
click at [379, 355] on span "• • • 6908 (expires 10/28)" at bounding box center [363, 352] width 191 height 18
click at [1187, 471] on button "Place order" at bounding box center [1206, 479] width 165 height 42
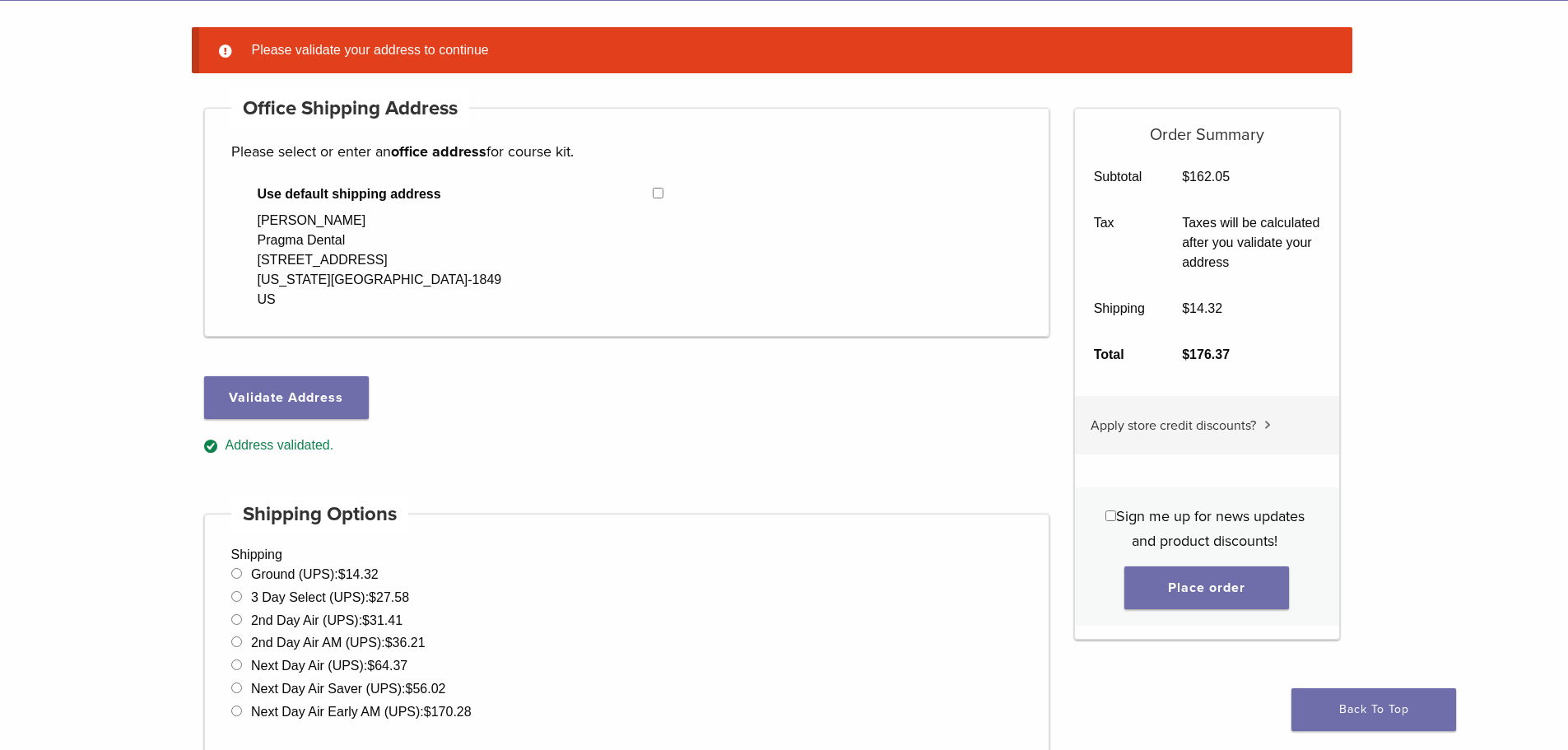
scroll to position [212, 0]
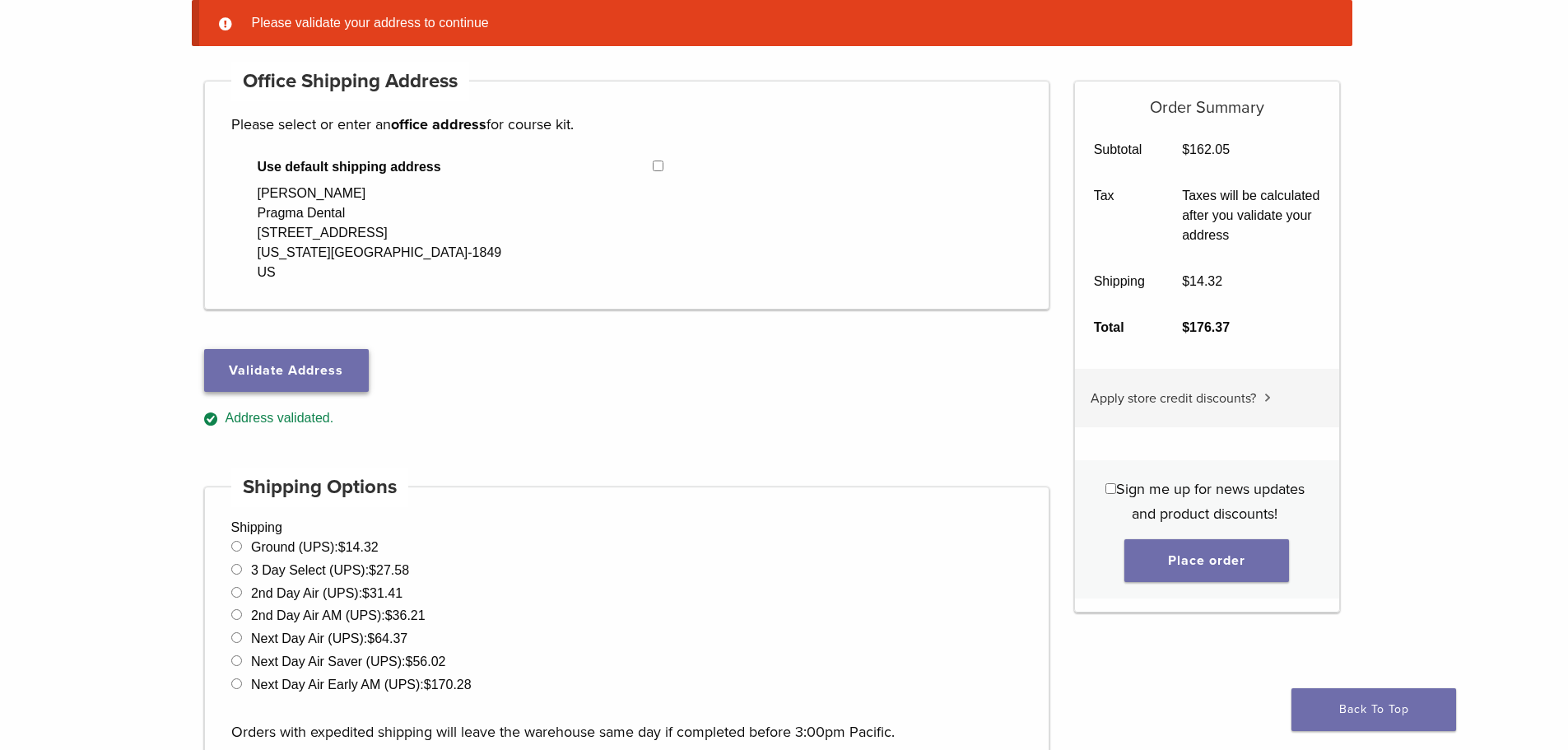
click at [315, 378] on button "Validate Address" at bounding box center [286, 369] width 165 height 42
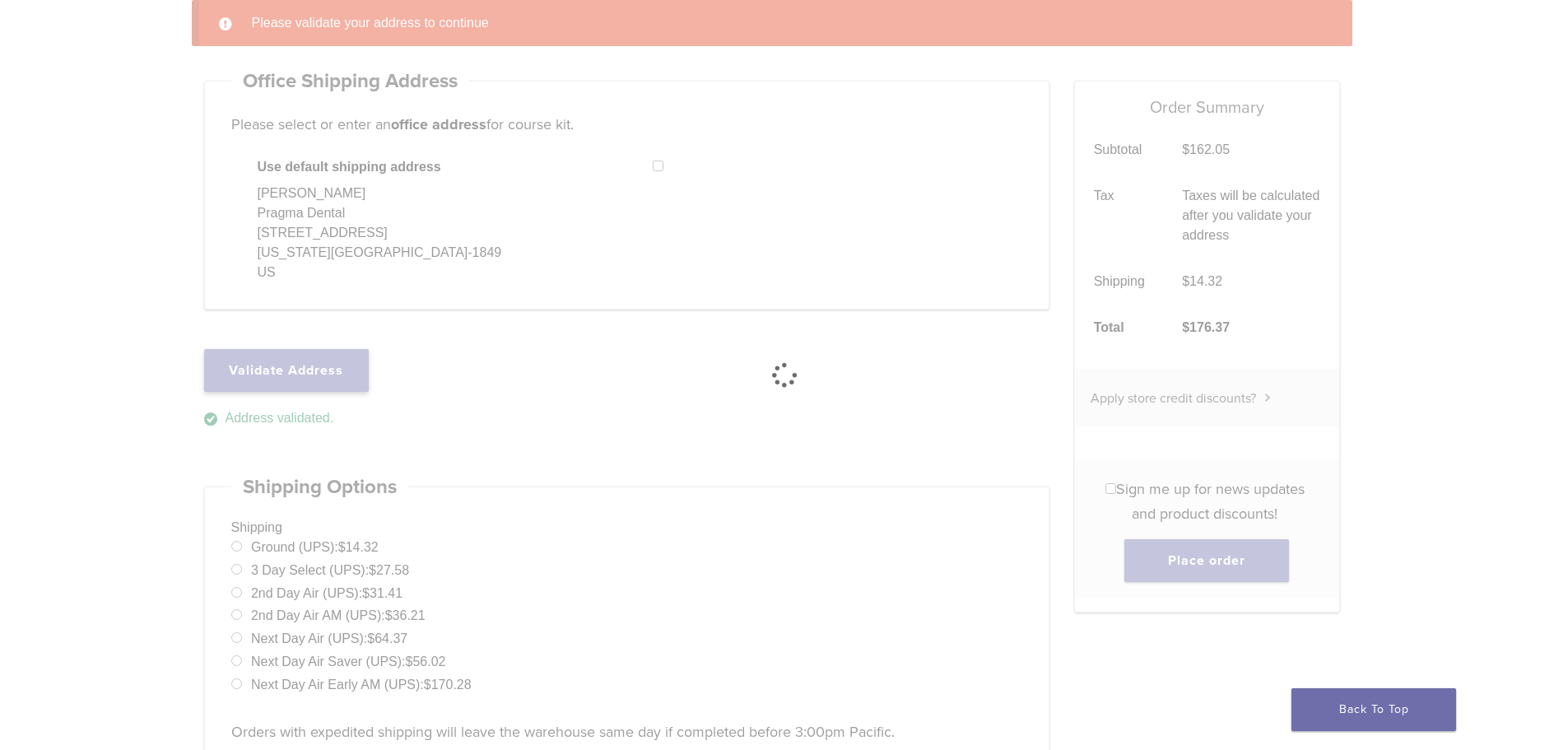
select select "**"
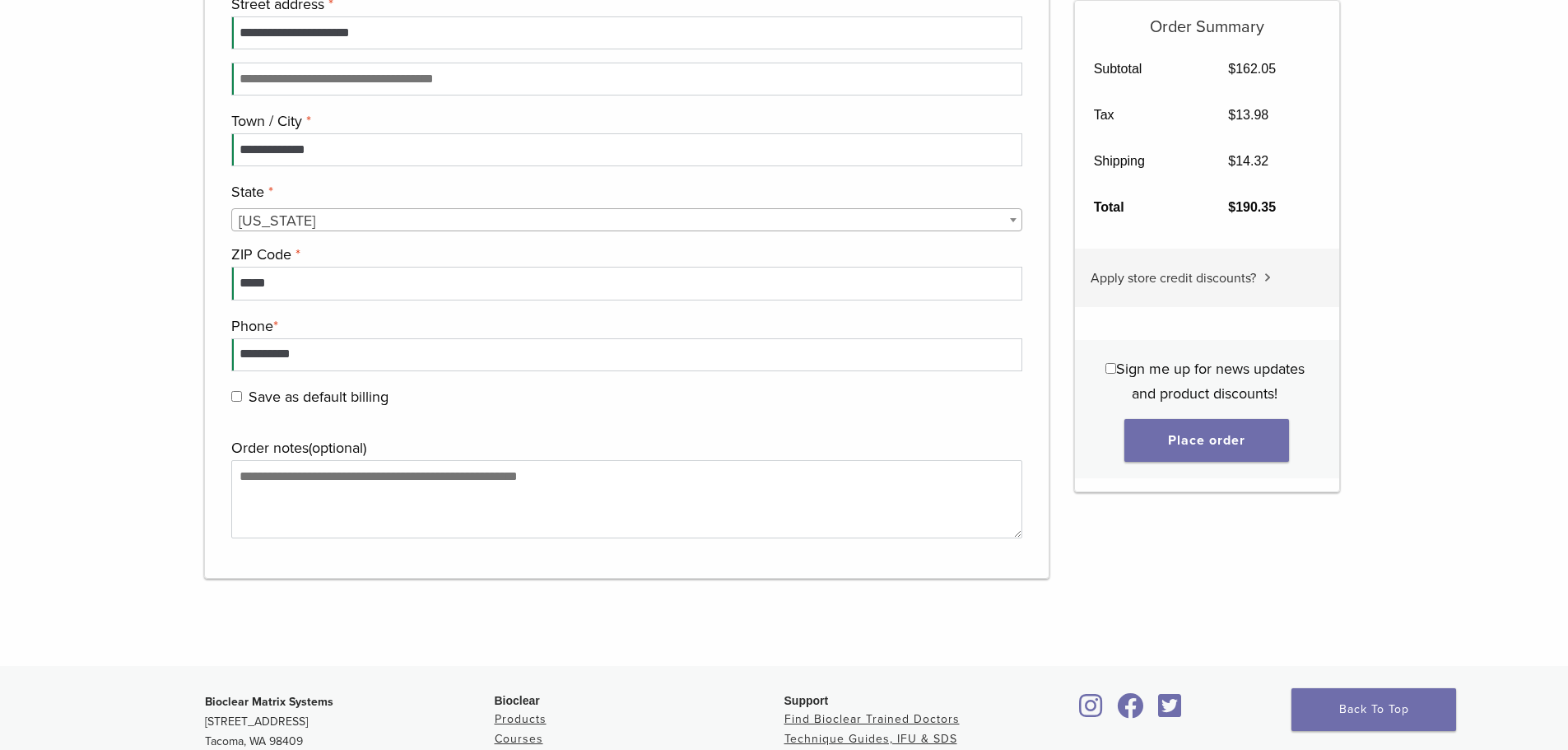
scroll to position [1611, 0]
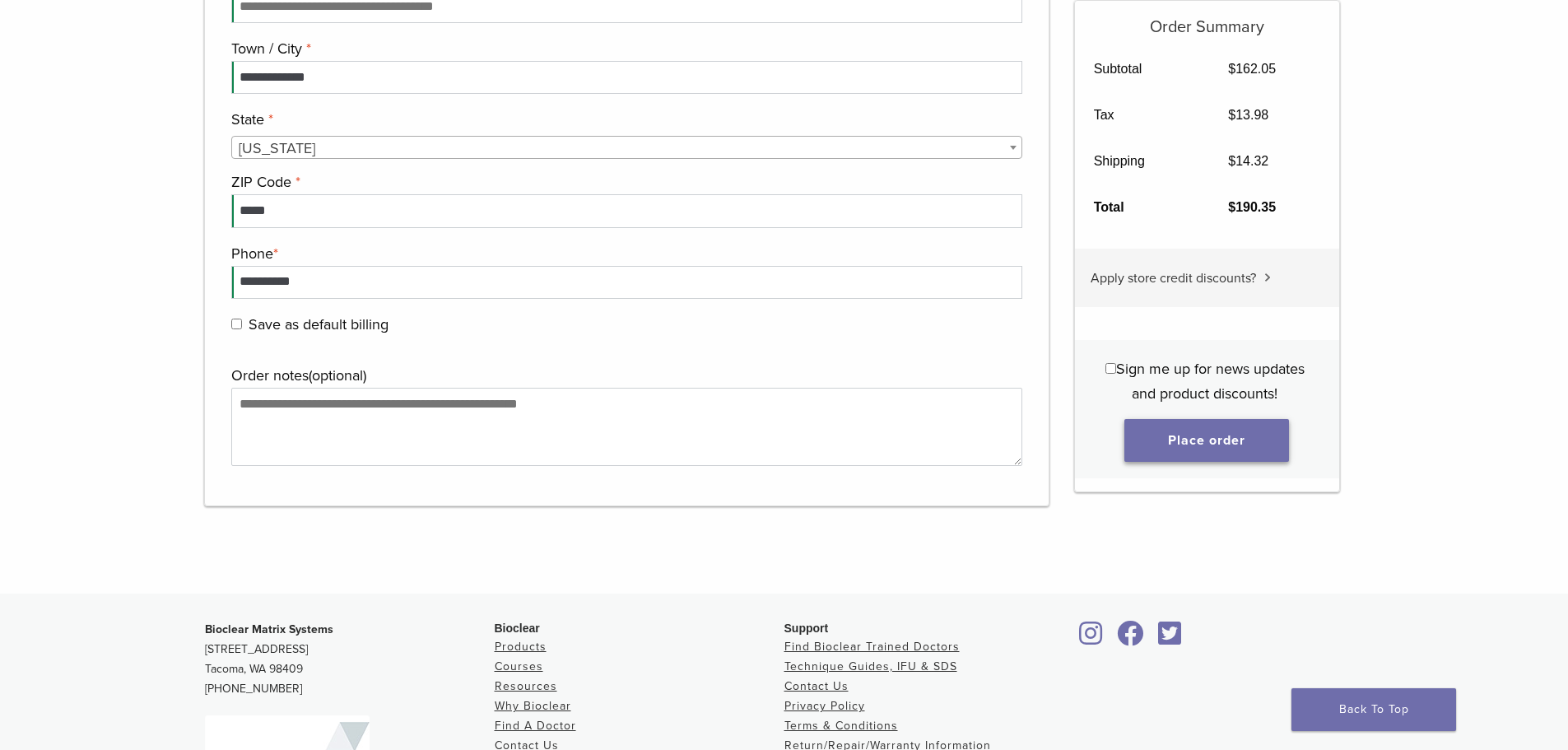
click at [1204, 433] on button "Place order" at bounding box center [1206, 440] width 165 height 42
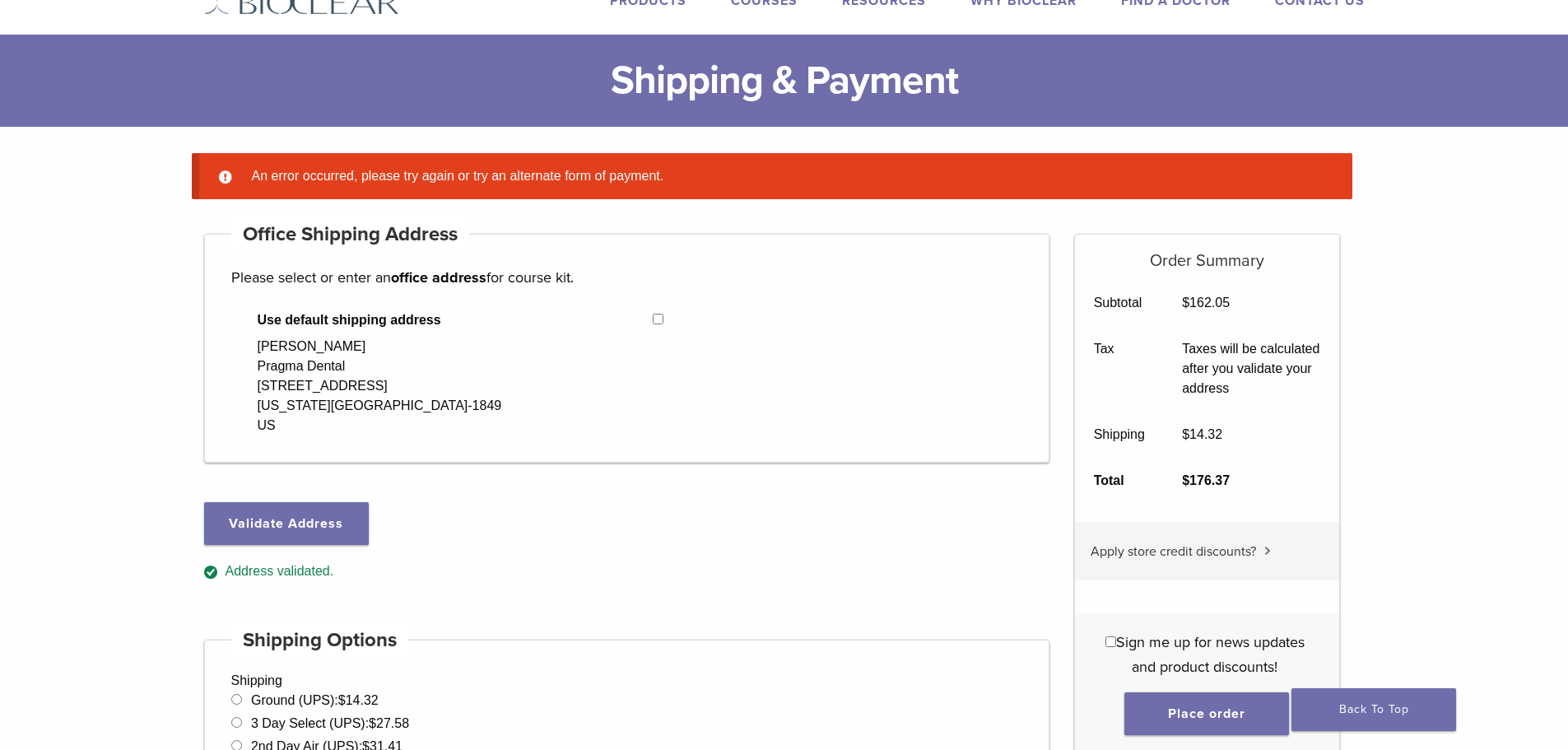
scroll to position [0, 0]
